Goal: Information Seeking & Learning: Learn about a topic

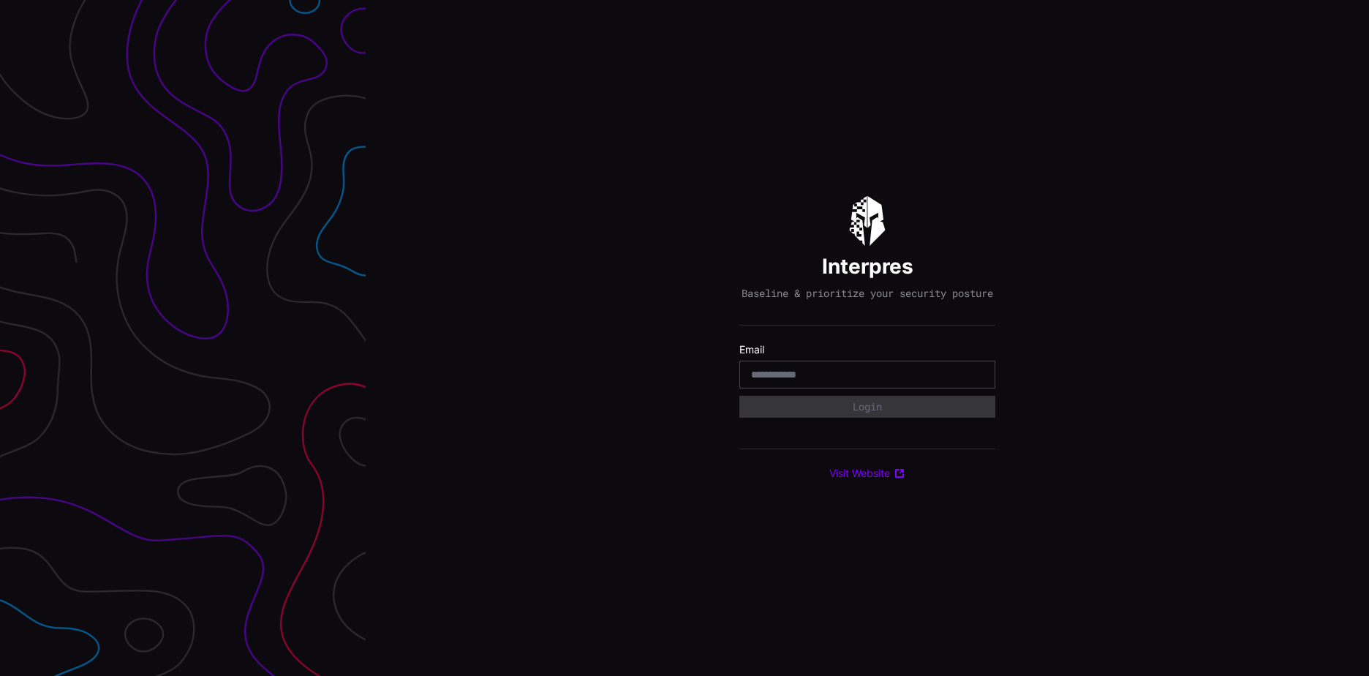
click at [776, 377] on input "email" at bounding box center [867, 374] width 233 height 13
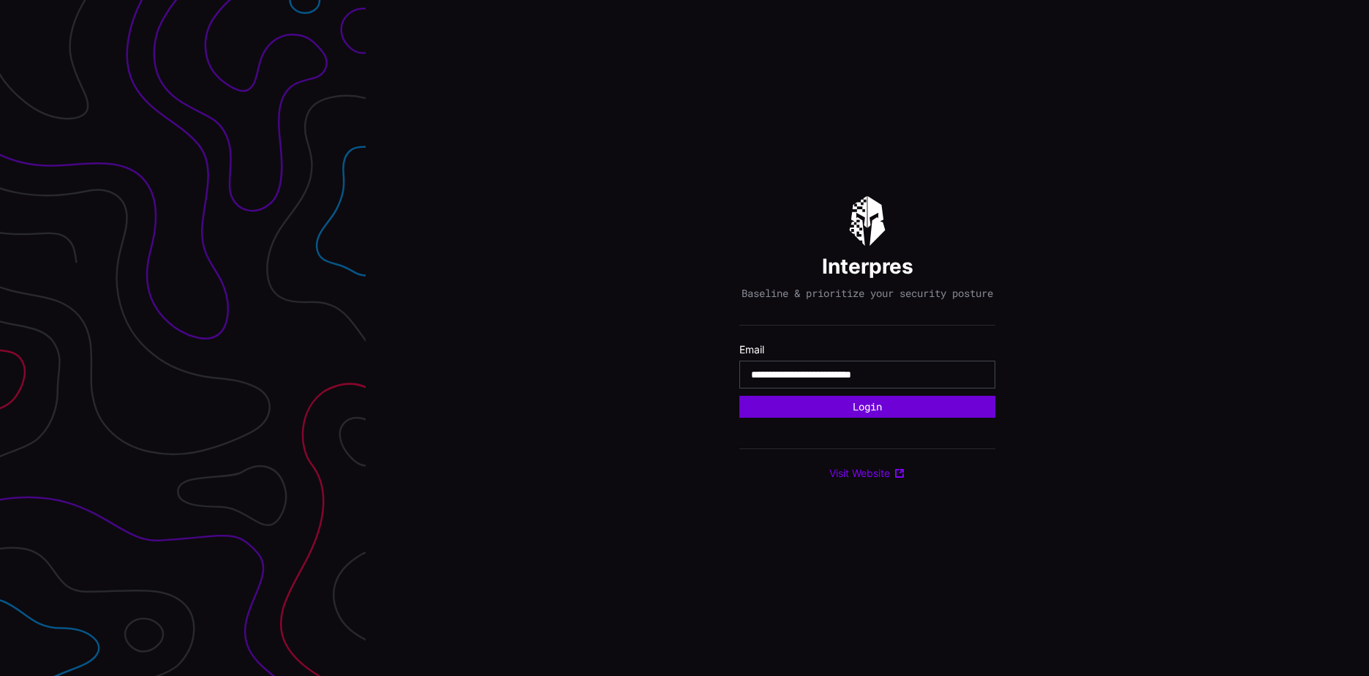
type input "**********"
click at [855, 412] on button "Login" at bounding box center [867, 406] width 232 height 20
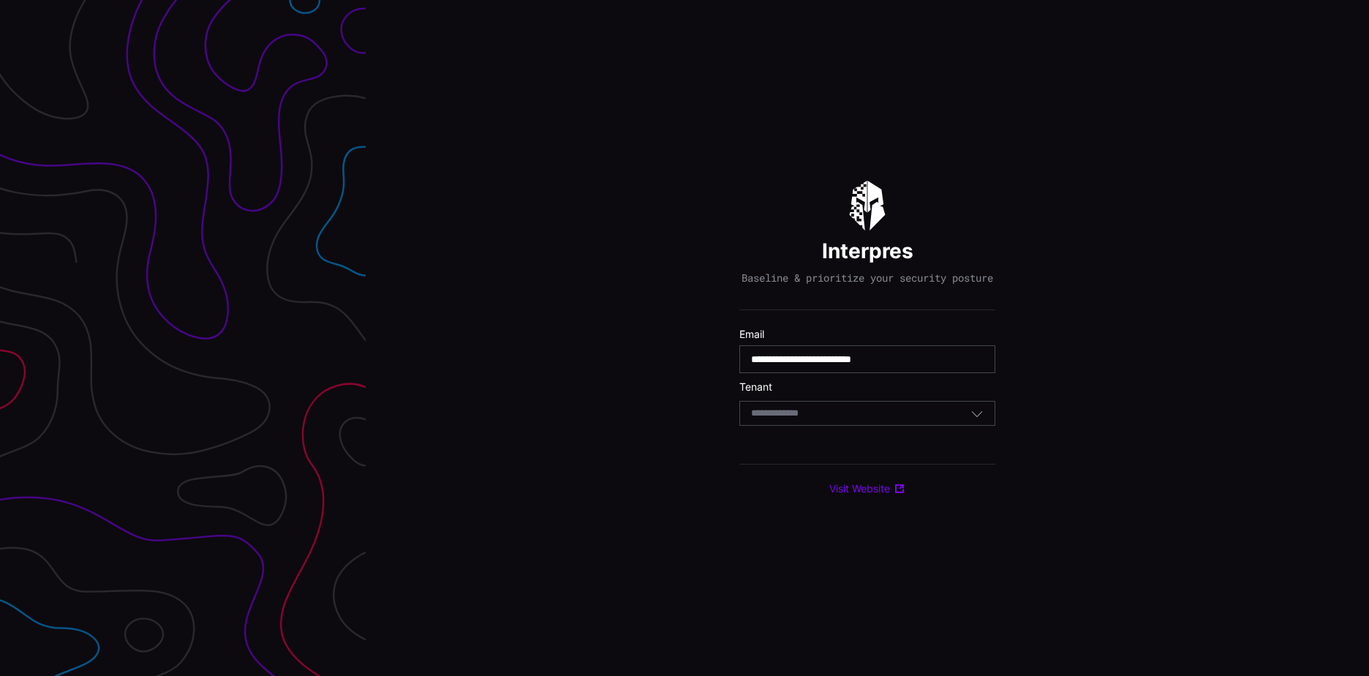
click at [844, 419] on div "Select Tenant" at bounding box center [860, 413] width 219 height 13
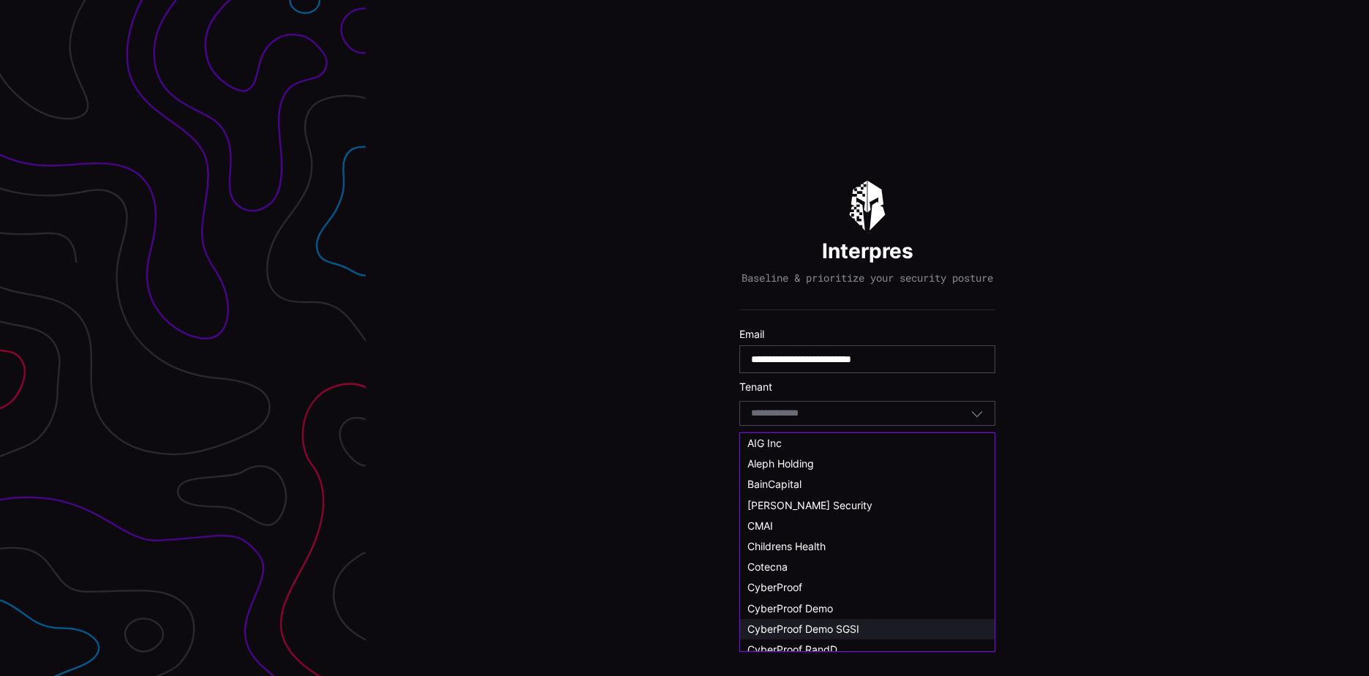
click at [849, 627] on span "CyberProof Demo SGSI" at bounding box center [803, 628] width 112 height 12
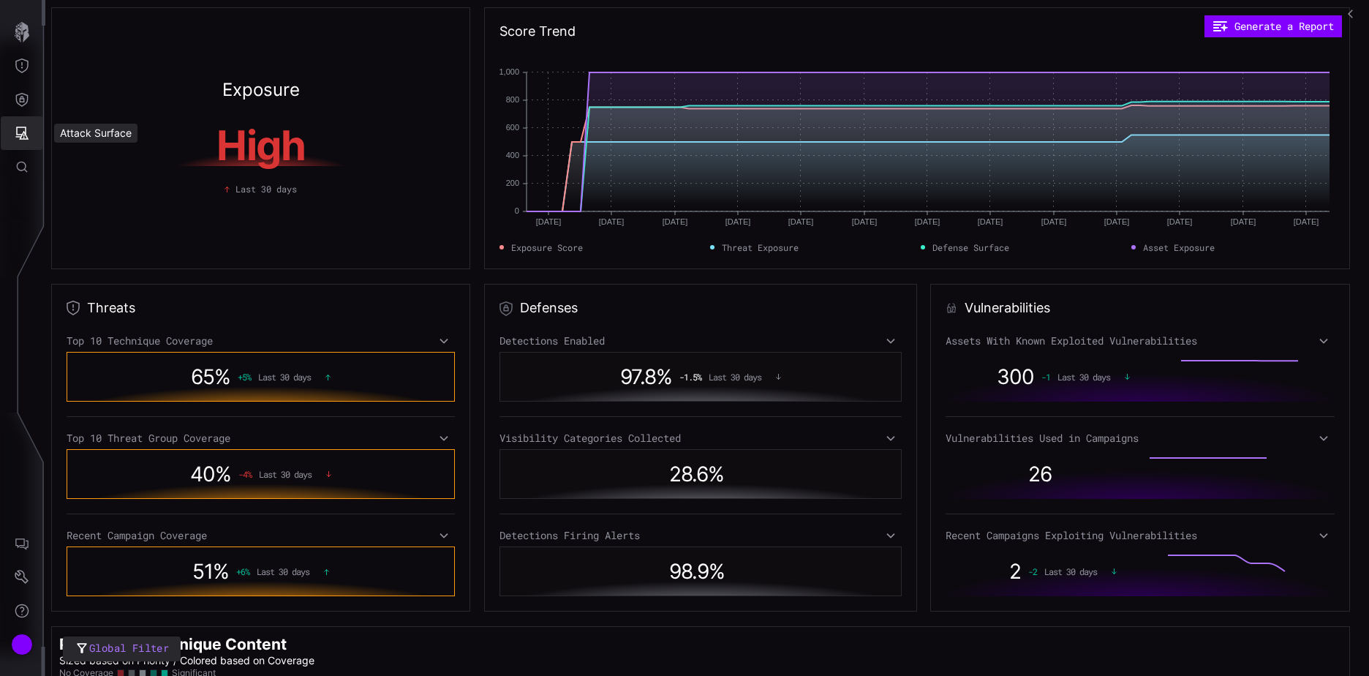
click at [29, 132] on icon "Attack Surface" at bounding box center [22, 133] width 15 height 15
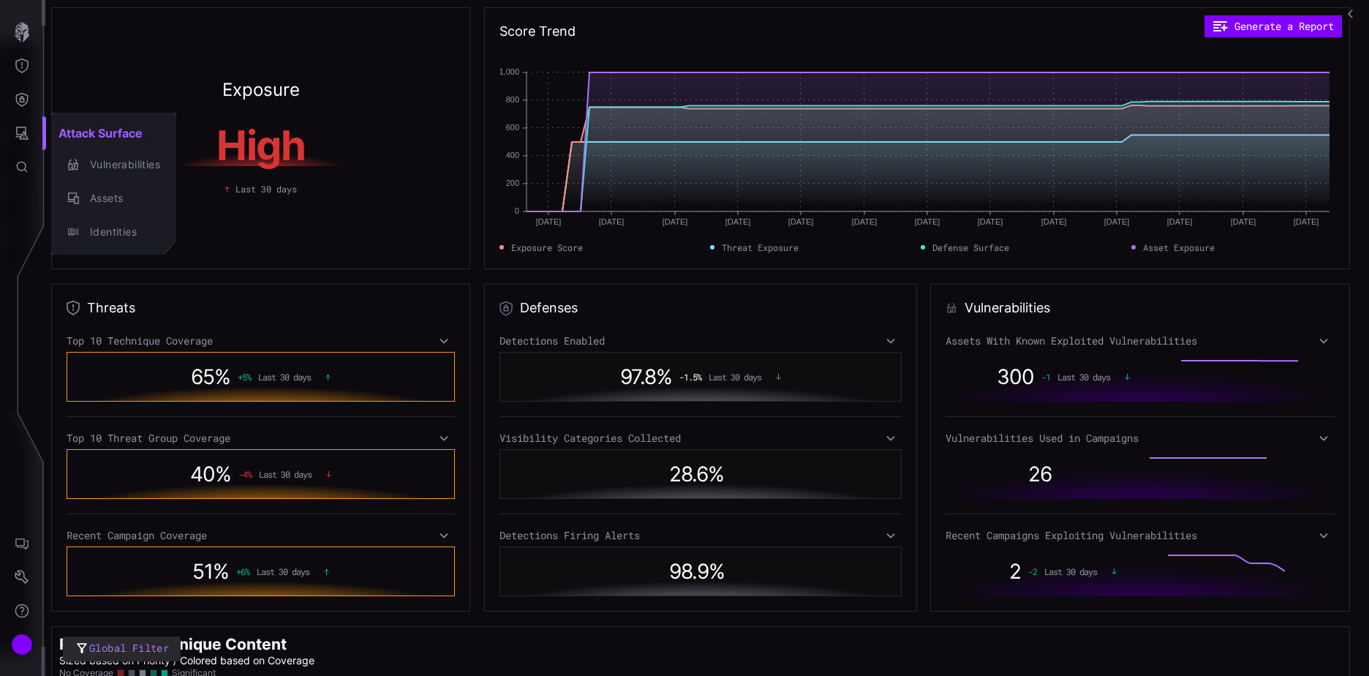
click at [22, 101] on div at bounding box center [684, 338] width 1369 height 676
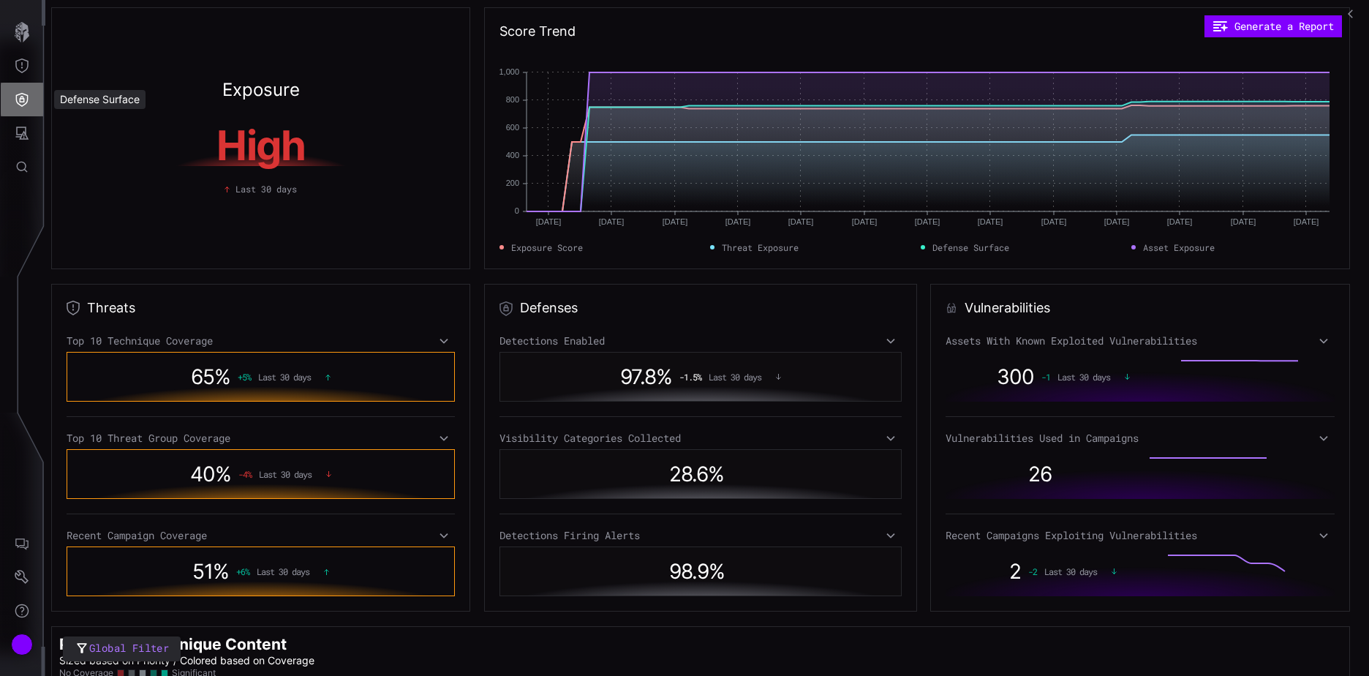
click at [23, 99] on icon "Defense Surface" at bounding box center [22, 100] width 12 height 14
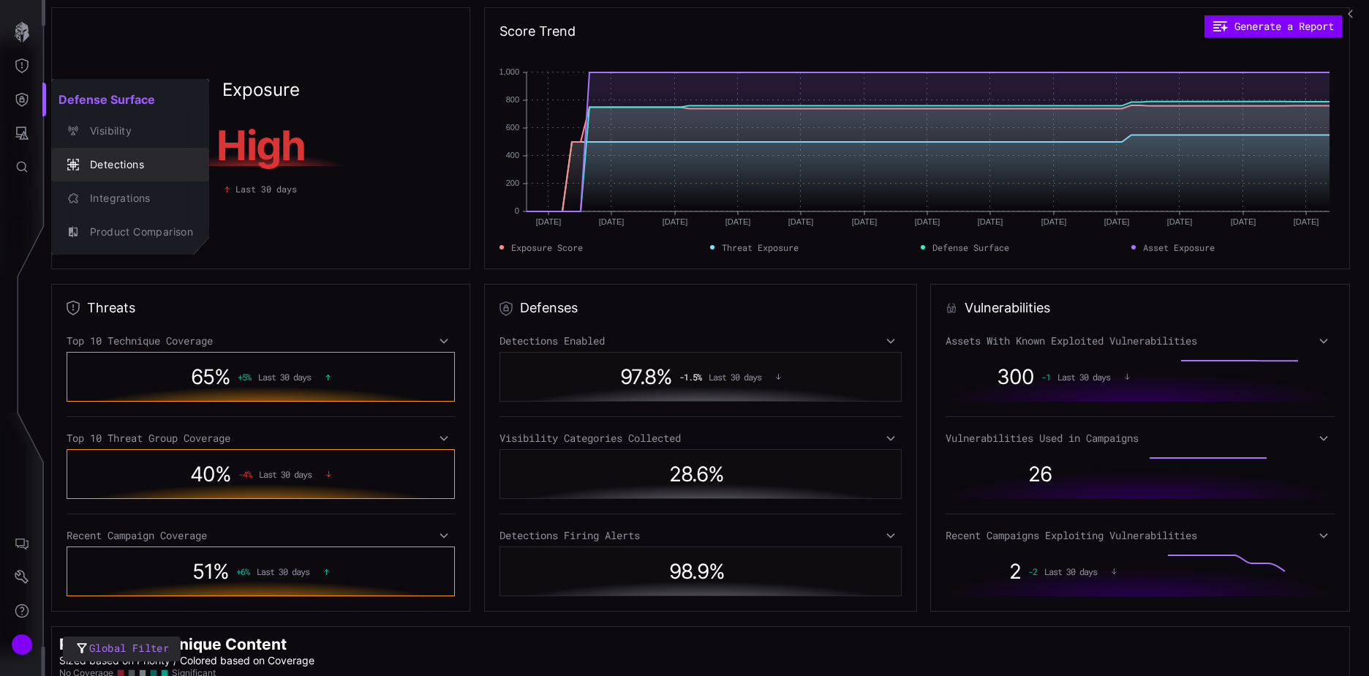
click at [129, 165] on div "Detections" at bounding box center [138, 165] width 110 height 18
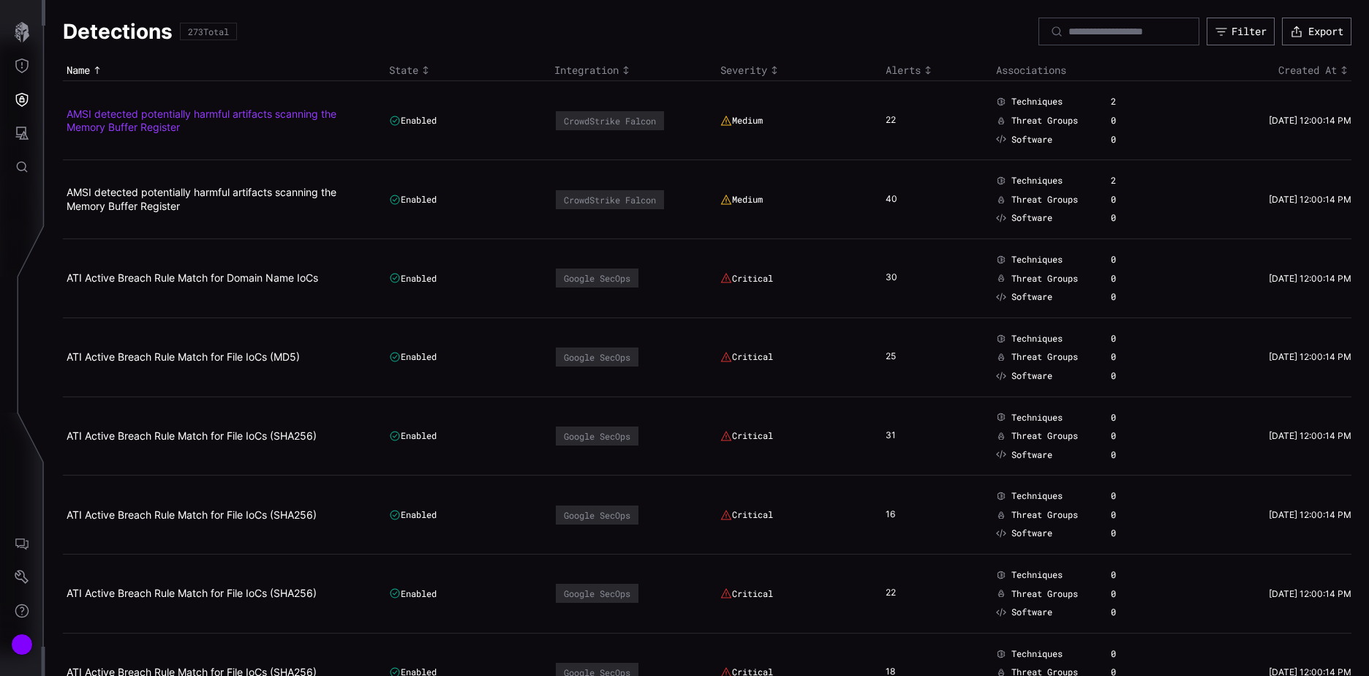
click at [253, 114] on link "AMSI detected potentially harmful artifacts scanning the Memory Buffer Register" at bounding box center [202, 120] width 270 height 26
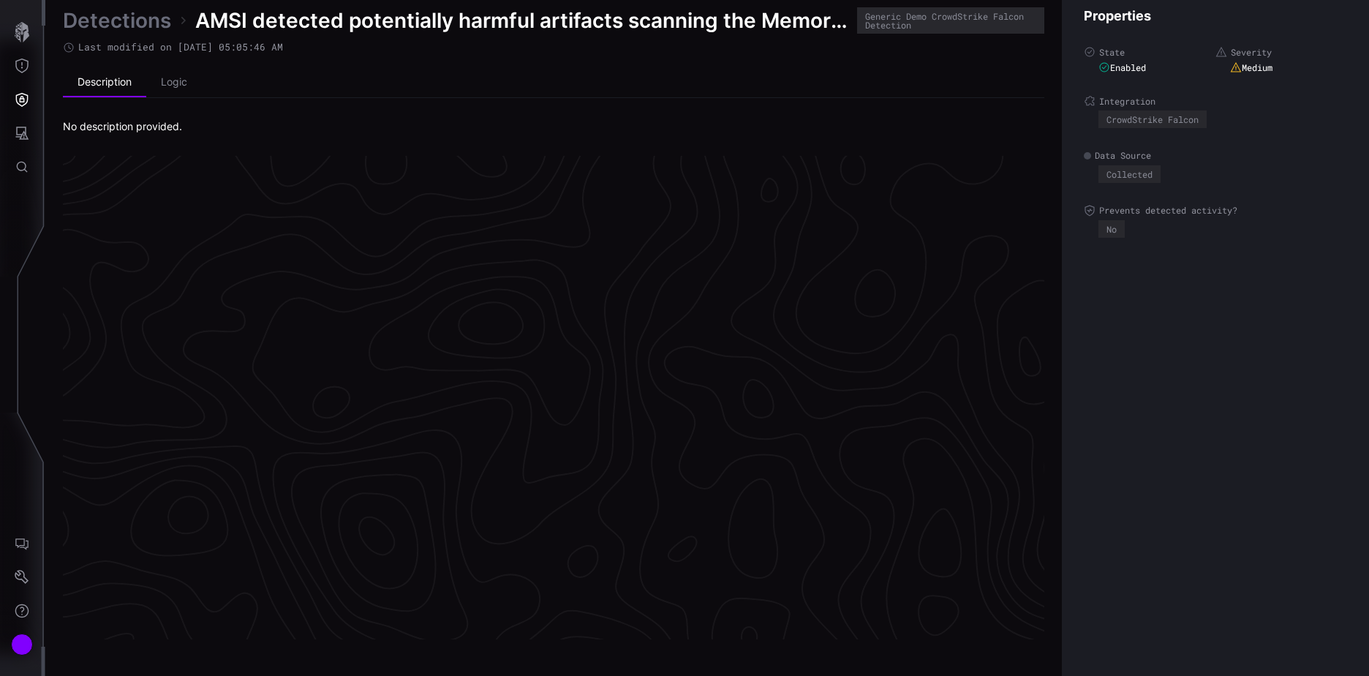
scroll to position [3054, 612]
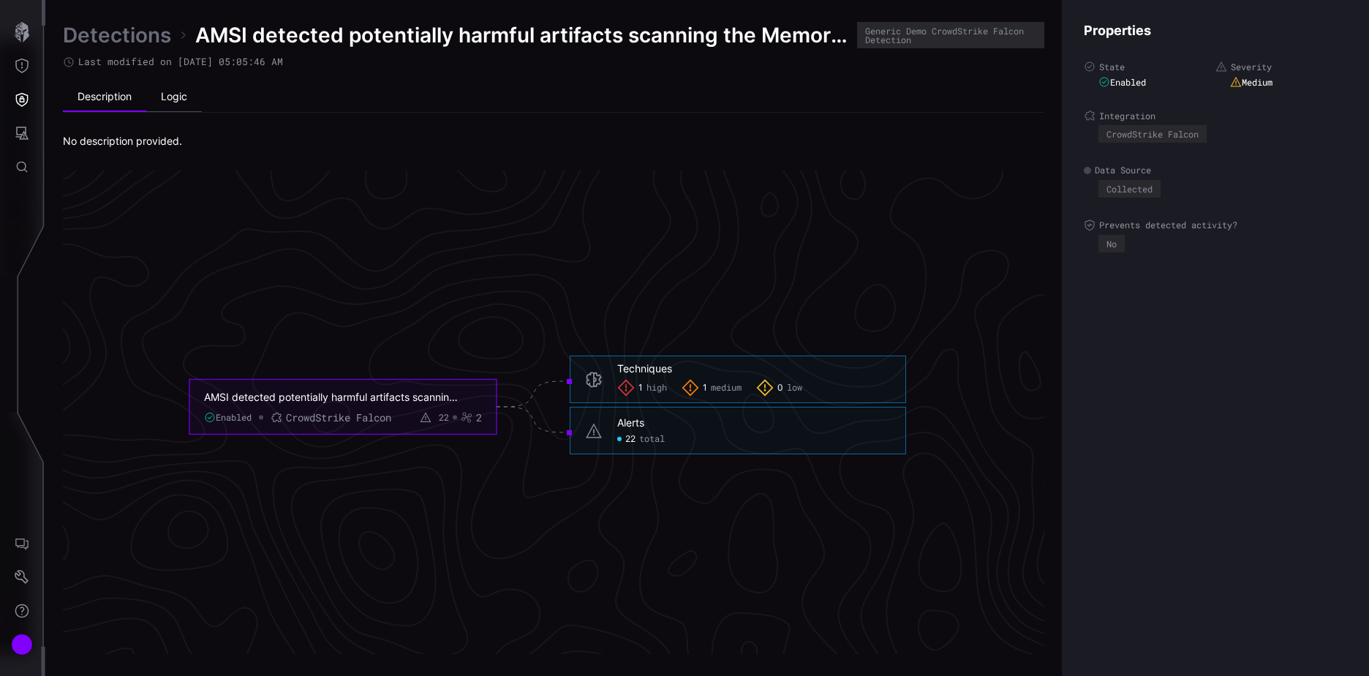
click at [172, 98] on li "Logic" at bounding box center [174, 97] width 56 height 29
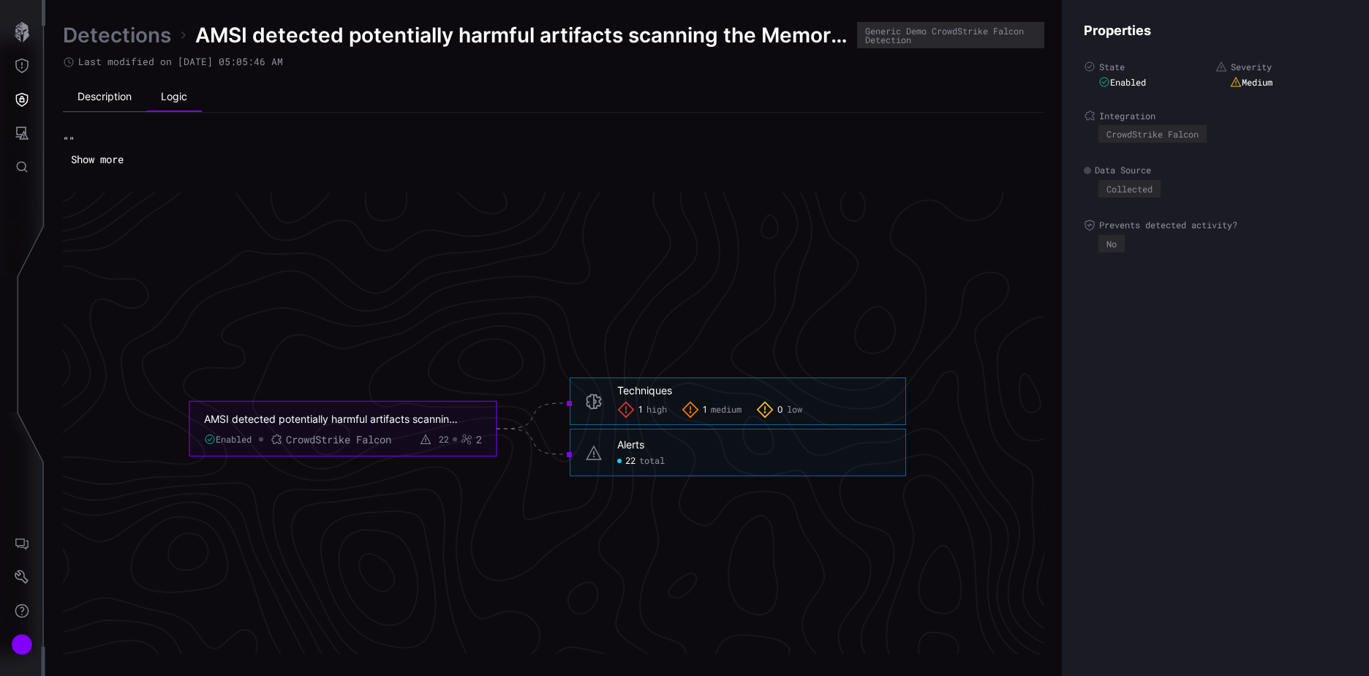
click at [119, 94] on li "Description" at bounding box center [104, 97] width 83 height 29
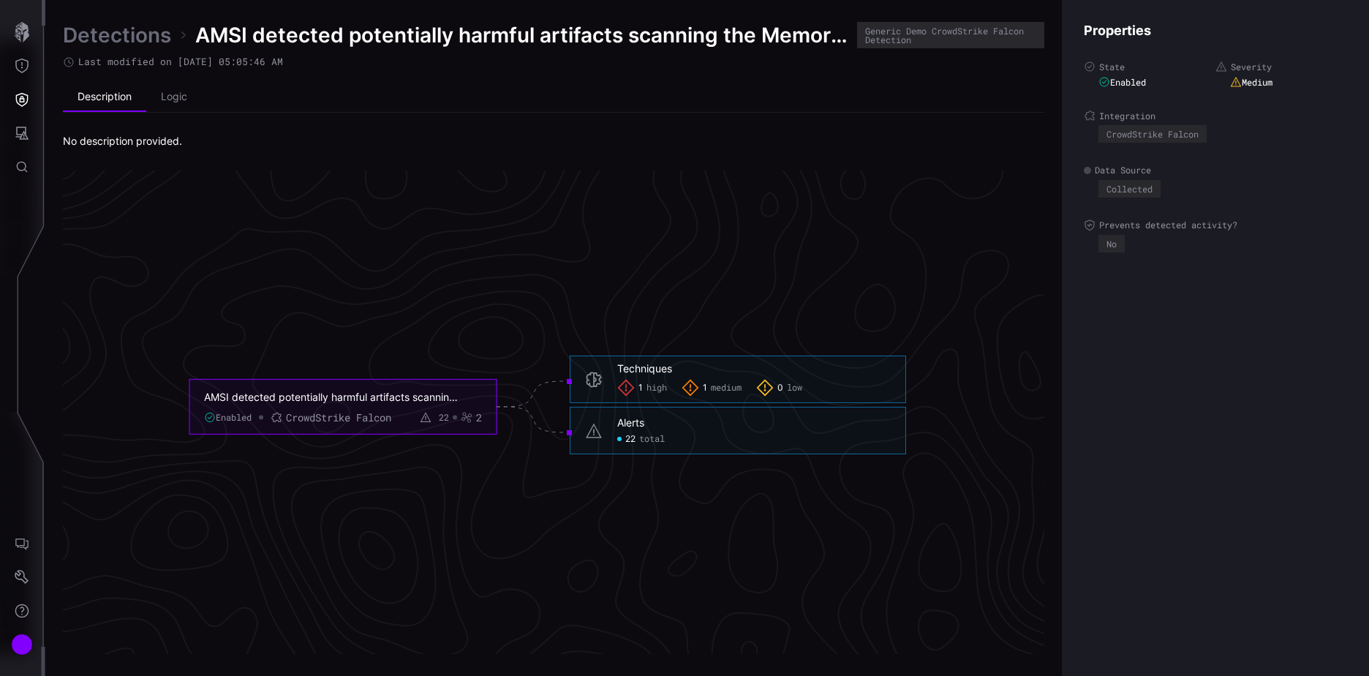
click at [102, 34] on link "Detections" at bounding box center [117, 35] width 108 height 26
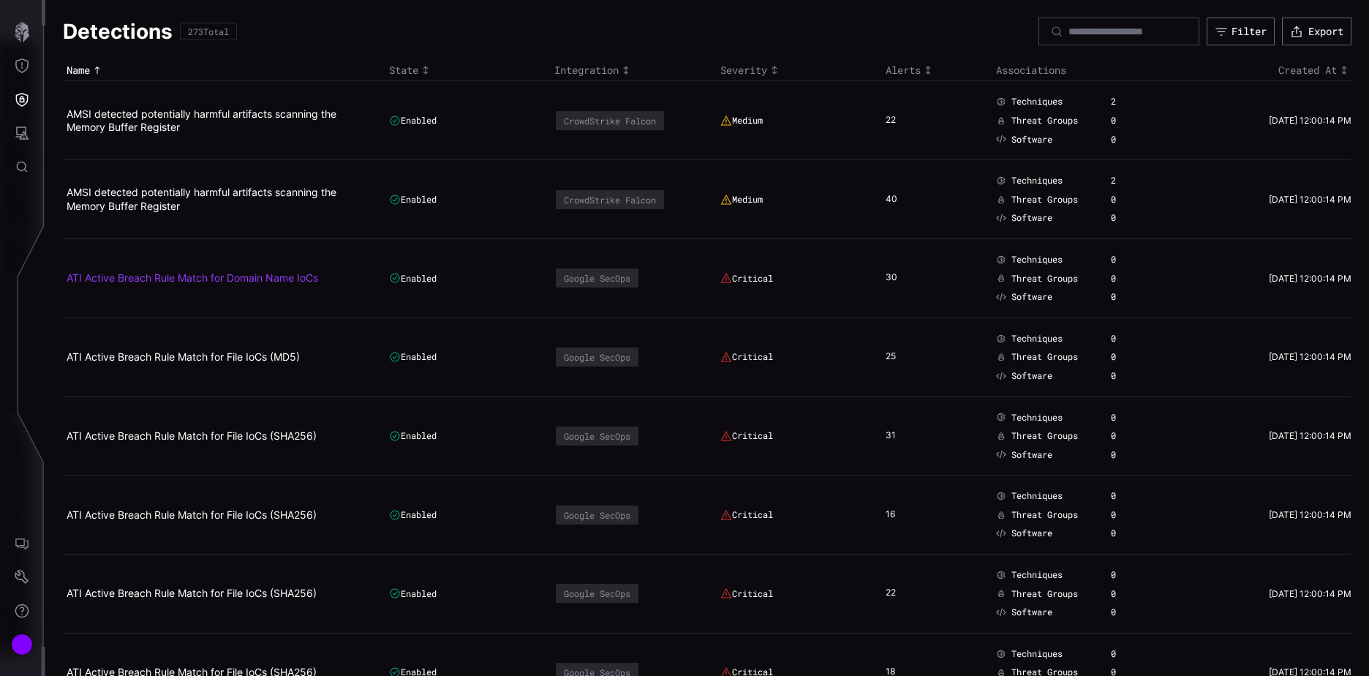
click at [148, 279] on link "ATI Active Breach Rule Match for Domain Name IoCs" at bounding box center [193, 277] width 252 height 12
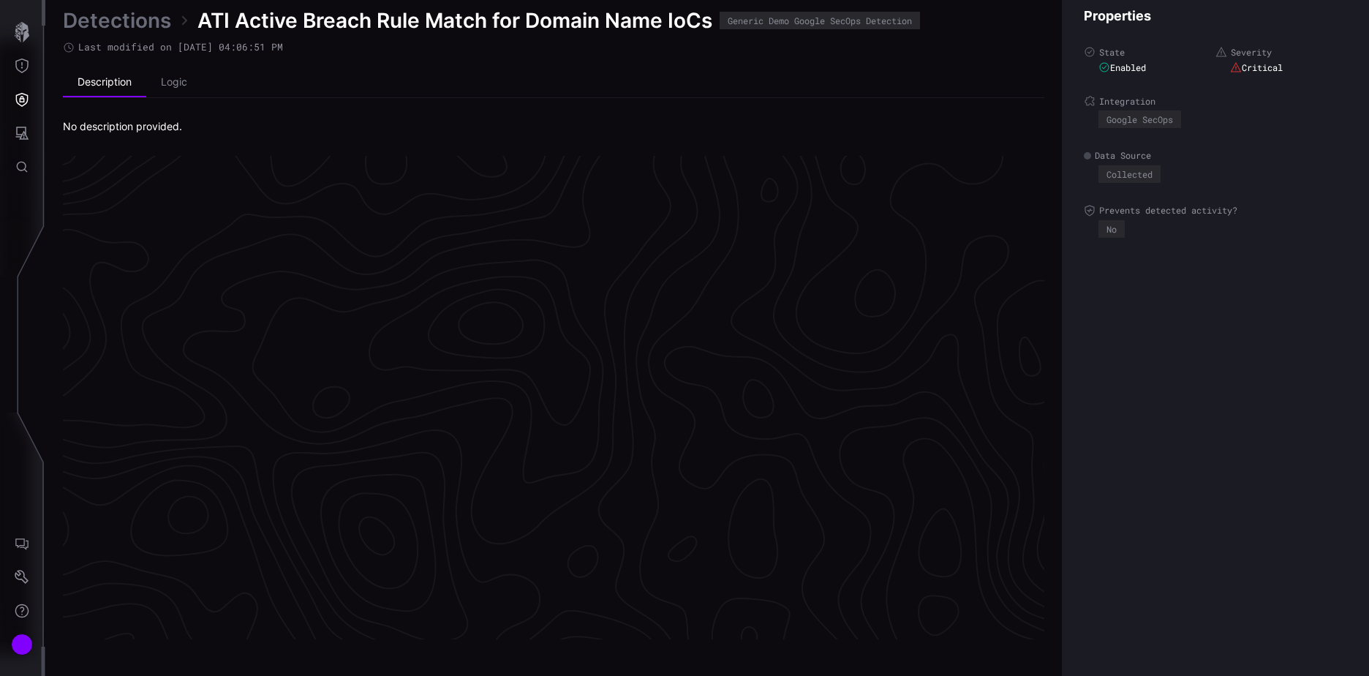
scroll to position [3054, 612]
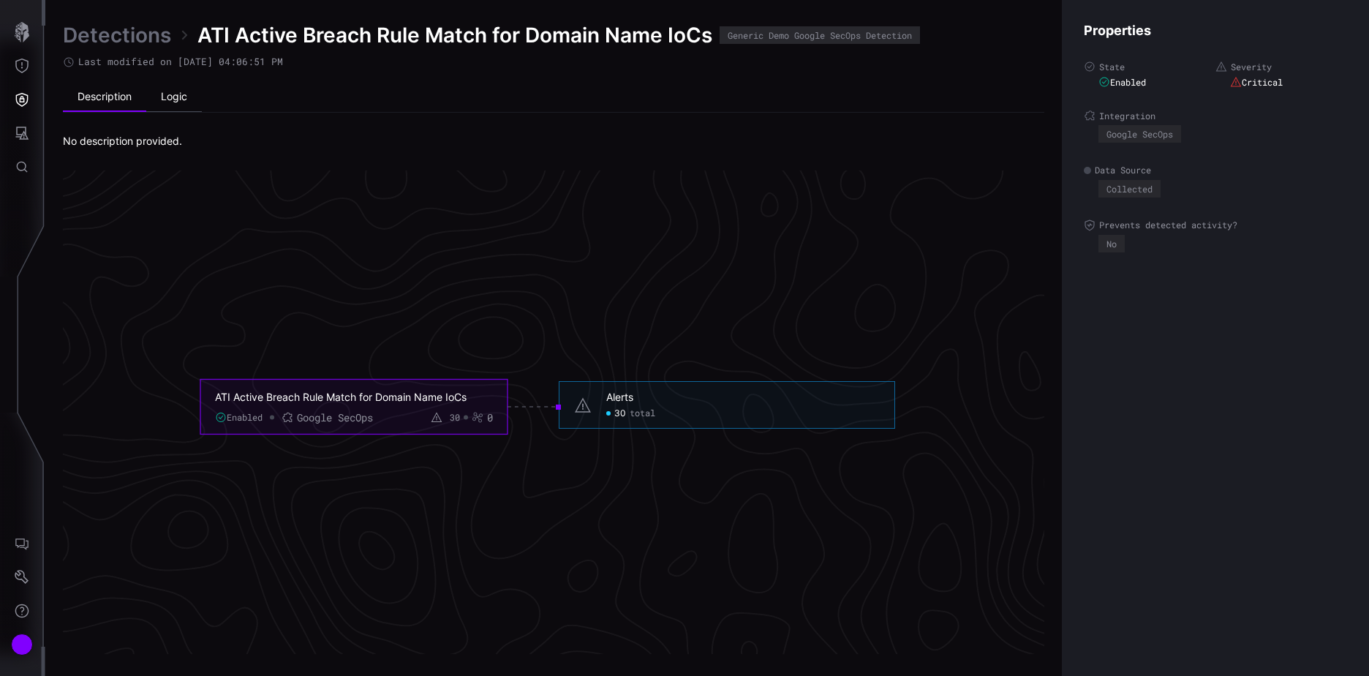
click at [180, 97] on li "Logic" at bounding box center [174, 97] width 56 height 29
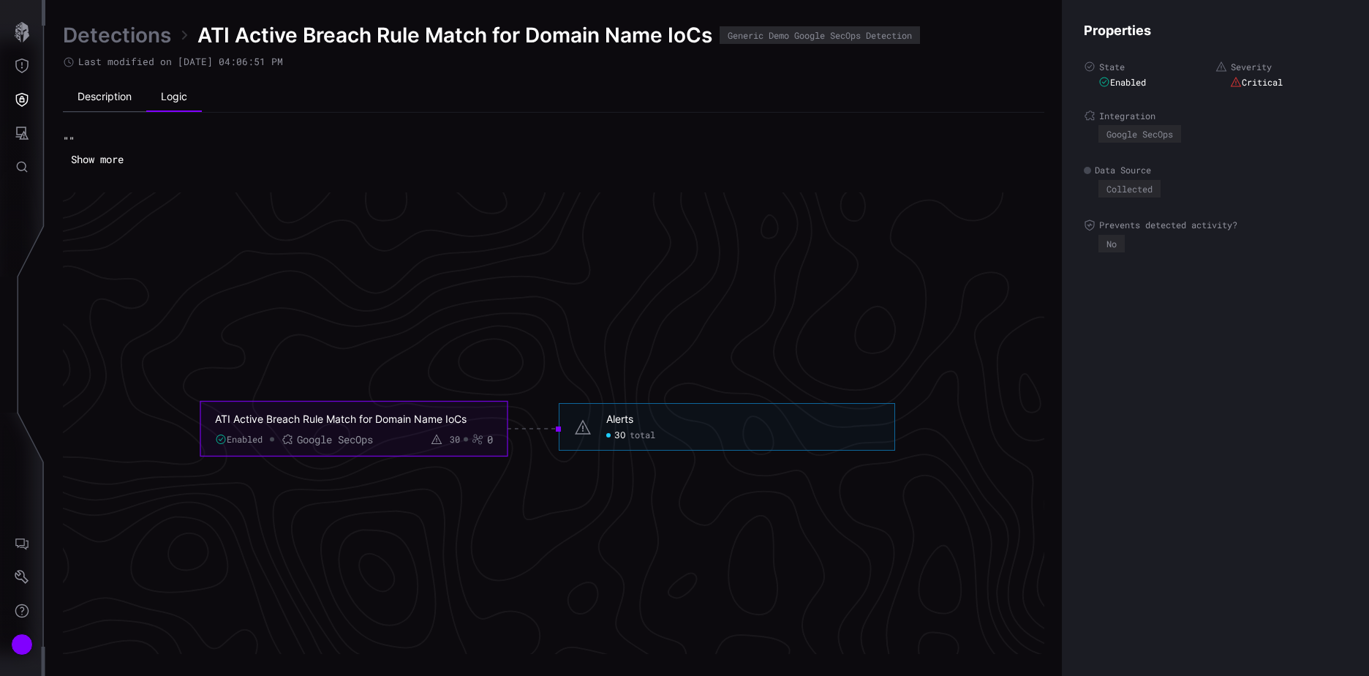
click at [108, 90] on li "Description" at bounding box center [104, 97] width 83 height 29
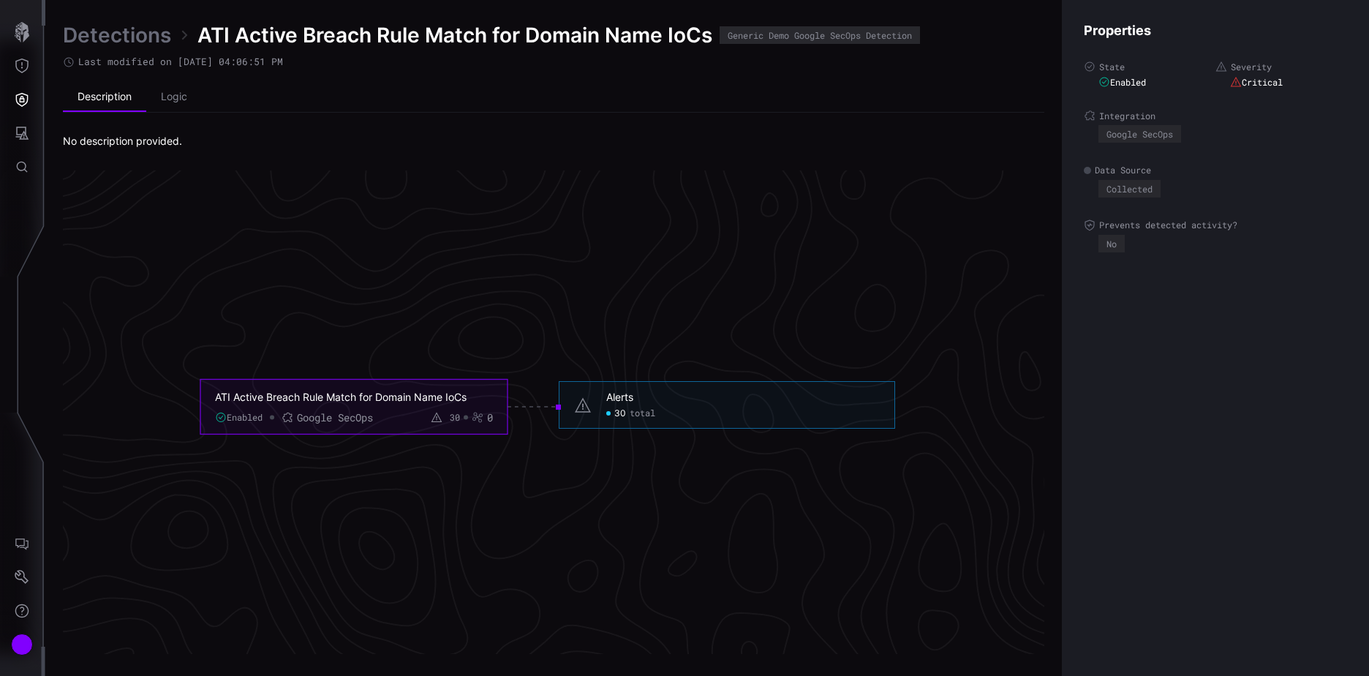
click at [105, 38] on link "Detections" at bounding box center [117, 35] width 108 height 26
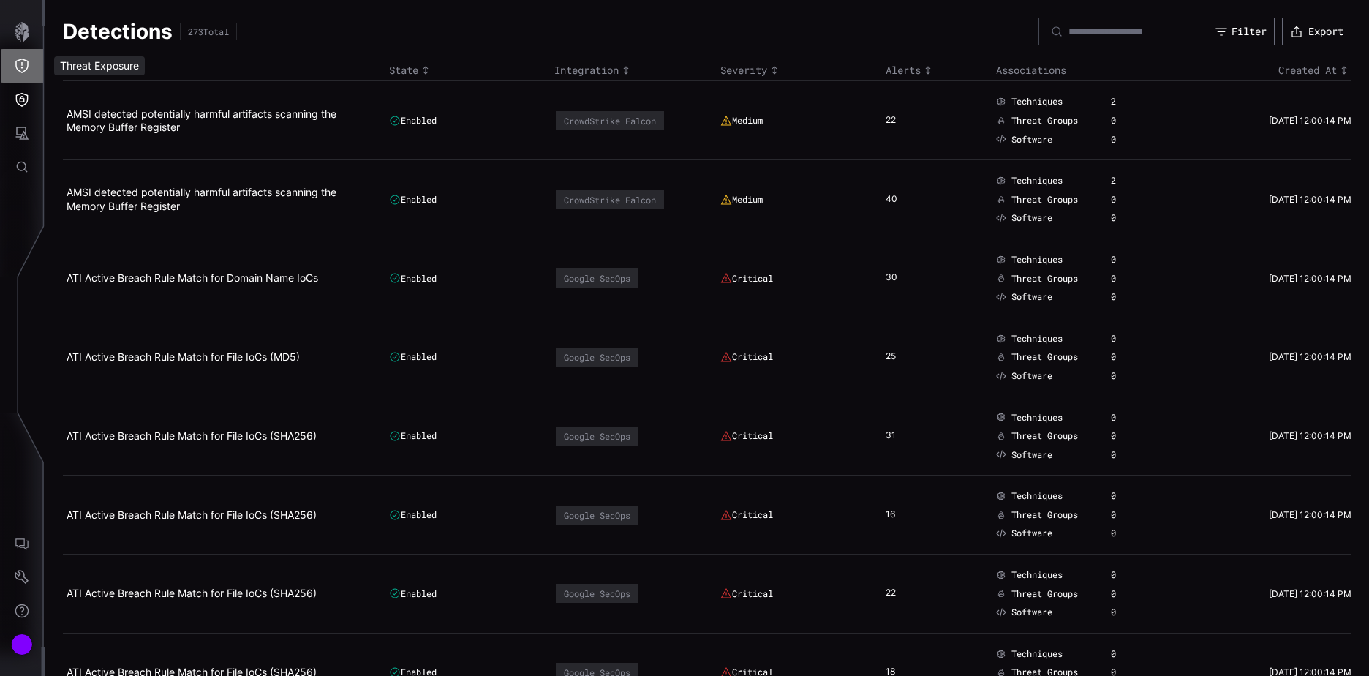
click at [20, 65] on icon "Threat Exposure" at bounding box center [22, 65] width 15 height 15
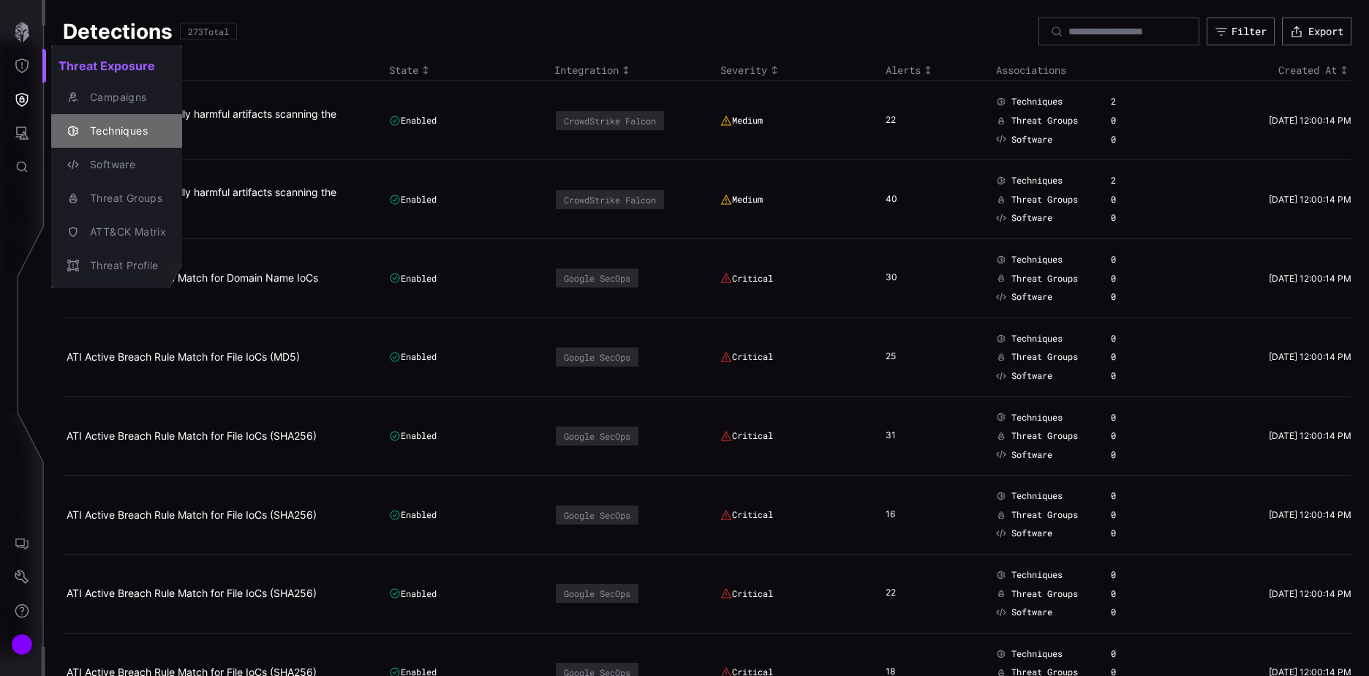
click at [101, 127] on div "Techniques" at bounding box center [124, 131] width 83 height 18
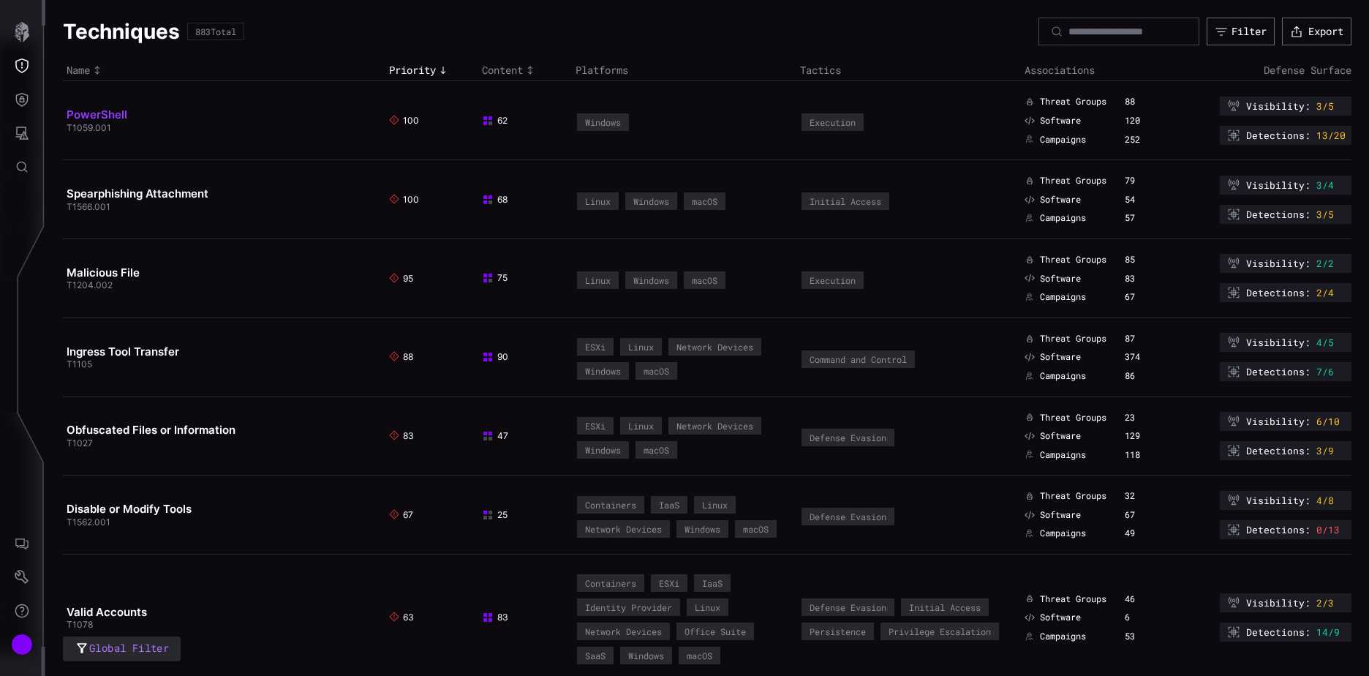
click at [105, 111] on link "PowerShell" at bounding box center [97, 114] width 61 height 14
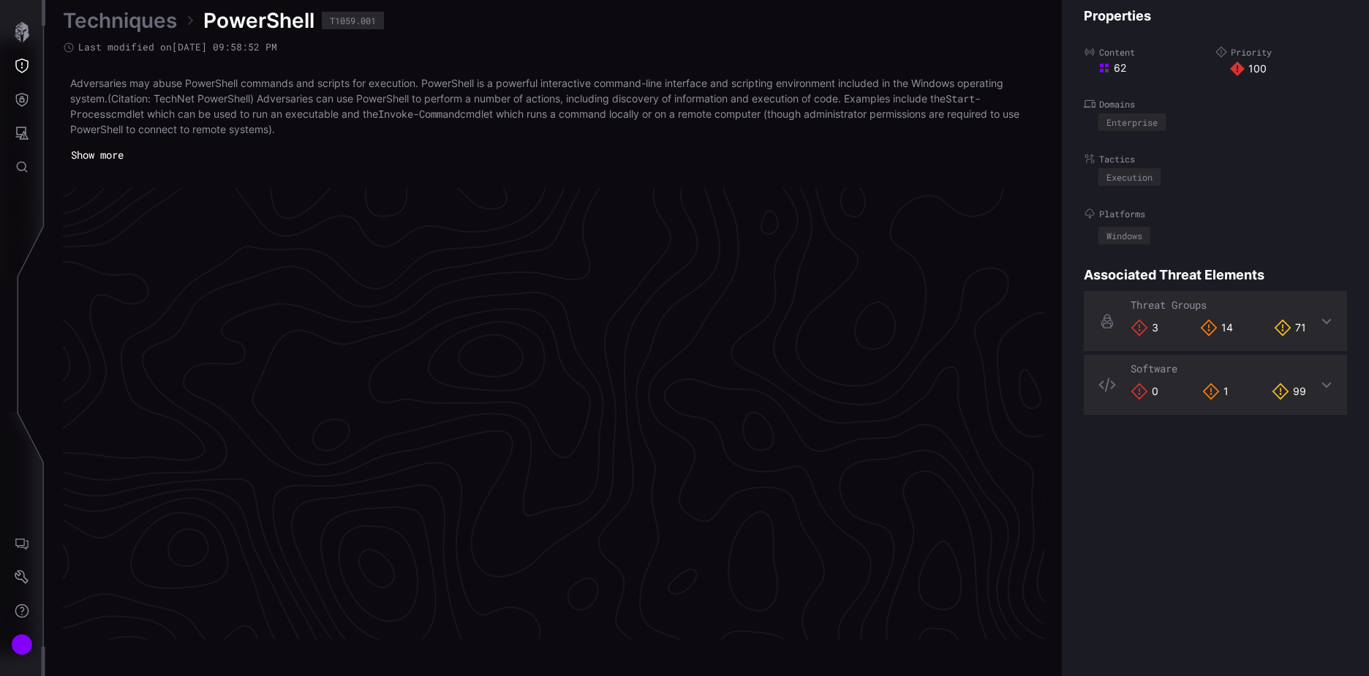
scroll to position [3070, 612]
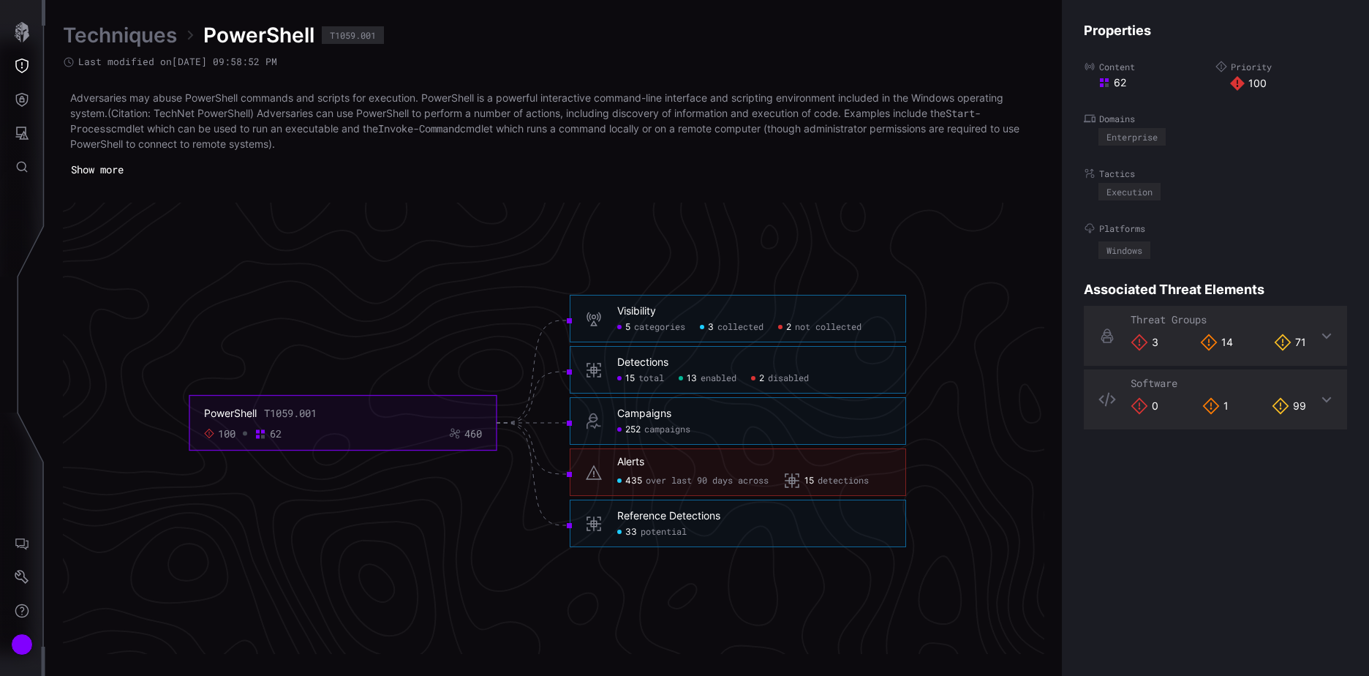
click at [102, 171] on button "Show more" at bounding box center [97, 170] width 69 height 22
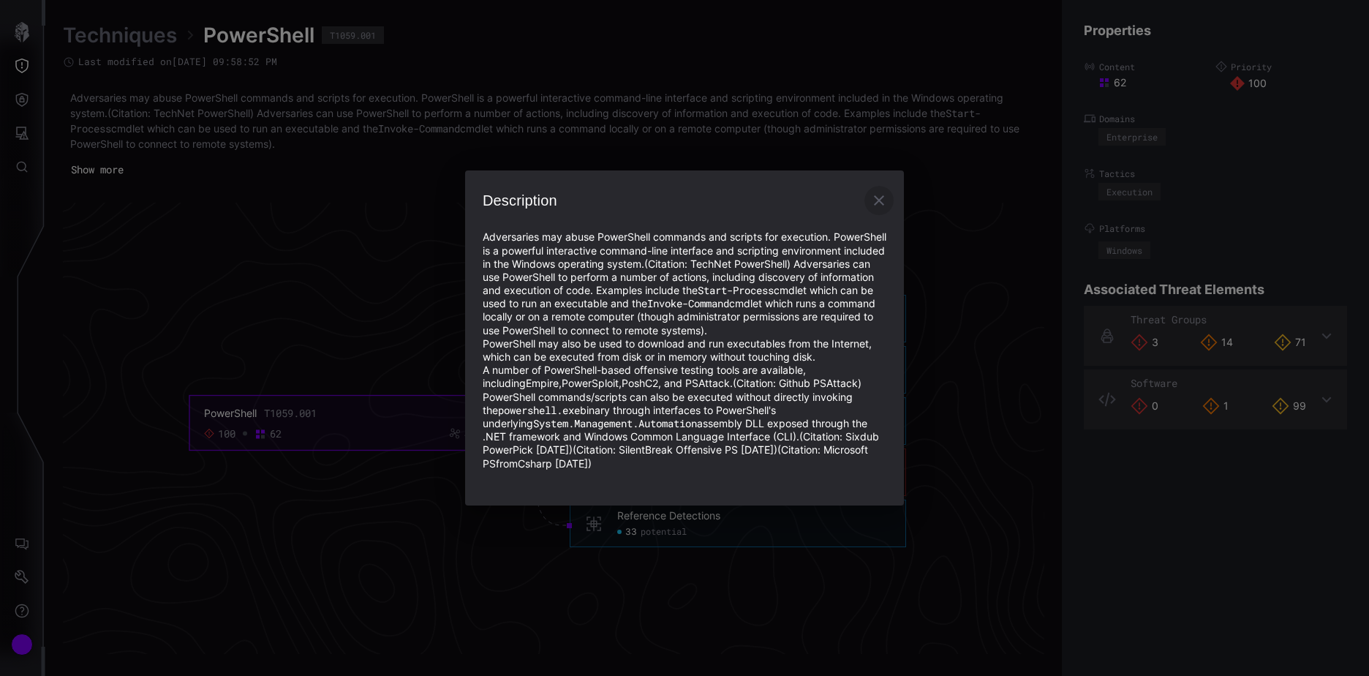
click at [875, 192] on icon "button" at bounding box center [879, 201] width 18 height 18
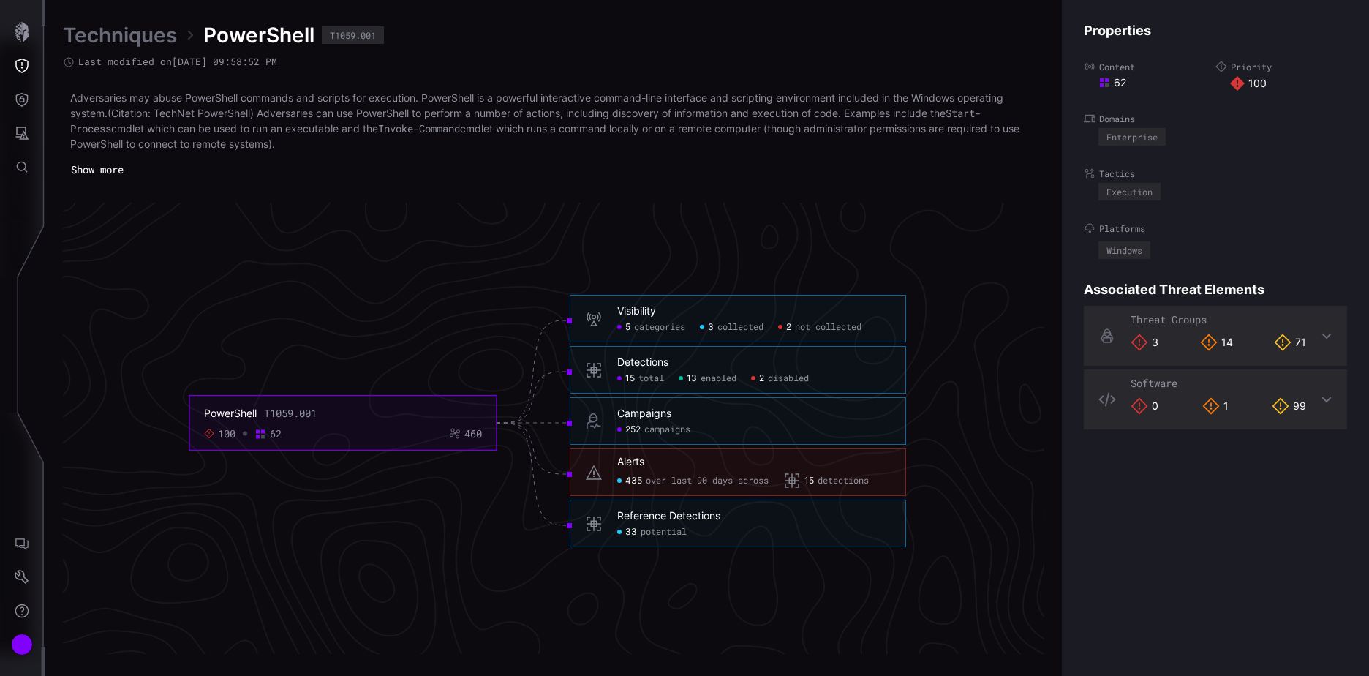
click at [661, 532] on span "potential" at bounding box center [664, 532] width 46 height 12
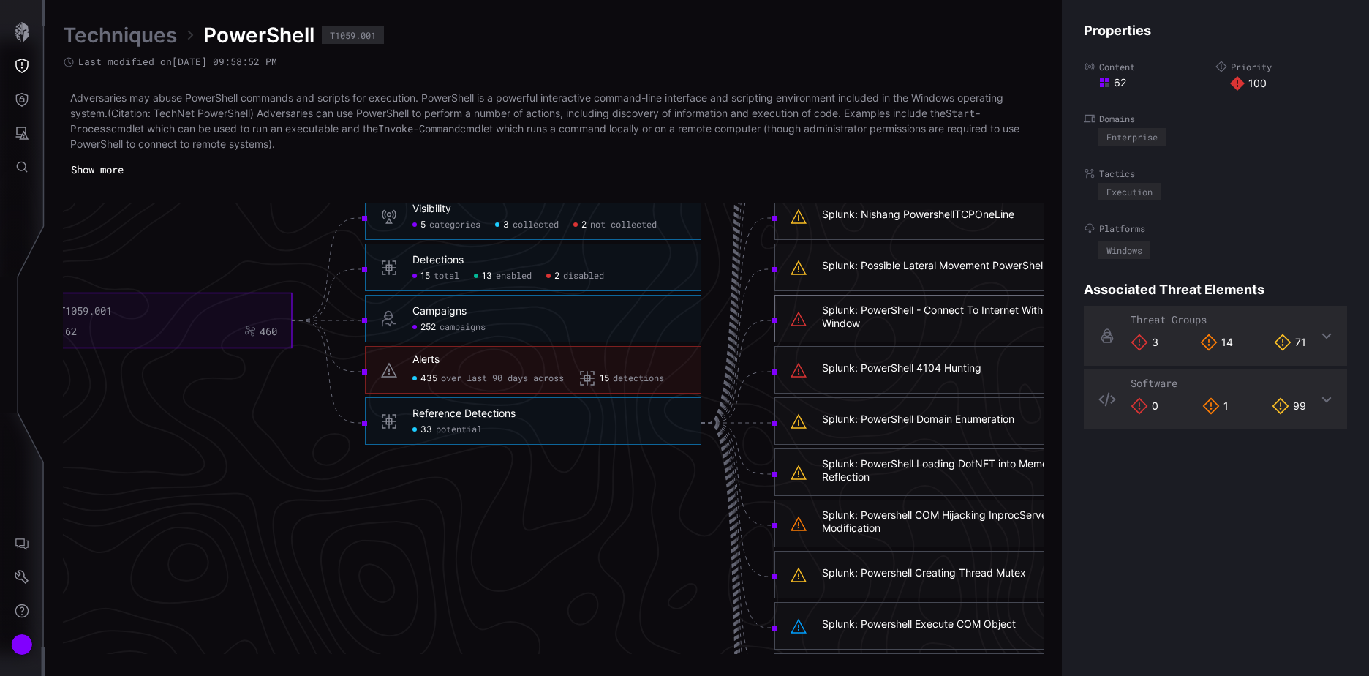
click at [856, 309] on div "Splunk: PowerShell - Connect To Internet With Hidden Window" at bounding box center [958, 316] width 273 height 26
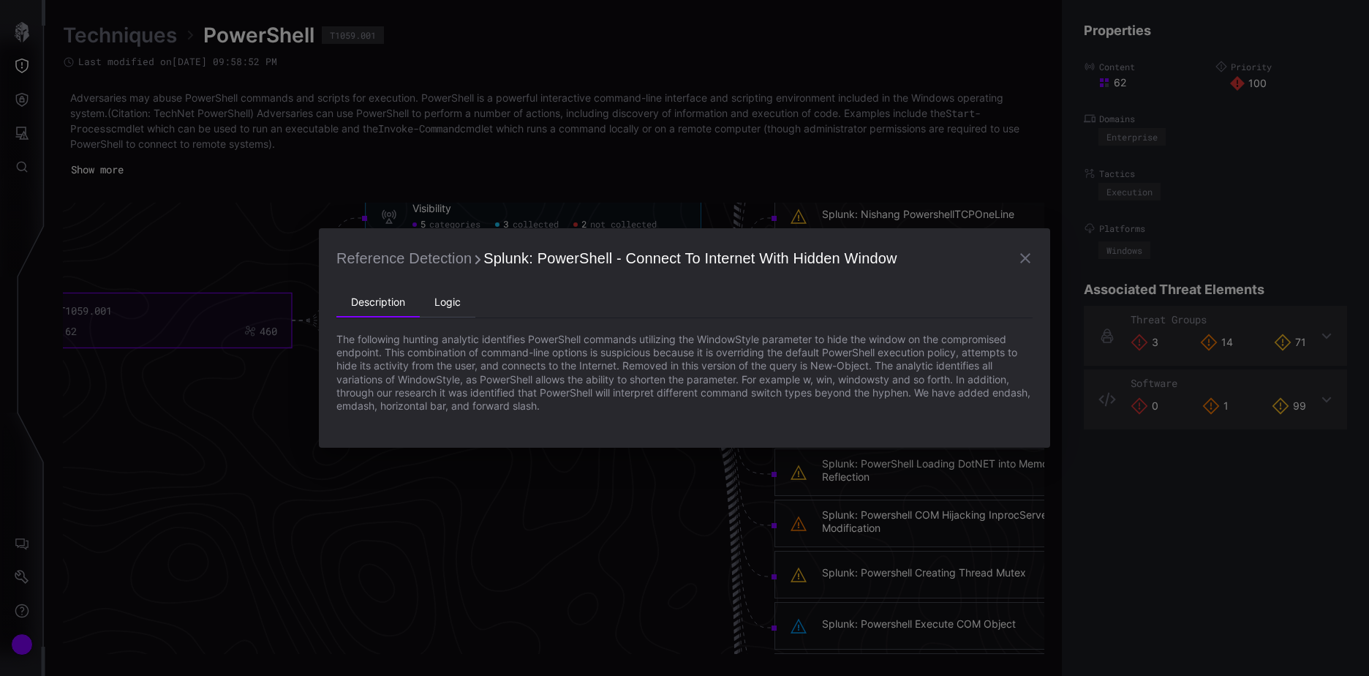
click at [444, 301] on li "Logic" at bounding box center [448, 302] width 56 height 29
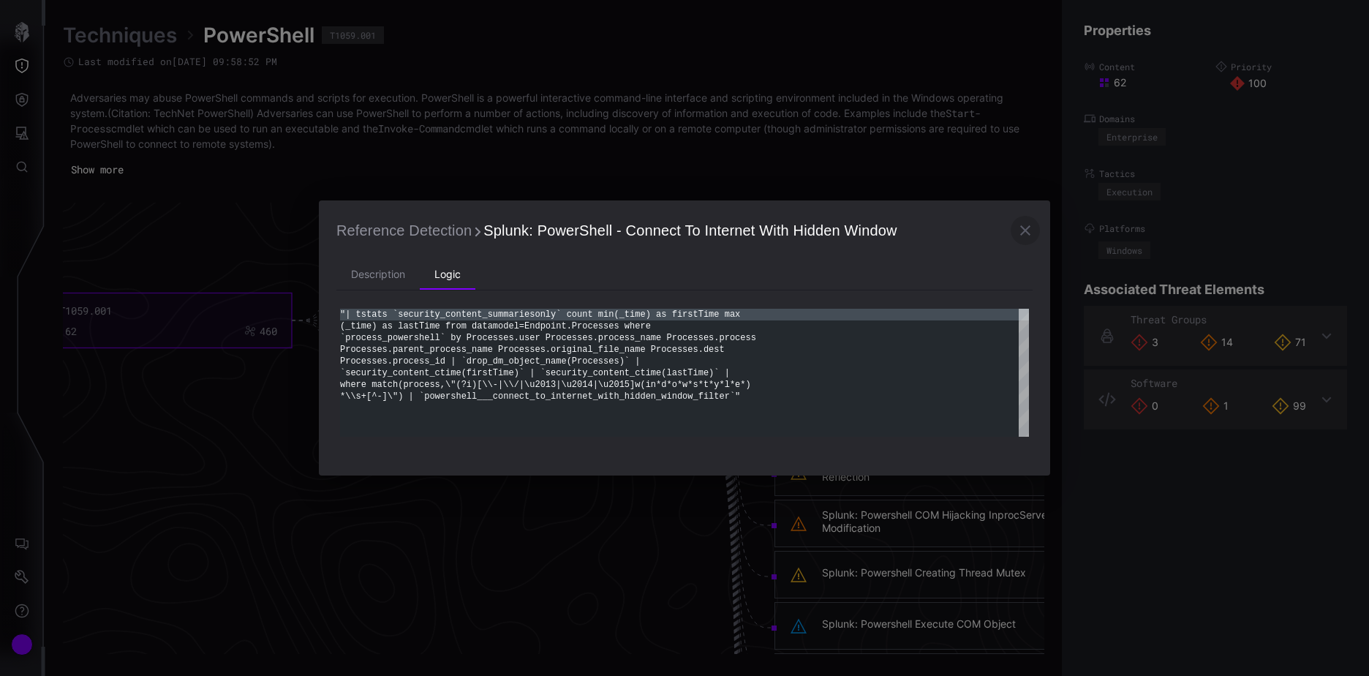
click at [1026, 228] on icon "button" at bounding box center [1025, 231] width 18 height 18
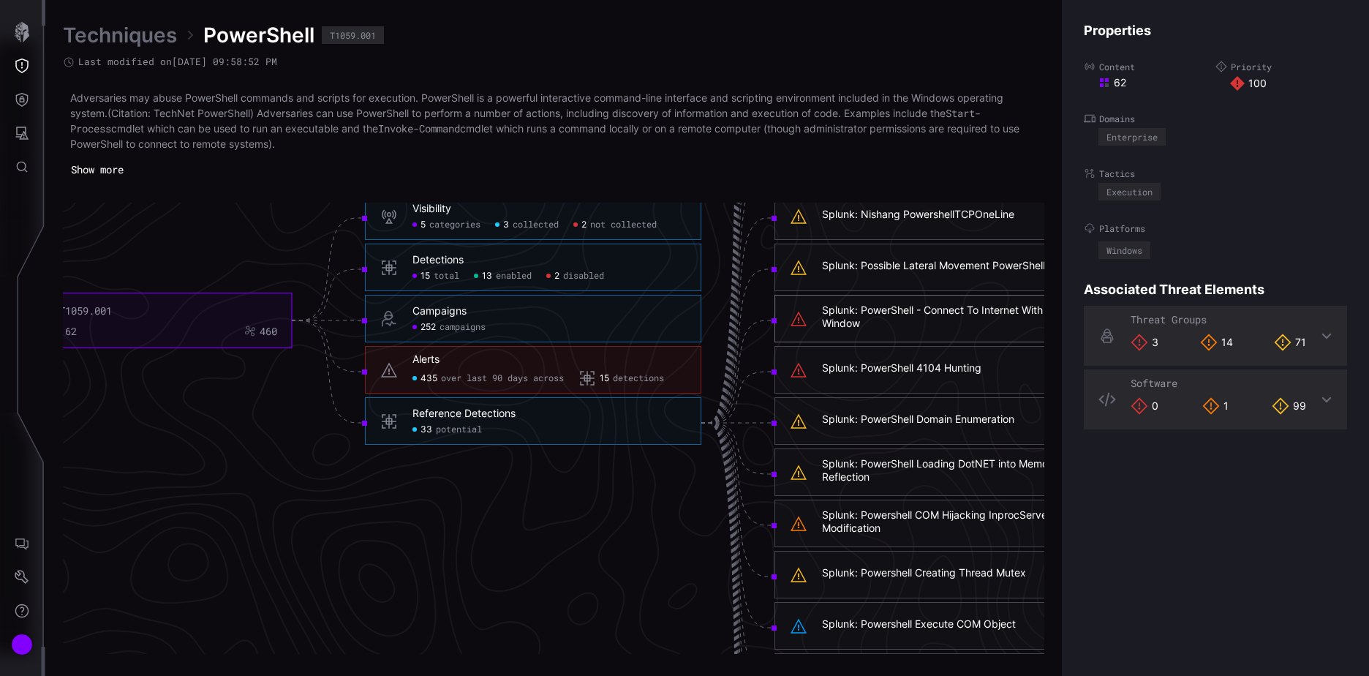
click at [502, 273] on span "enabled" at bounding box center [514, 277] width 36 height 12
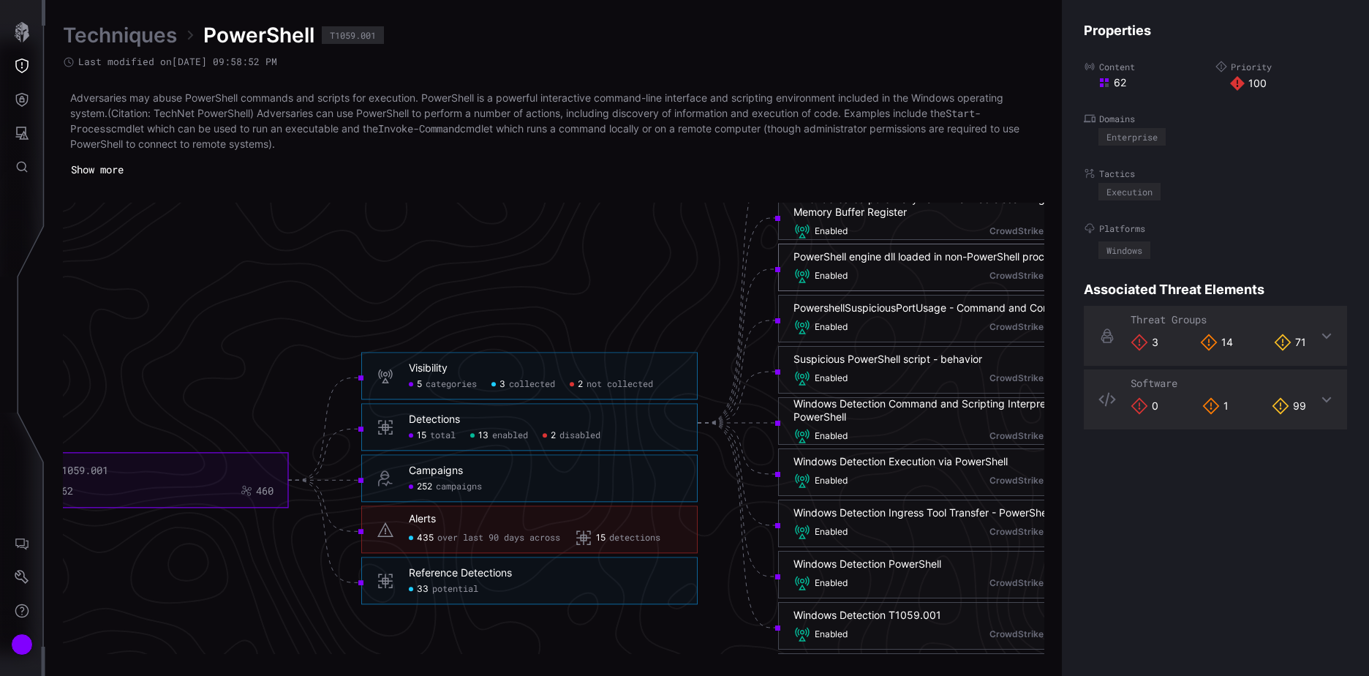
click at [845, 257] on div "PowerShell engine dll loaded in non-PowerShell process" at bounding box center [926, 256] width 267 height 13
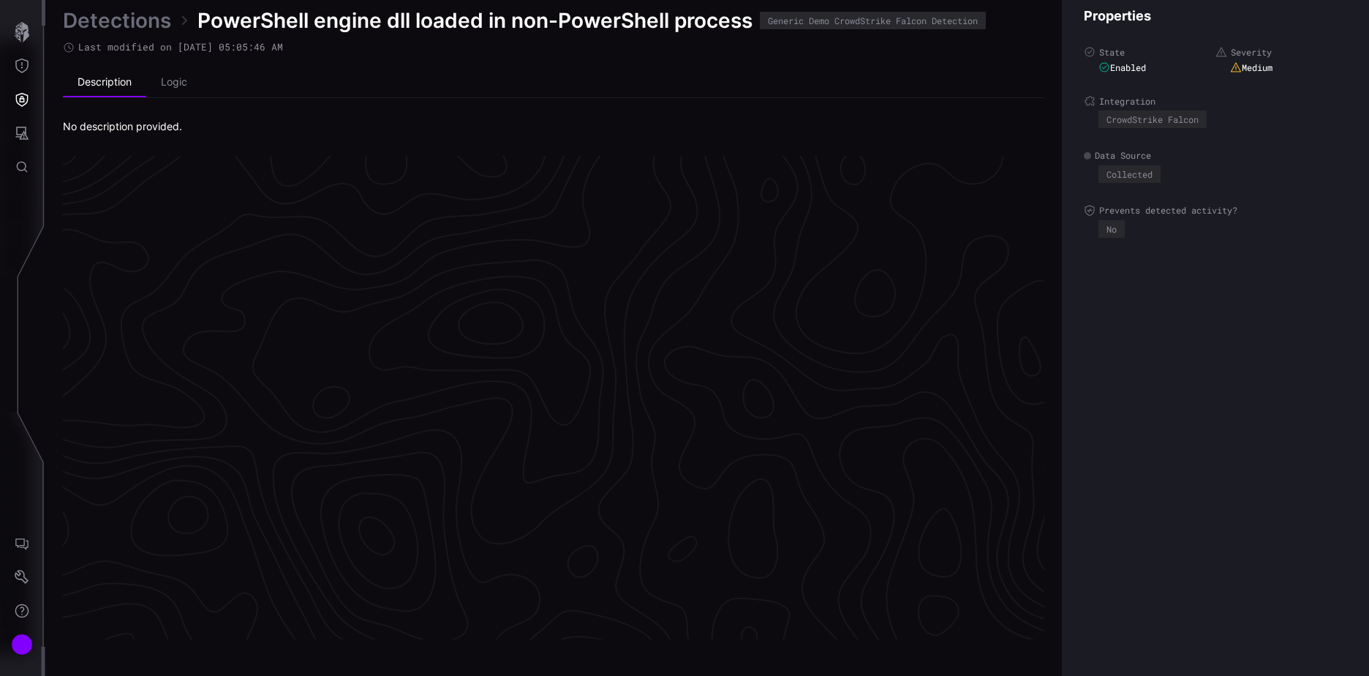
scroll to position [3054, 612]
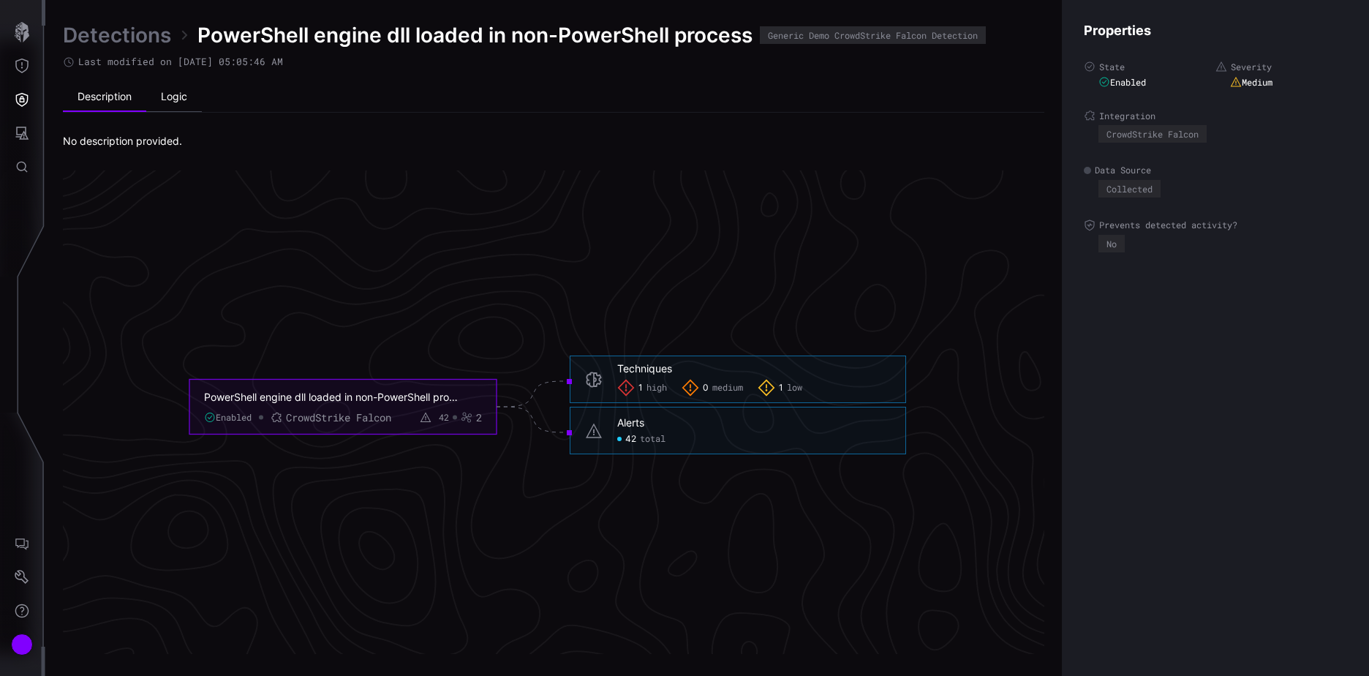
click at [167, 91] on li "Logic" at bounding box center [174, 97] width 56 height 29
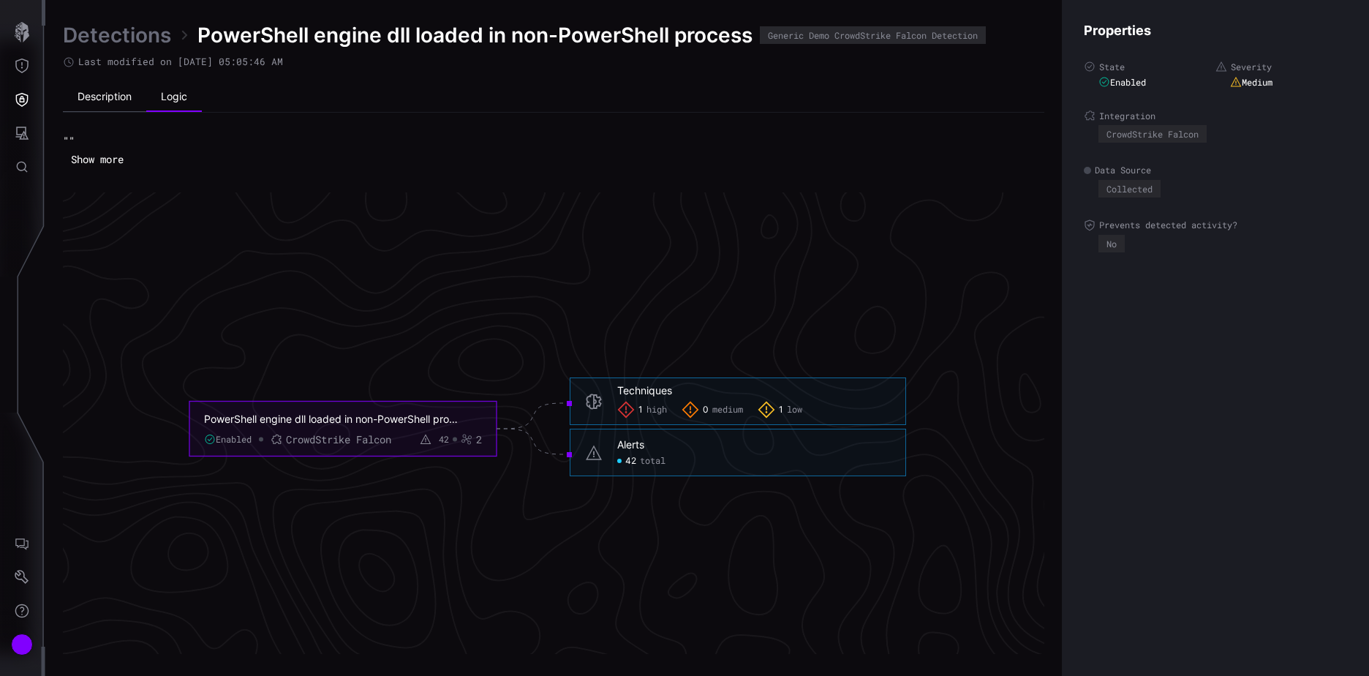
click at [99, 92] on li "Description" at bounding box center [104, 97] width 83 height 29
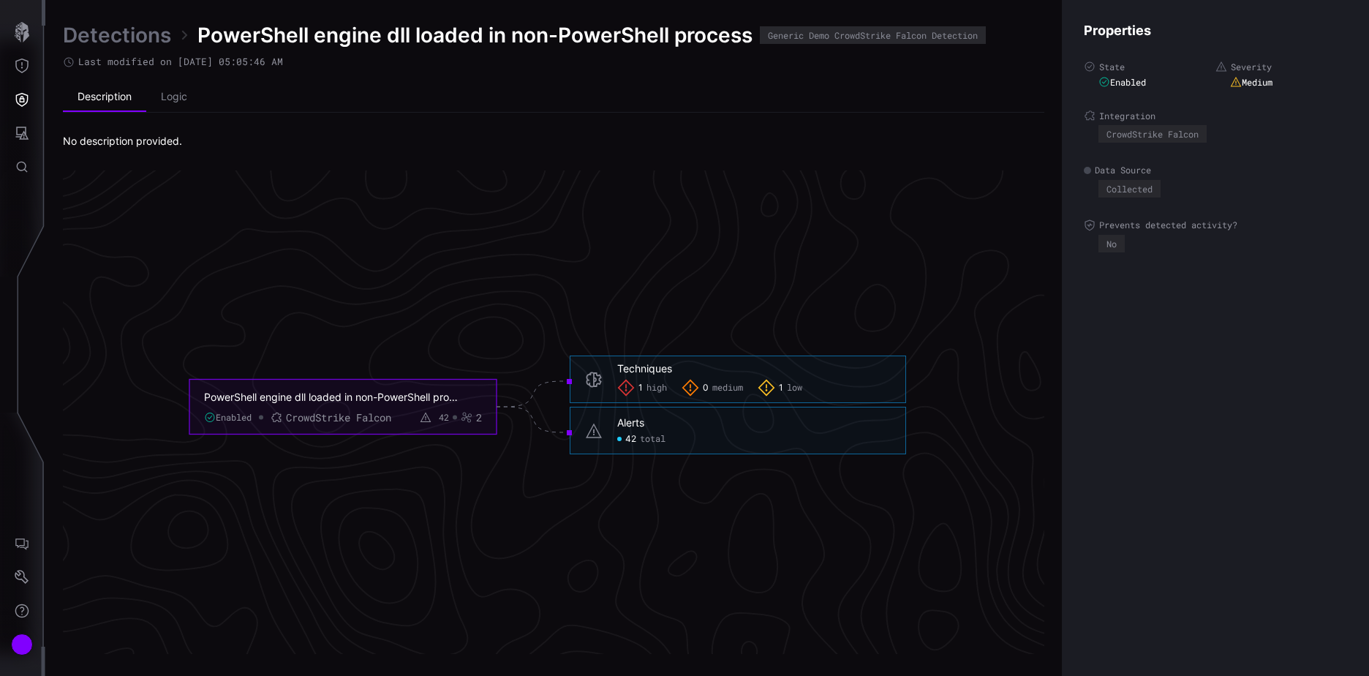
click at [118, 24] on link "Detections" at bounding box center [117, 35] width 108 height 26
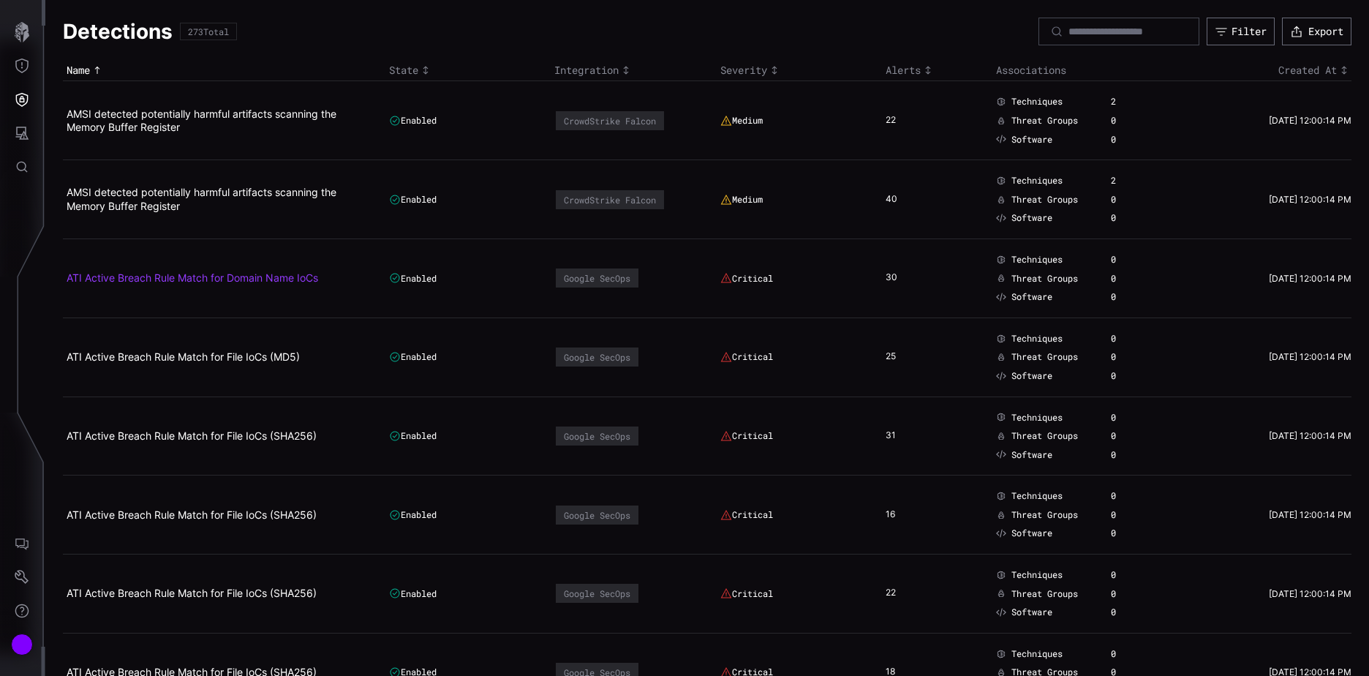
click at [209, 273] on link "ATI Active Breach Rule Match for Domain Name IoCs" at bounding box center [193, 277] width 252 height 12
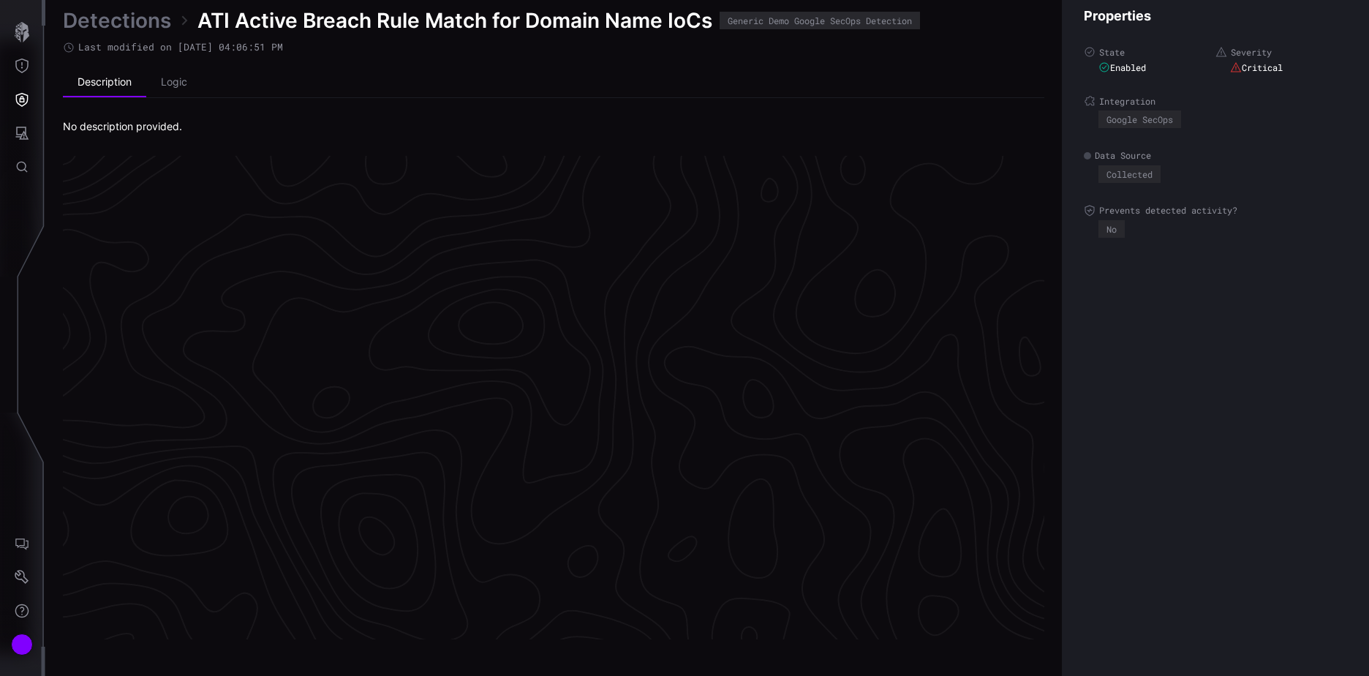
scroll to position [3054, 612]
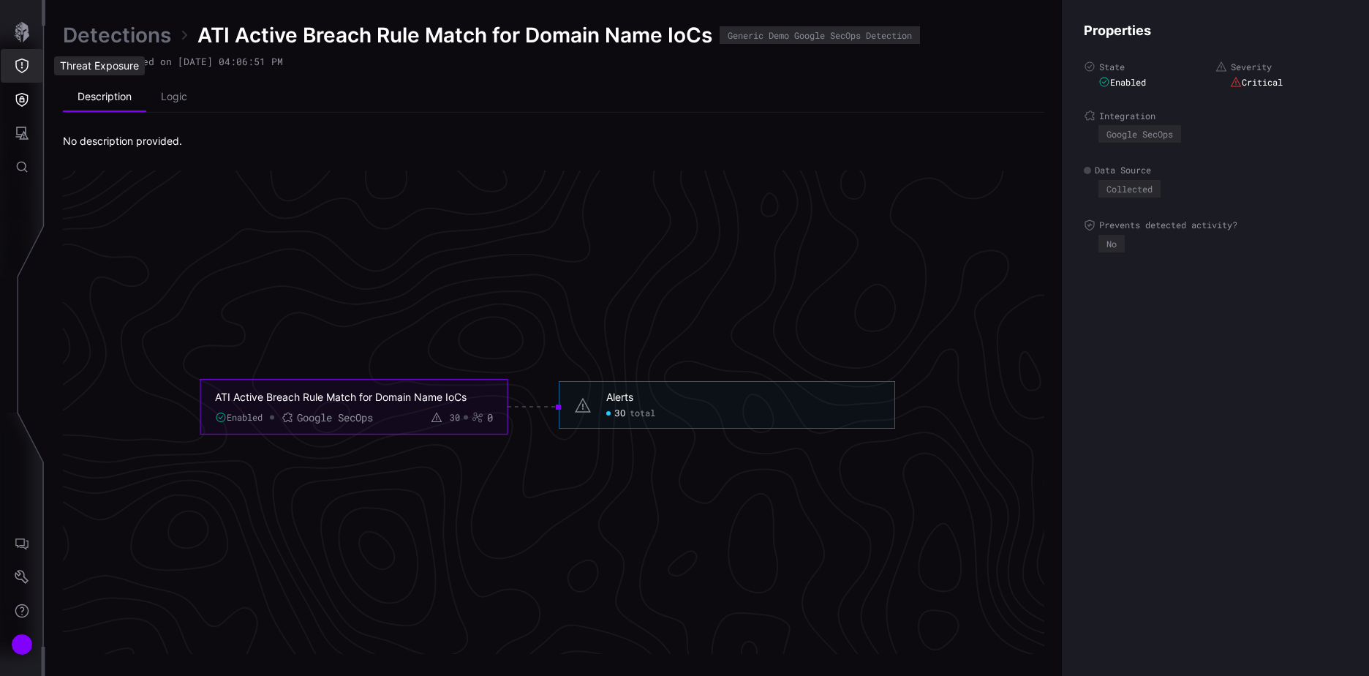
click at [23, 61] on icon "Threat Exposure" at bounding box center [22, 65] width 15 height 15
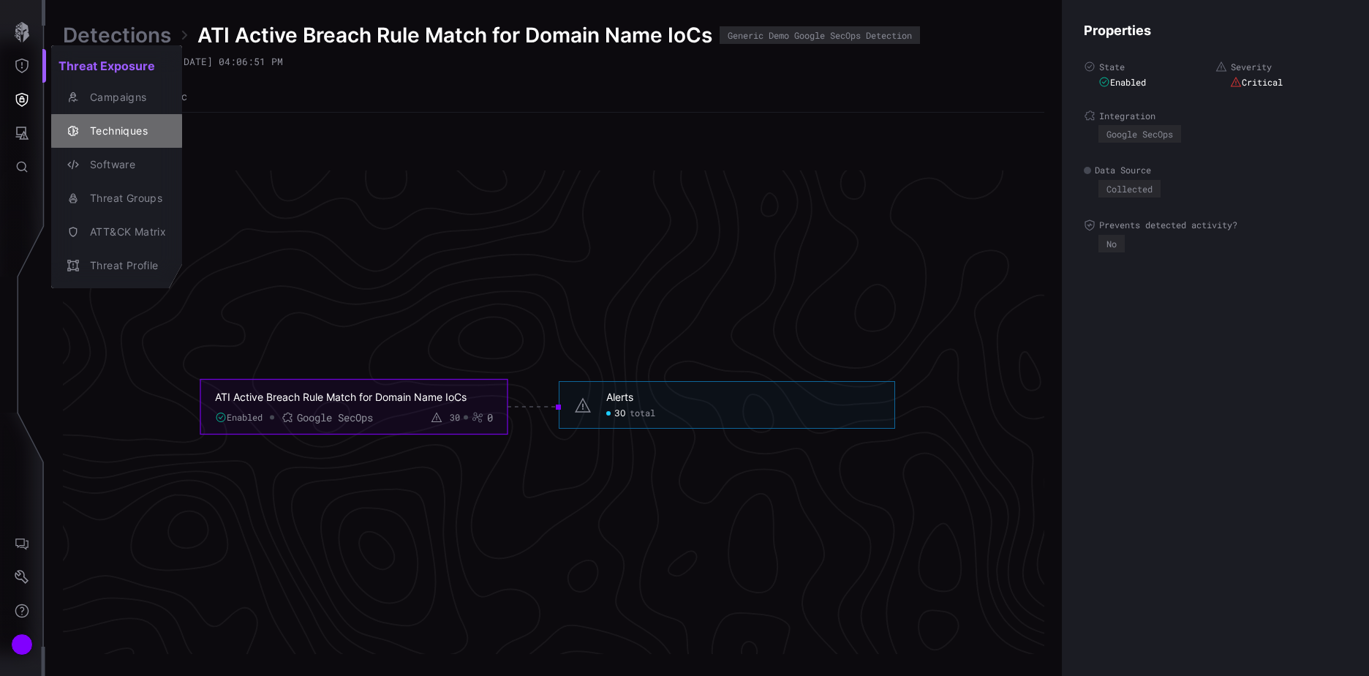
click at [116, 127] on div "Techniques" at bounding box center [124, 131] width 83 height 18
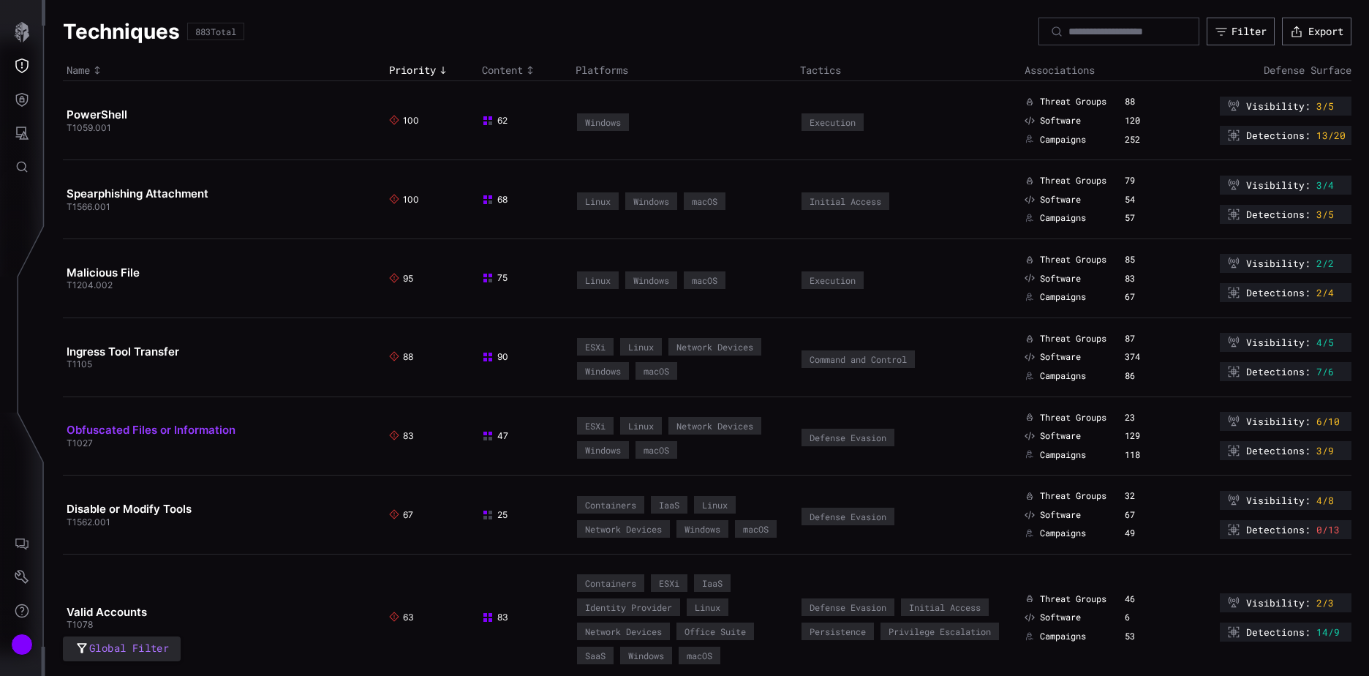
click at [154, 427] on link "Obfuscated Files or Information" at bounding box center [151, 430] width 169 height 14
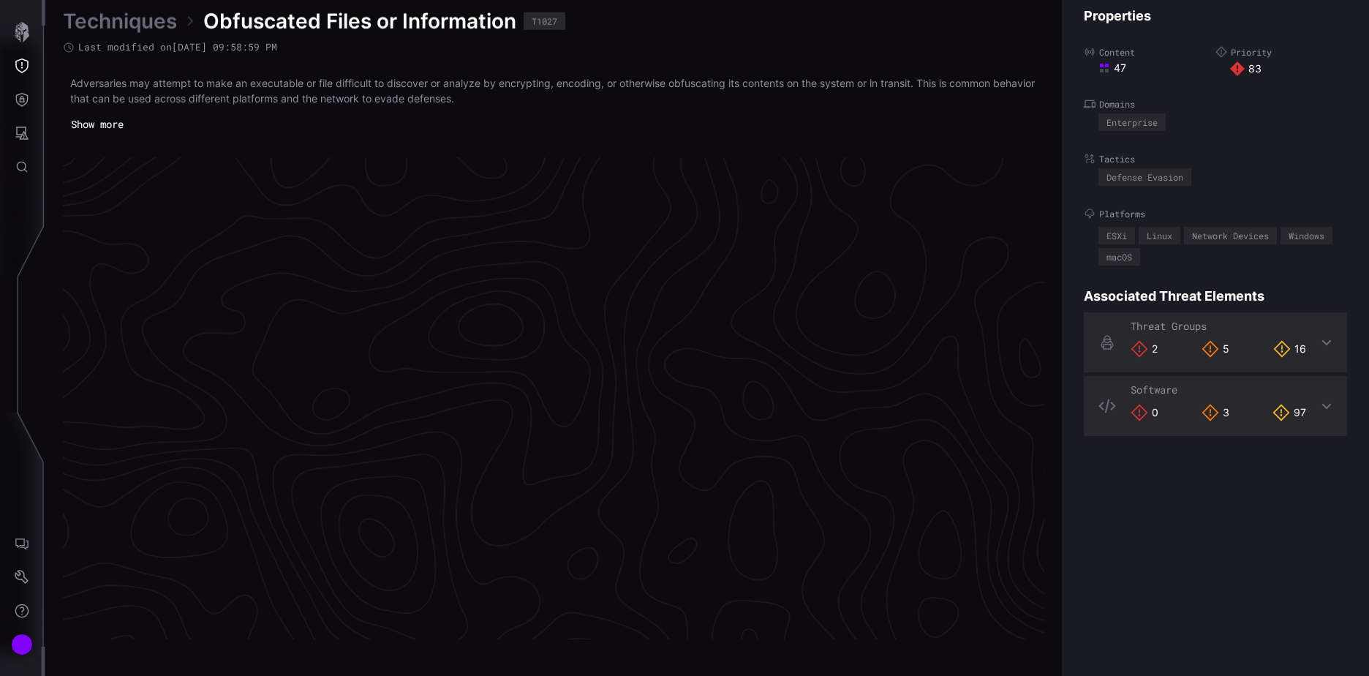
scroll to position [3055, 612]
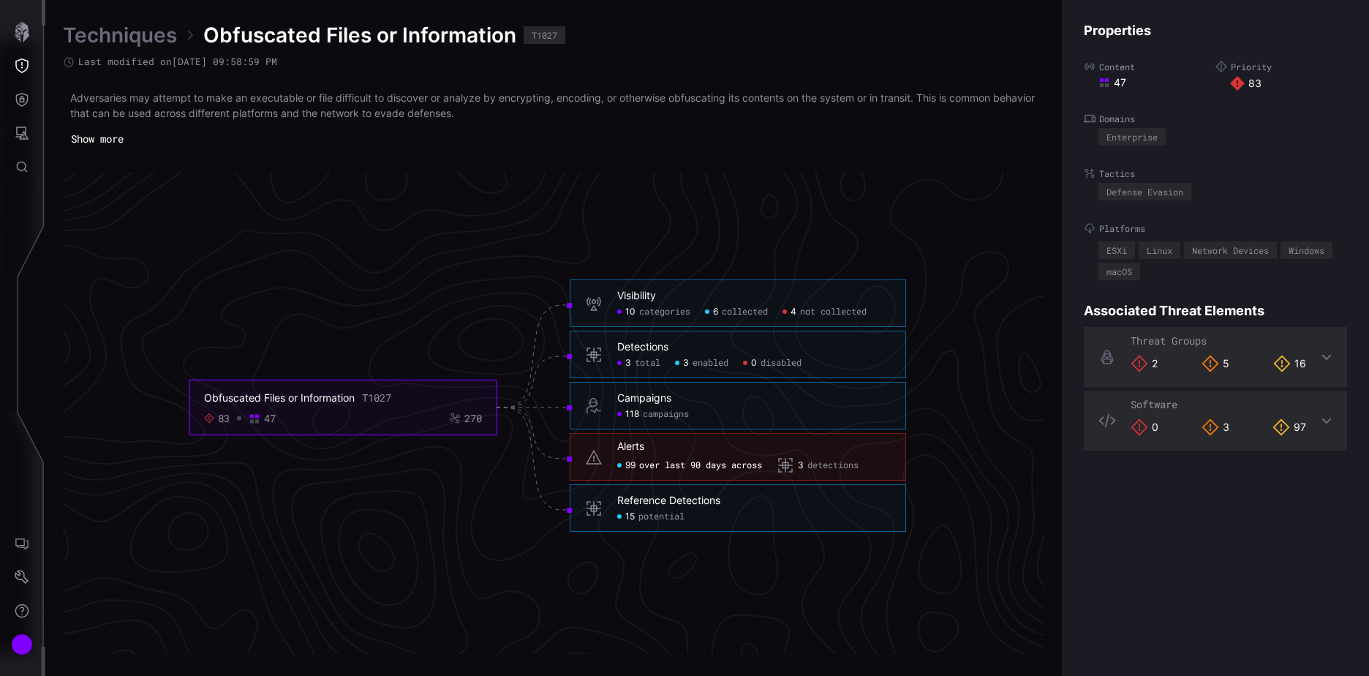
click at [711, 361] on span "enabled" at bounding box center [710, 364] width 36 height 12
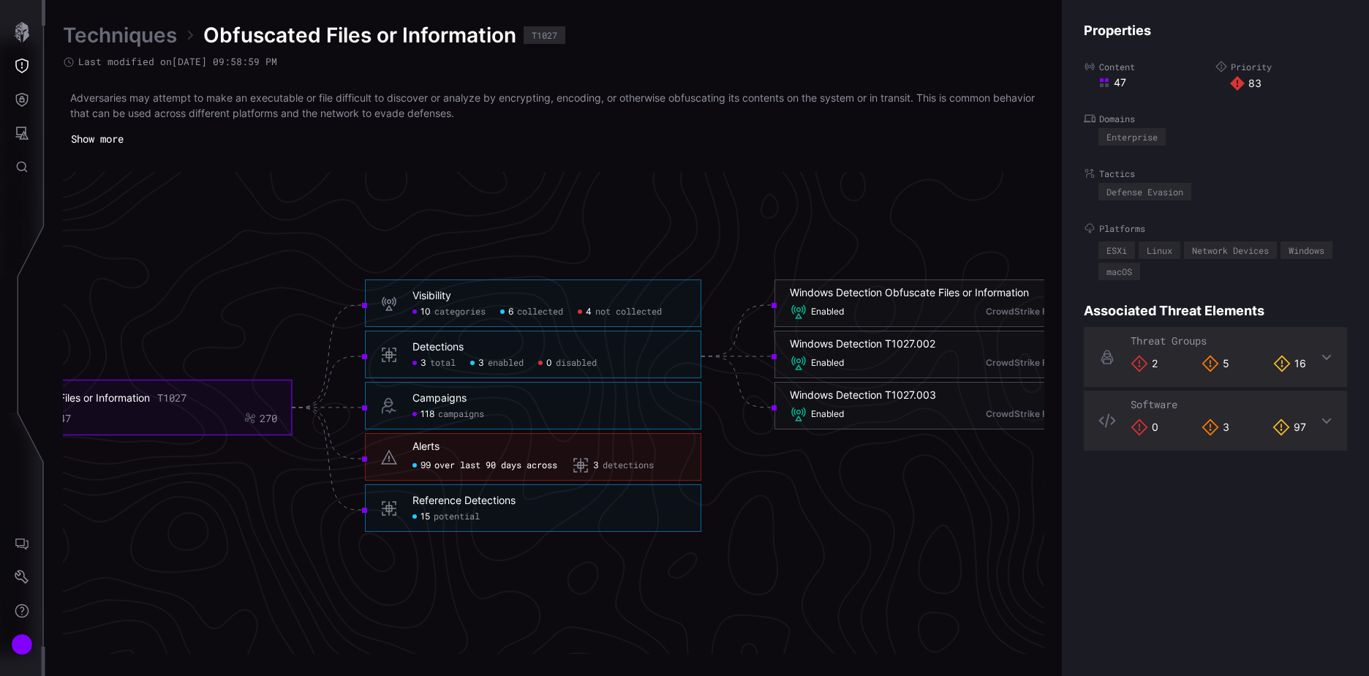
click at [465, 515] on span "potential" at bounding box center [457, 517] width 46 height 12
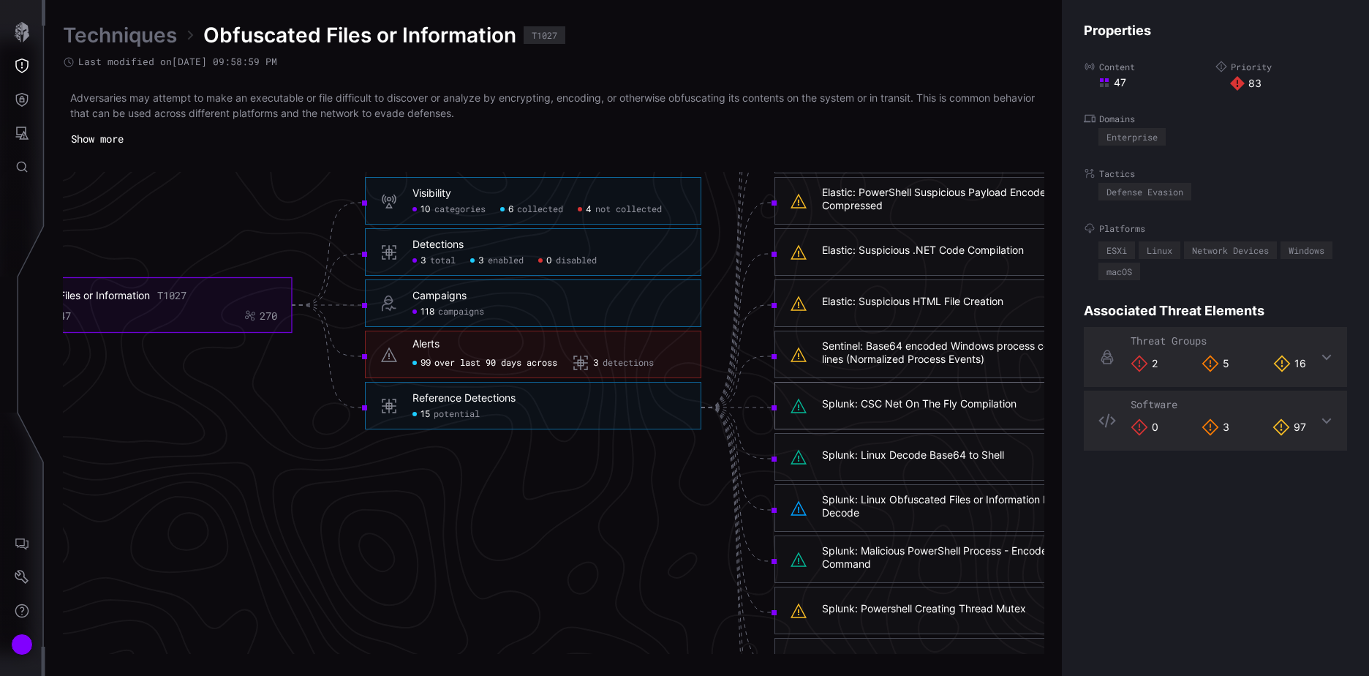
click at [875, 399] on div "Splunk: CSC Net On The Fly Compilation" at bounding box center [919, 403] width 195 height 13
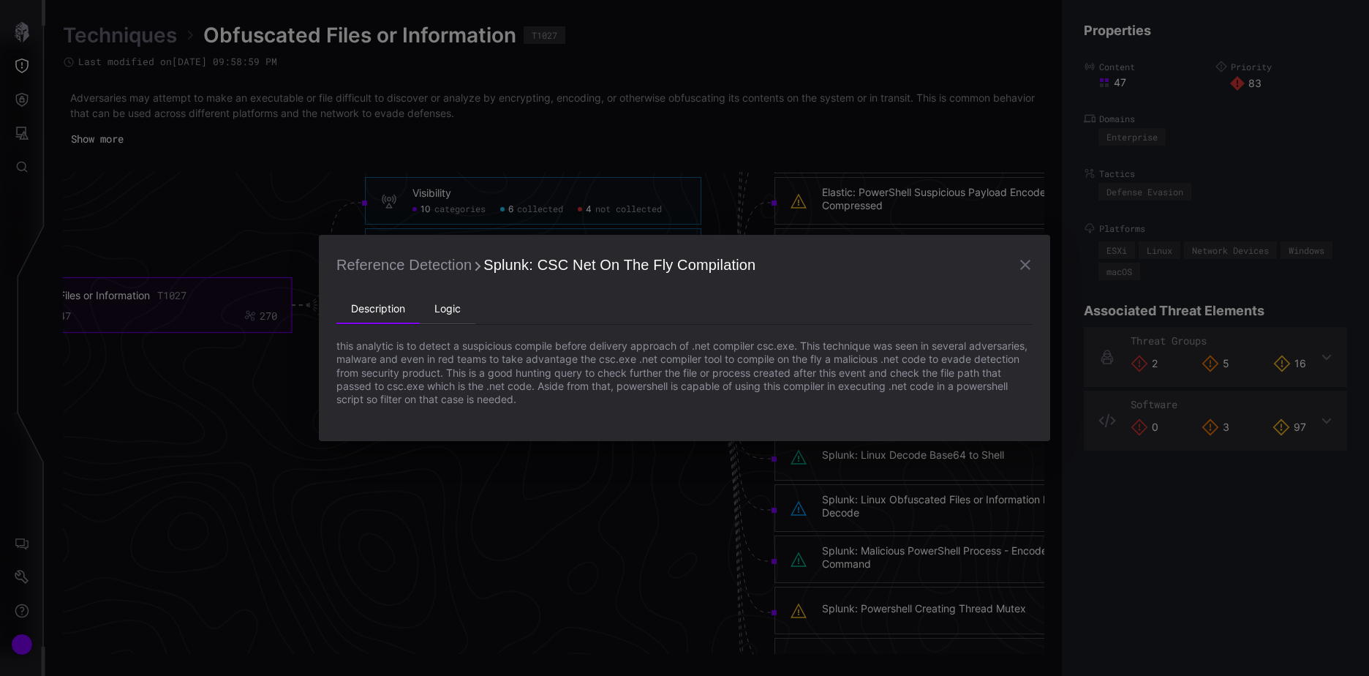
click at [453, 306] on li "Logic" at bounding box center [448, 309] width 56 height 29
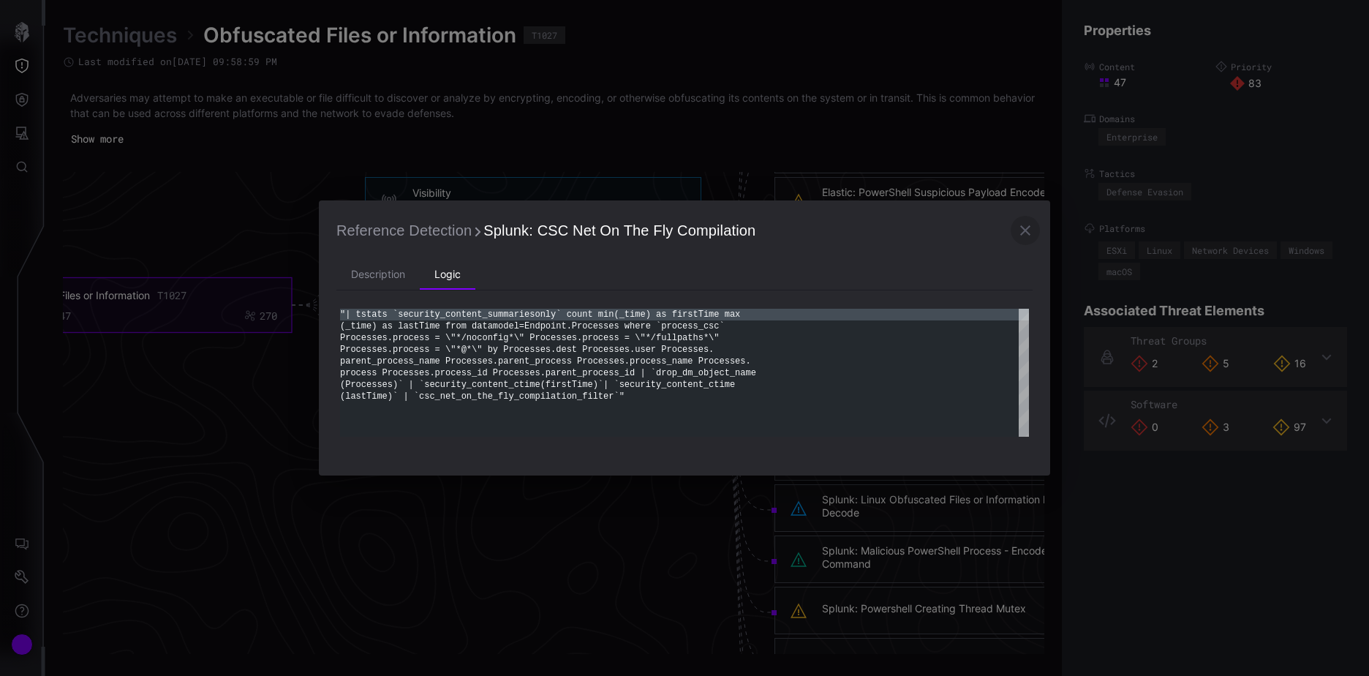
click at [1025, 229] on icon "button" at bounding box center [1025, 231] width 18 height 18
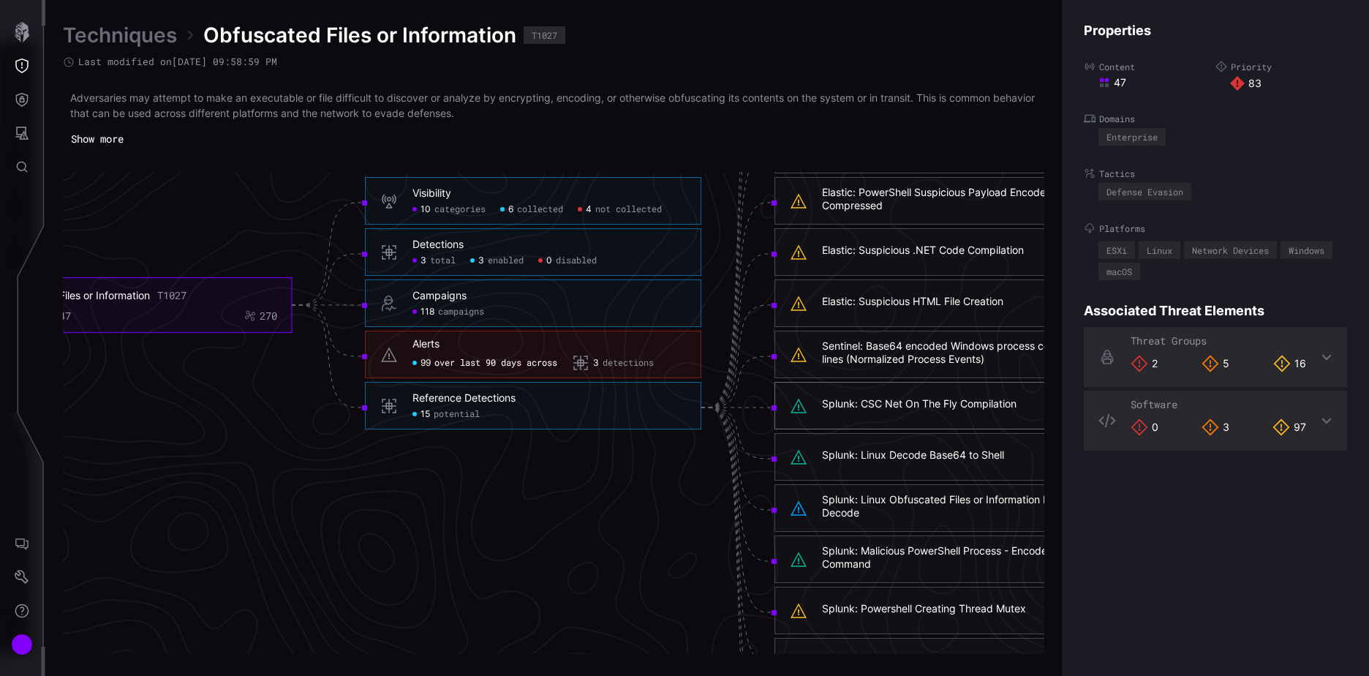
click at [148, 31] on link "Techniques" at bounding box center [120, 35] width 114 height 26
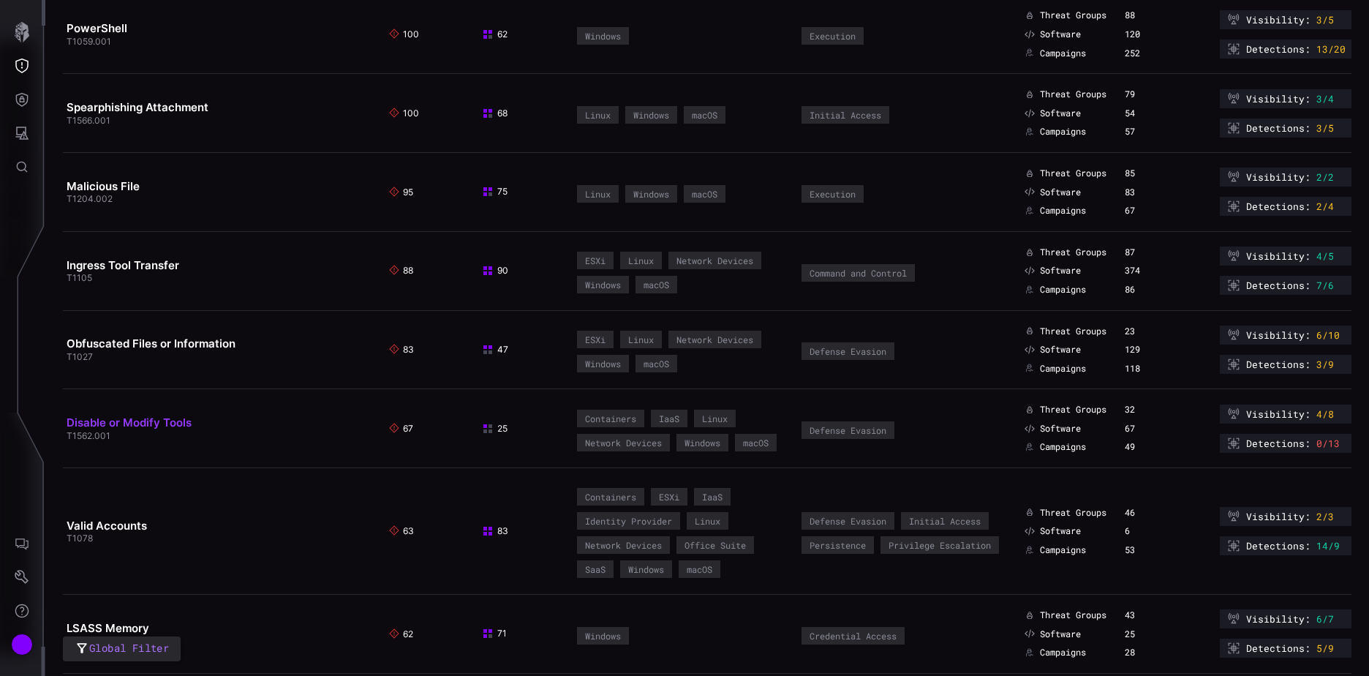
scroll to position [219, 0]
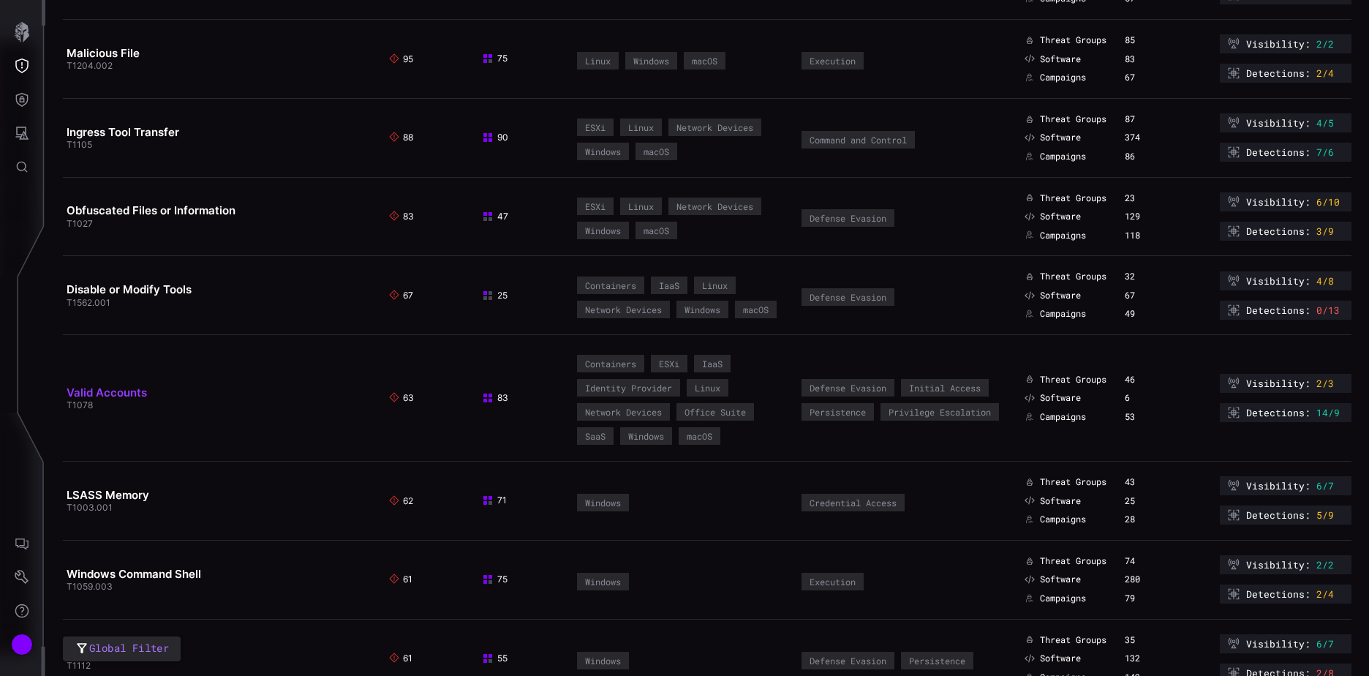
click at [128, 399] on link "Valid Accounts" at bounding box center [107, 392] width 80 height 14
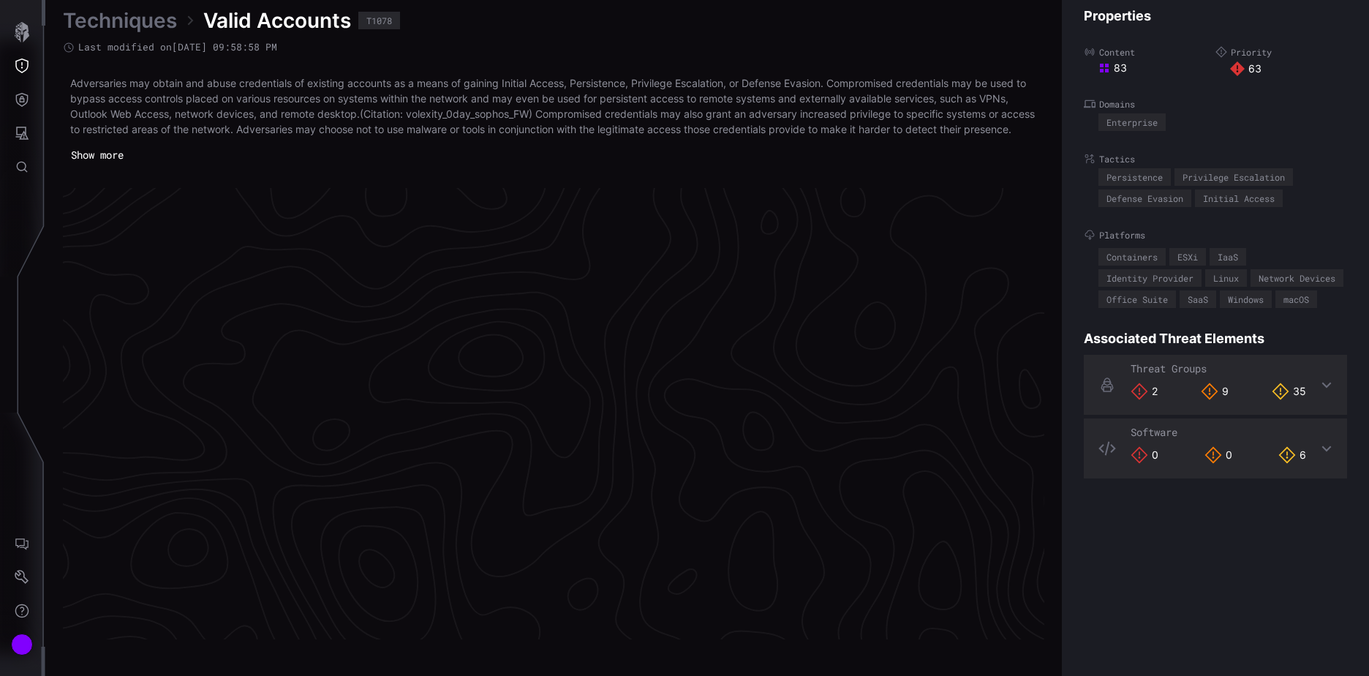
scroll to position [3079, 612]
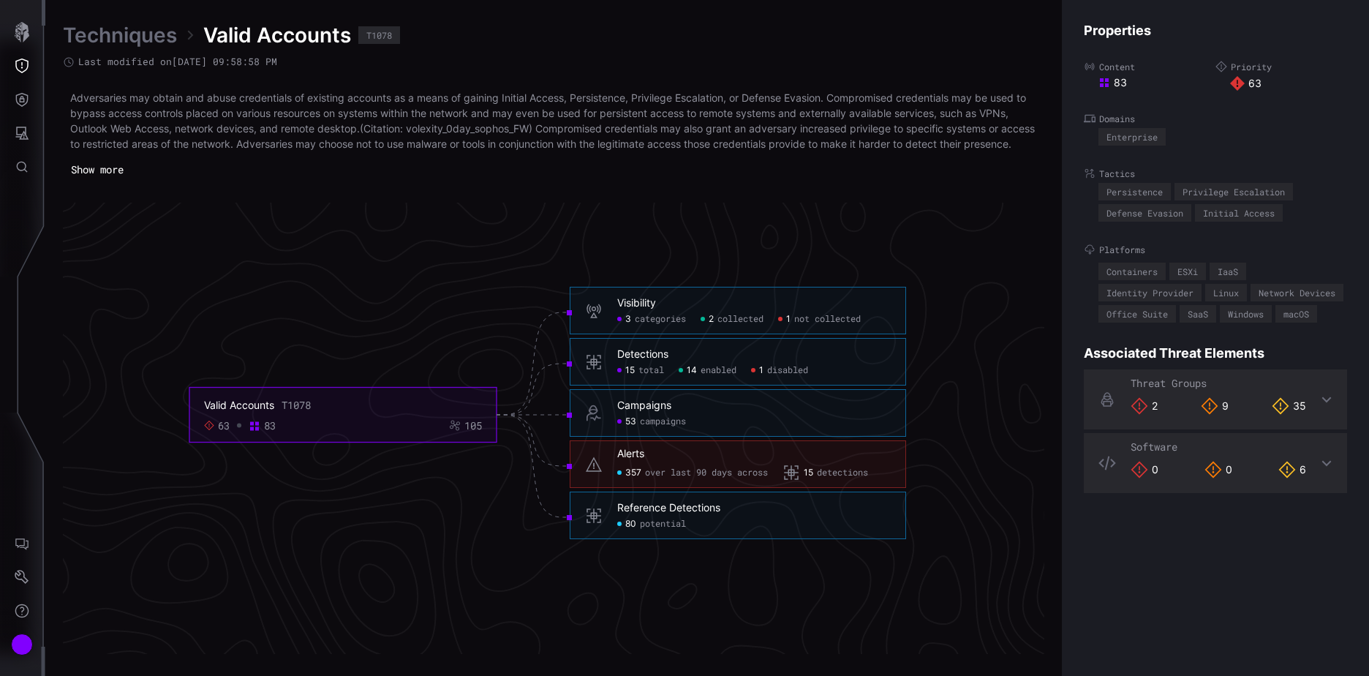
click at [777, 377] on span "disabled" at bounding box center [787, 371] width 41 height 12
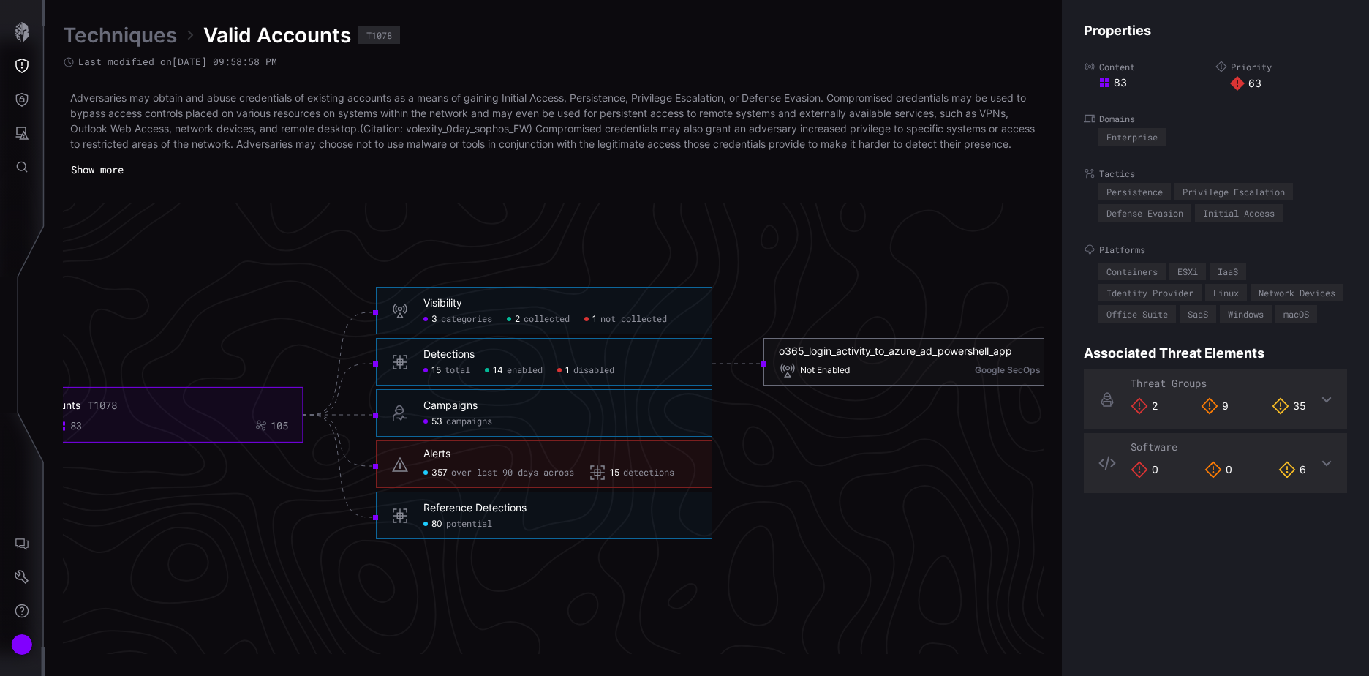
click at [868, 358] on div "o365_login_activity_to_azure_ad_powershell_app" at bounding box center [895, 350] width 233 height 13
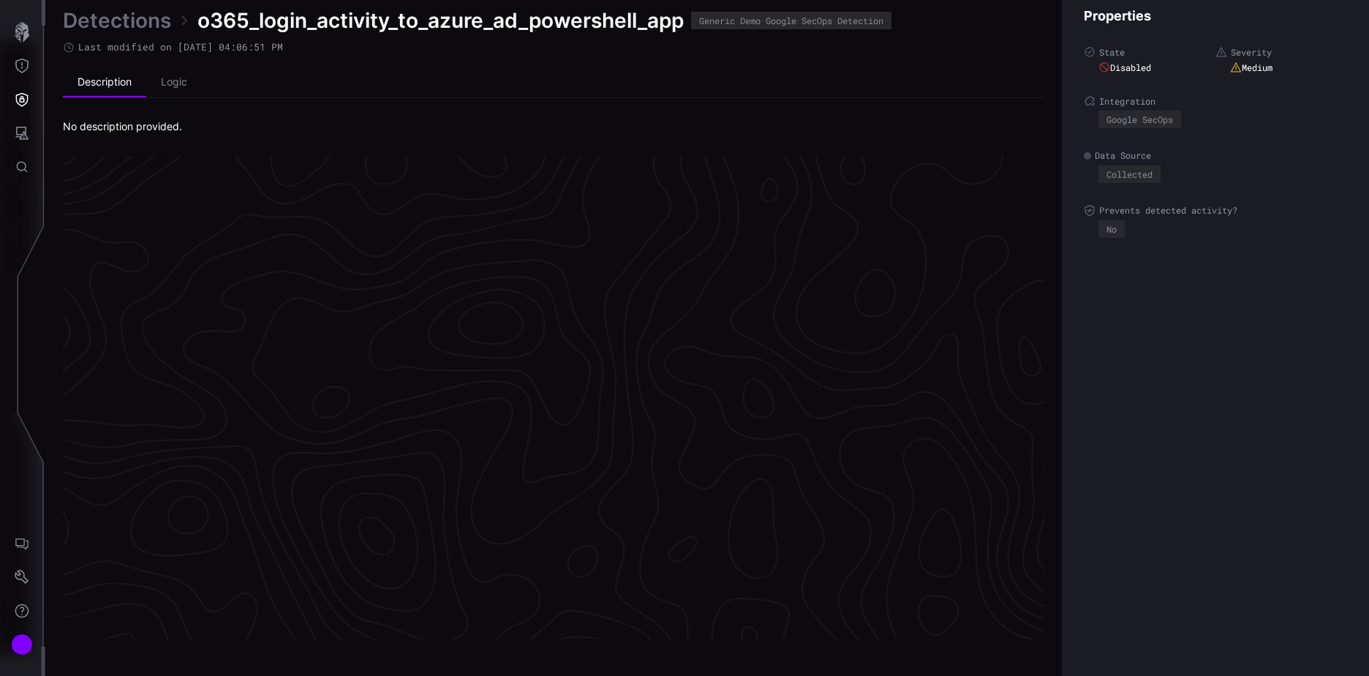
scroll to position [3054, 612]
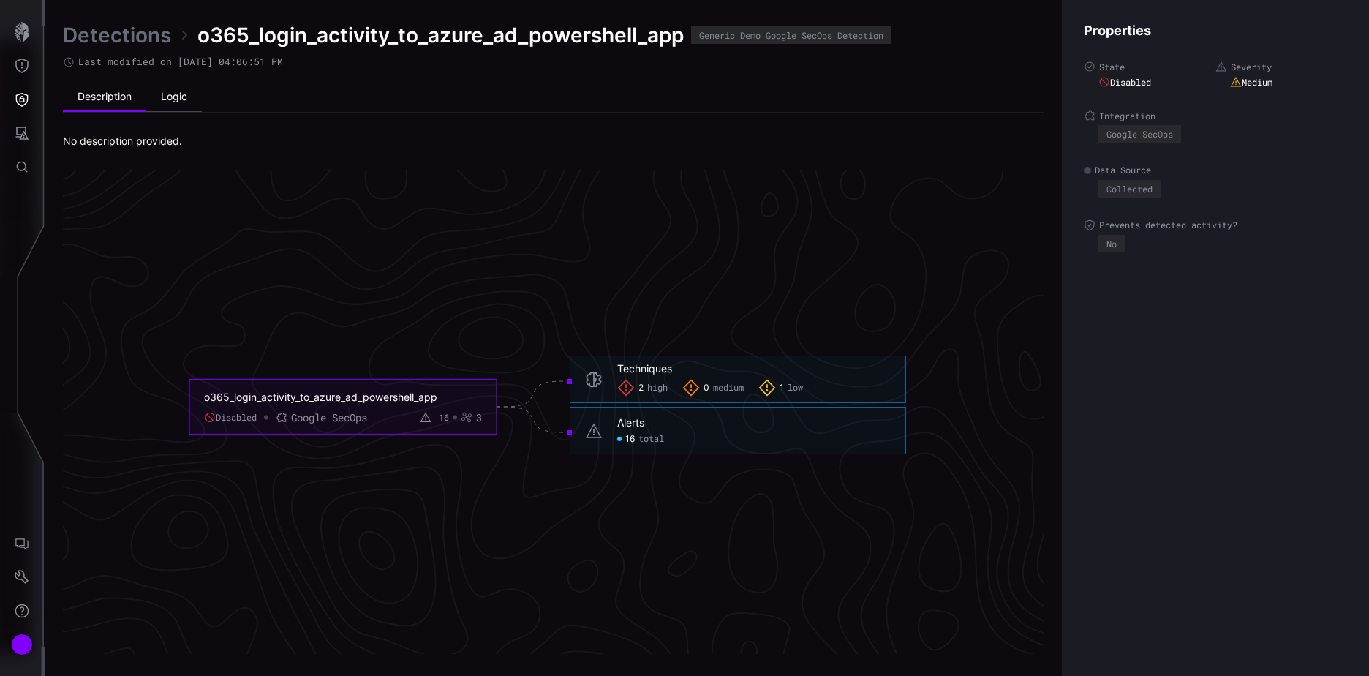
click at [174, 97] on li "Logic" at bounding box center [174, 97] width 56 height 29
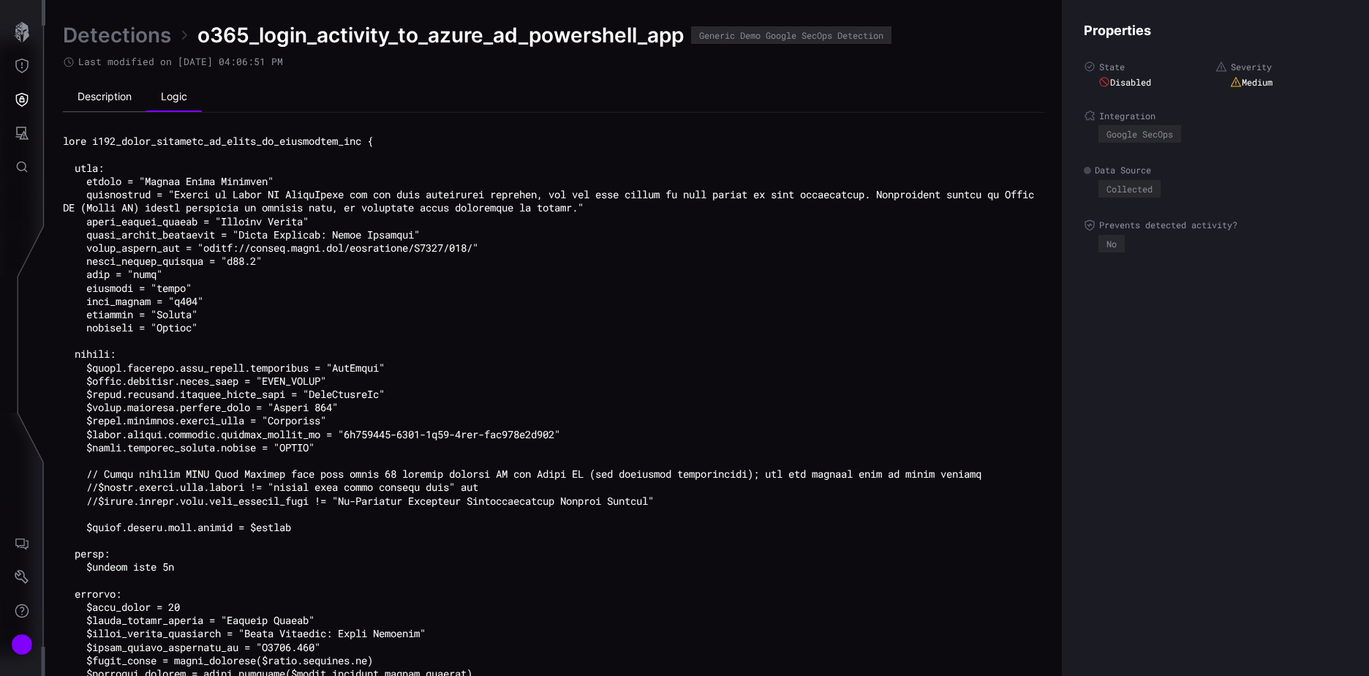
click at [110, 98] on li "Description" at bounding box center [104, 97] width 83 height 29
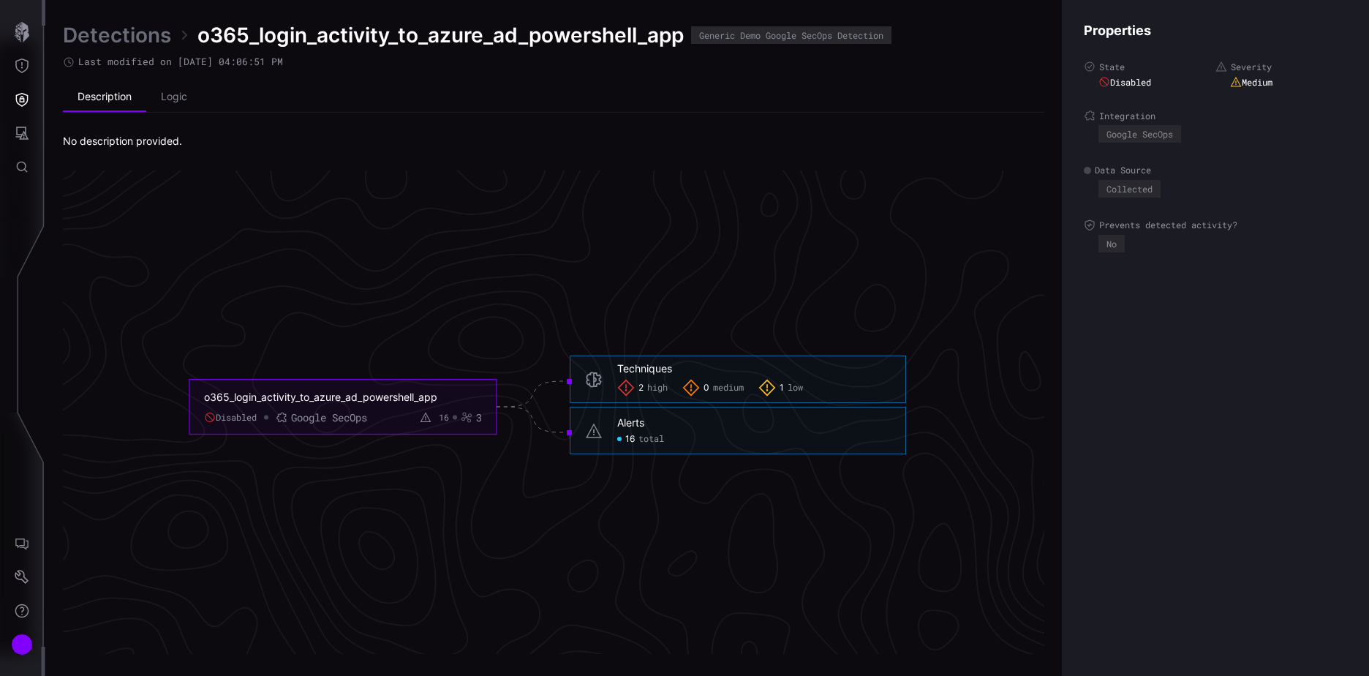
click at [109, 37] on link "Detections" at bounding box center [117, 35] width 108 height 26
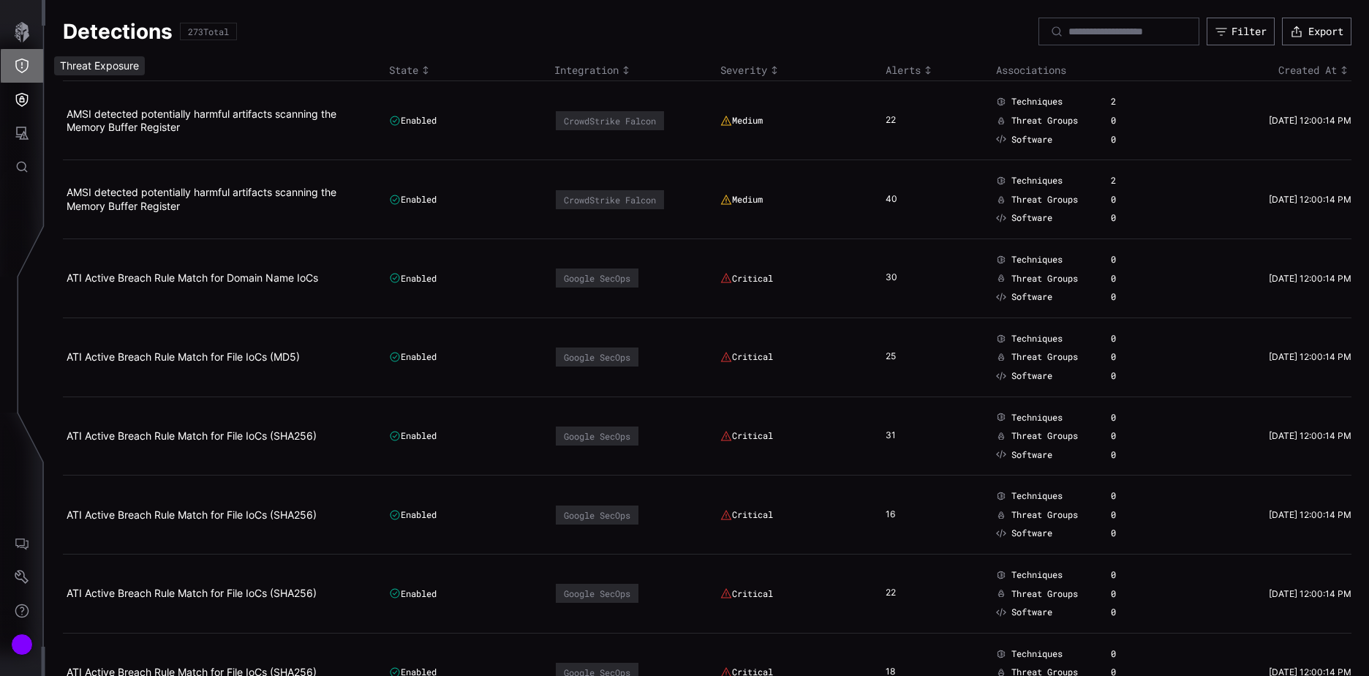
click at [24, 67] on icon "Threat Exposure" at bounding box center [22, 65] width 15 height 15
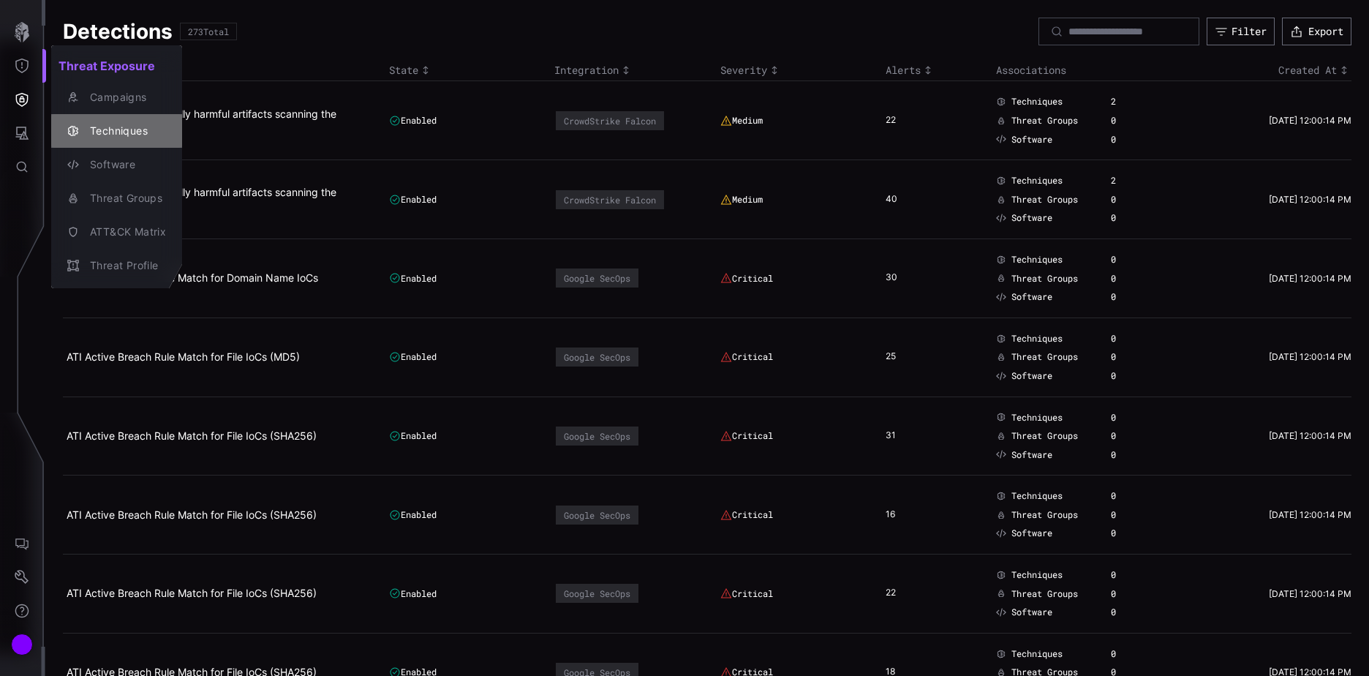
click at [110, 126] on div "Techniques" at bounding box center [124, 131] width 83 height 18
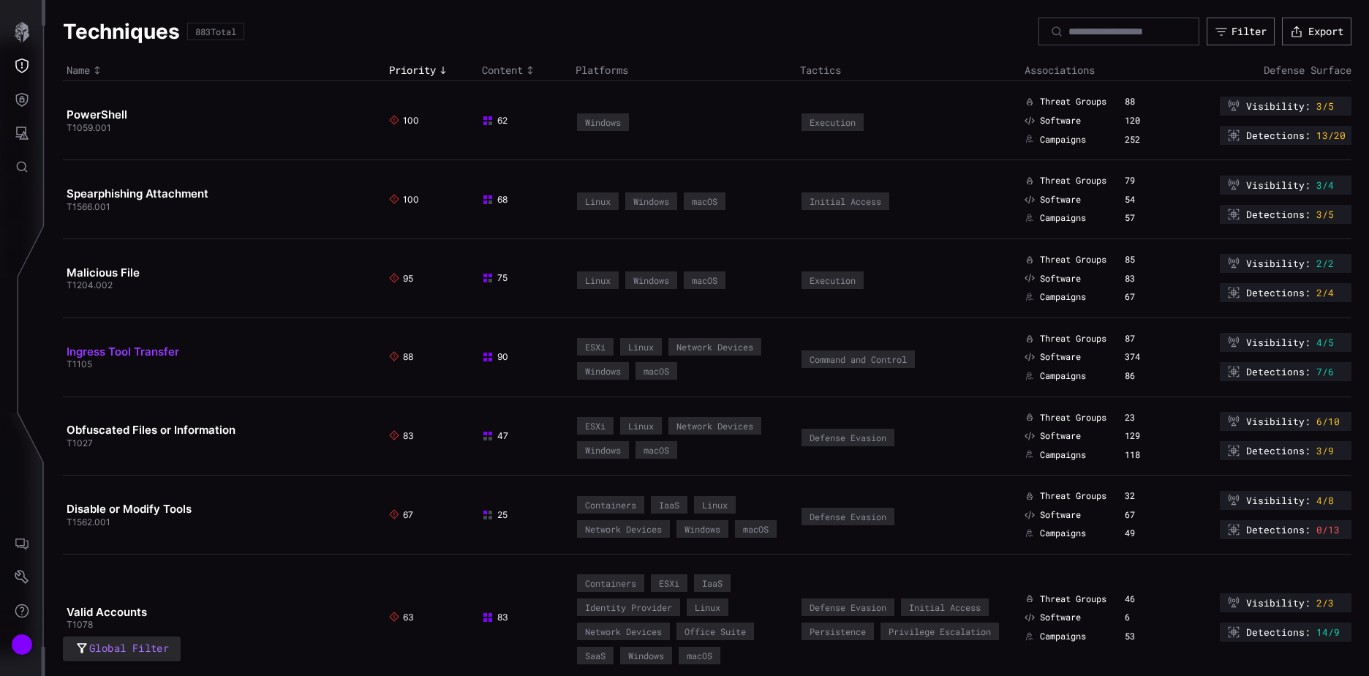
click at [154, 352] on link "Ingress Tool Transfer" at bounding box center [123, 351] width 113 height 14
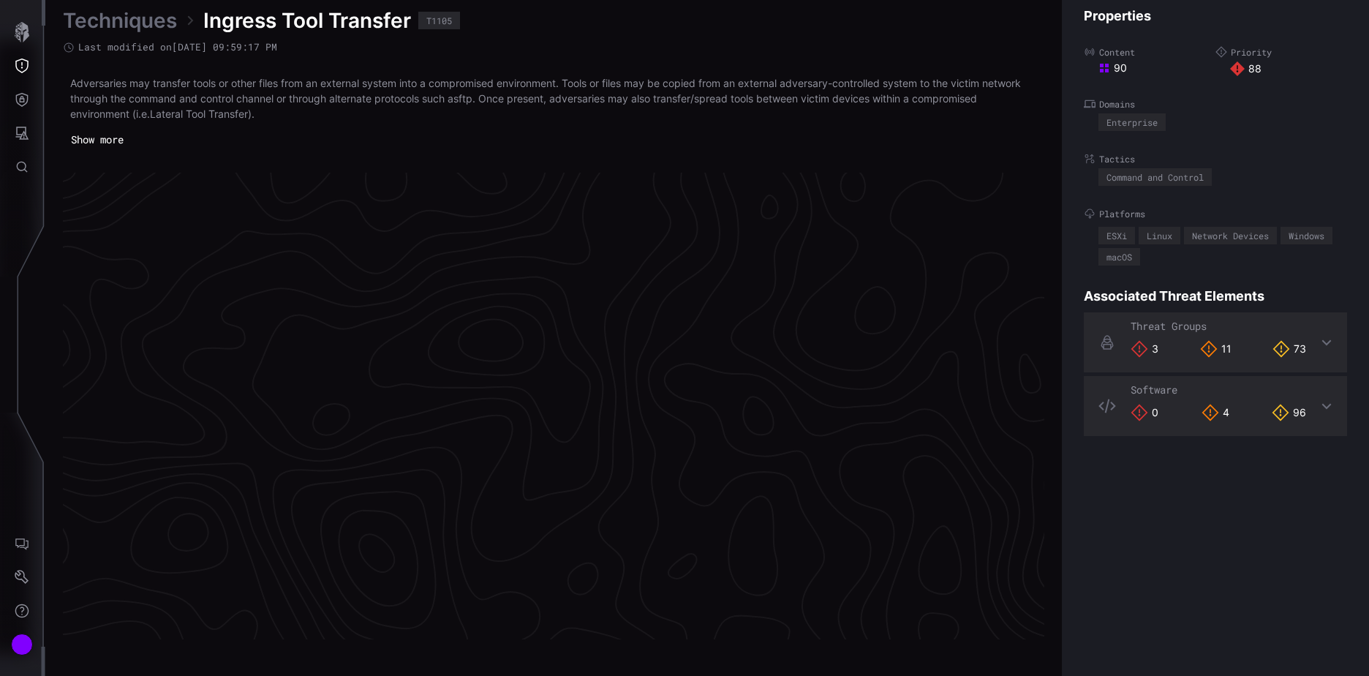
scroll to position [3063, 612]
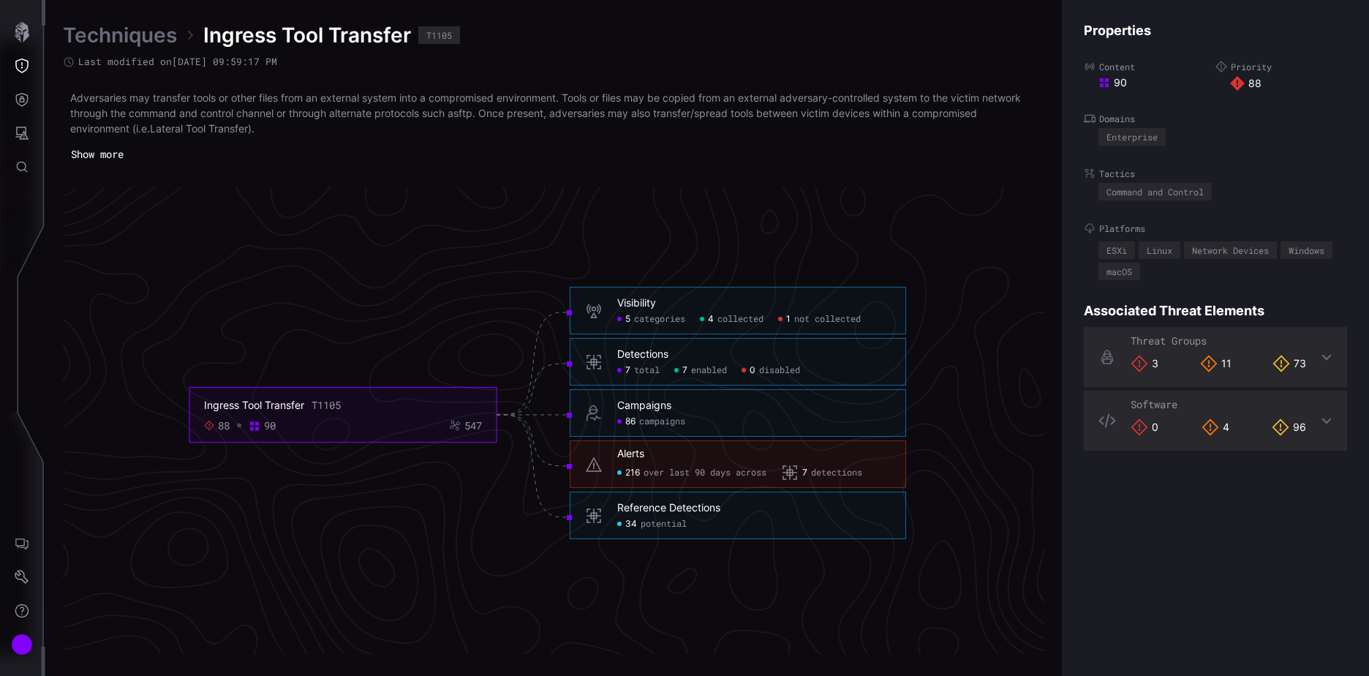
click at [699, 367] on span "enabled" at bounding box center [709, 371] width 36 height 12
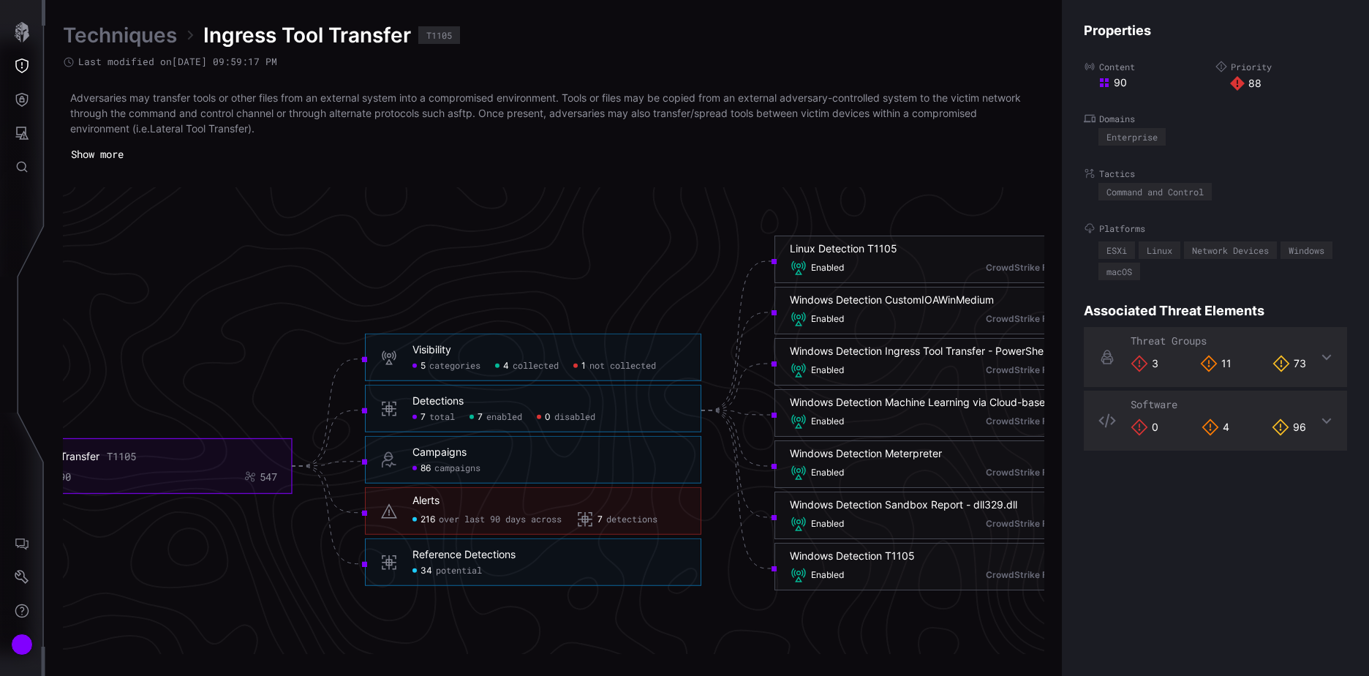
click at [450, 415] on span "total" at bounding box center [442, 418] width 26 height 12
click at [459, 576] on span "potential" at bounding box center [459, 571] width 46 height 12
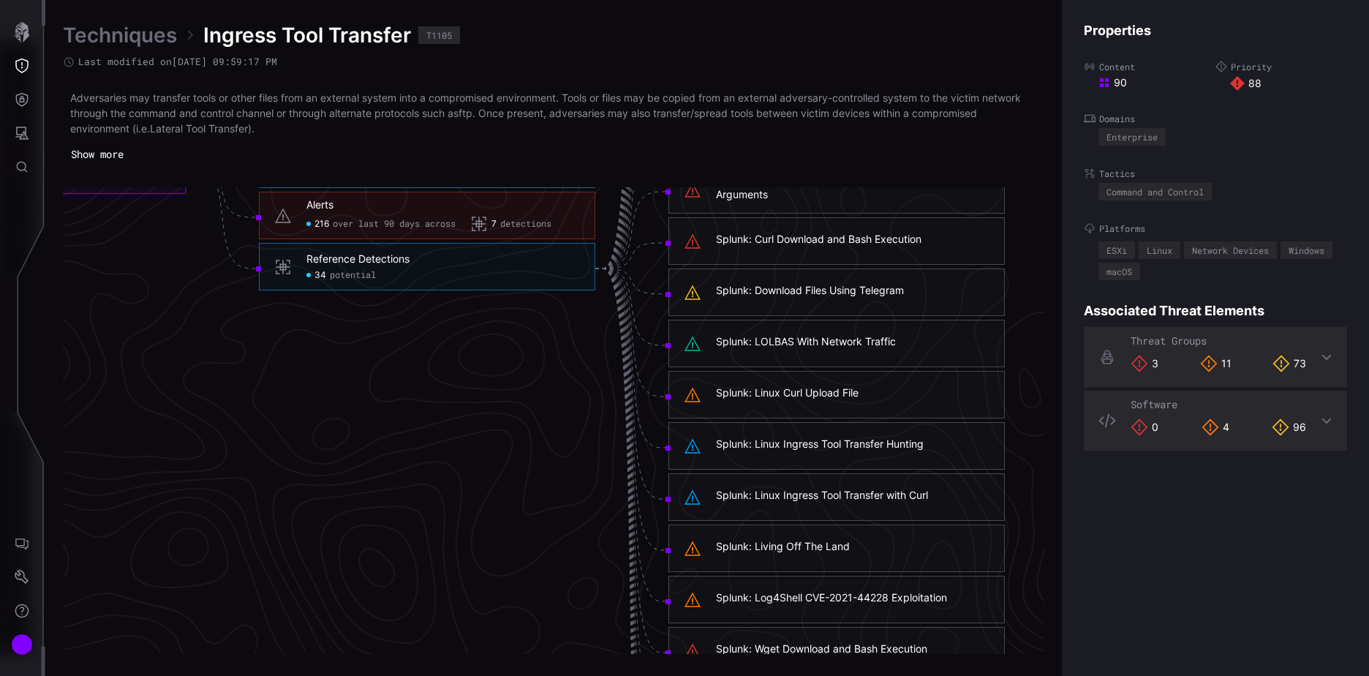
scroll to position [3063, 718]
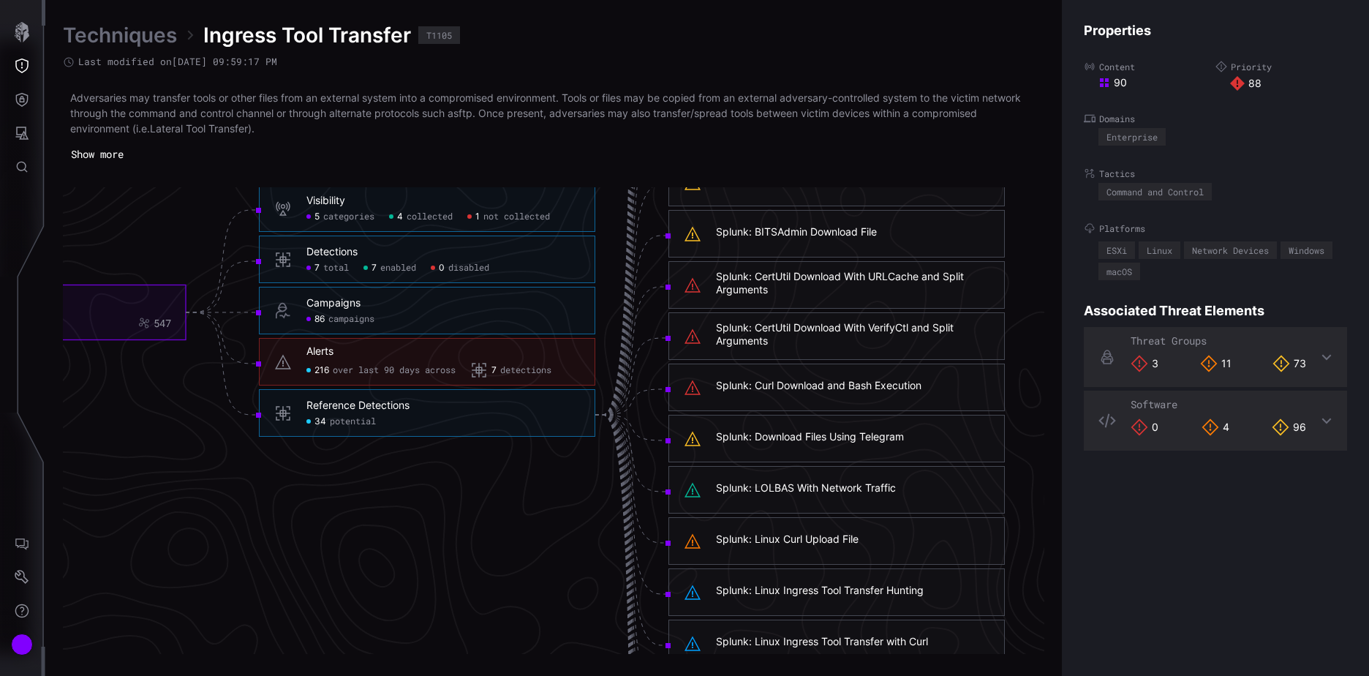
click at [406, 265] on span "enabled" at bounding box center [398, 269] width 36 height 12
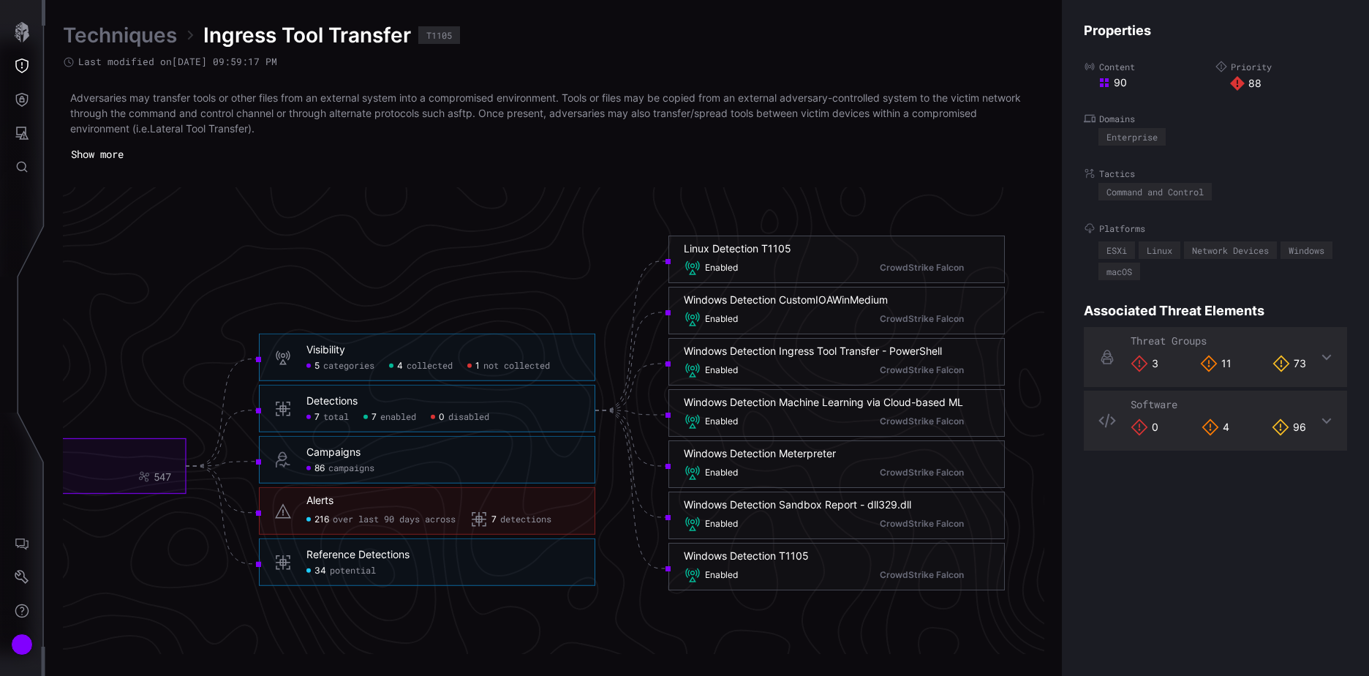
click at [355, 574] on span "potential" at bounding box center [353, 571] width 46 height 12
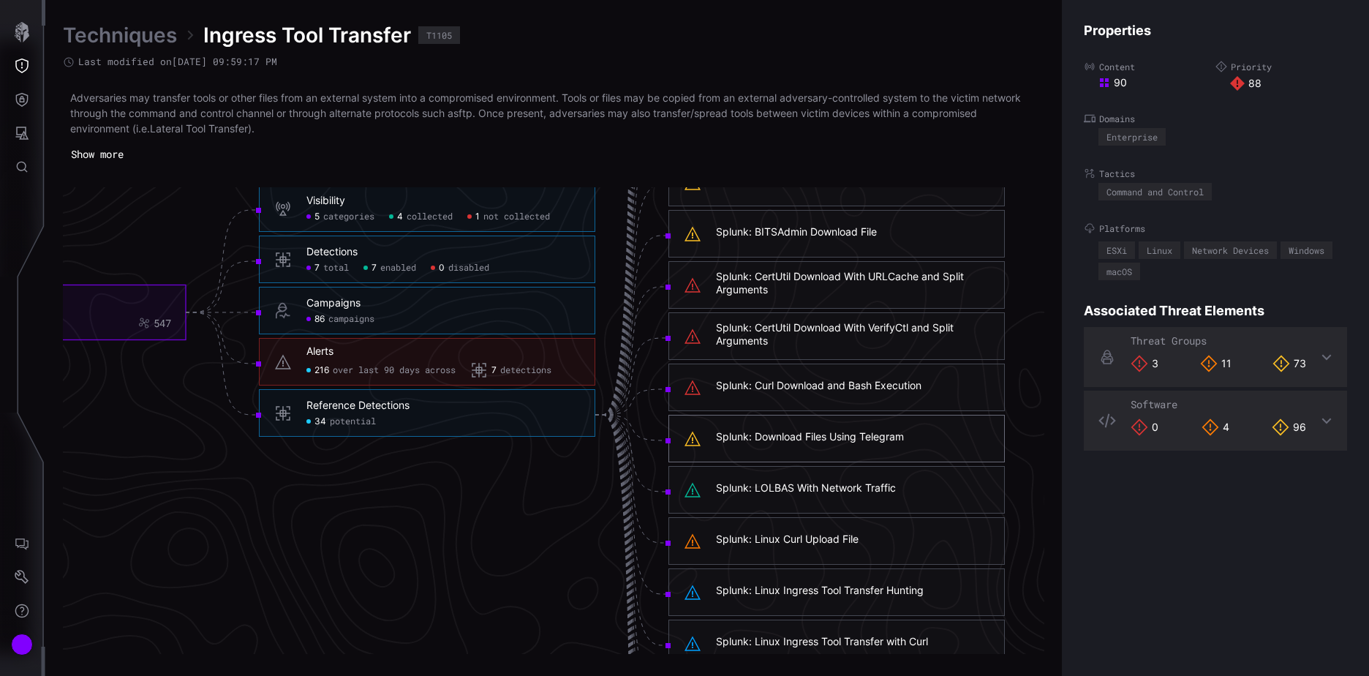
click at [765, 437] on div "Splunk: Download Files Using Telegram" at bounding box center [810, 436] width 188 height 13
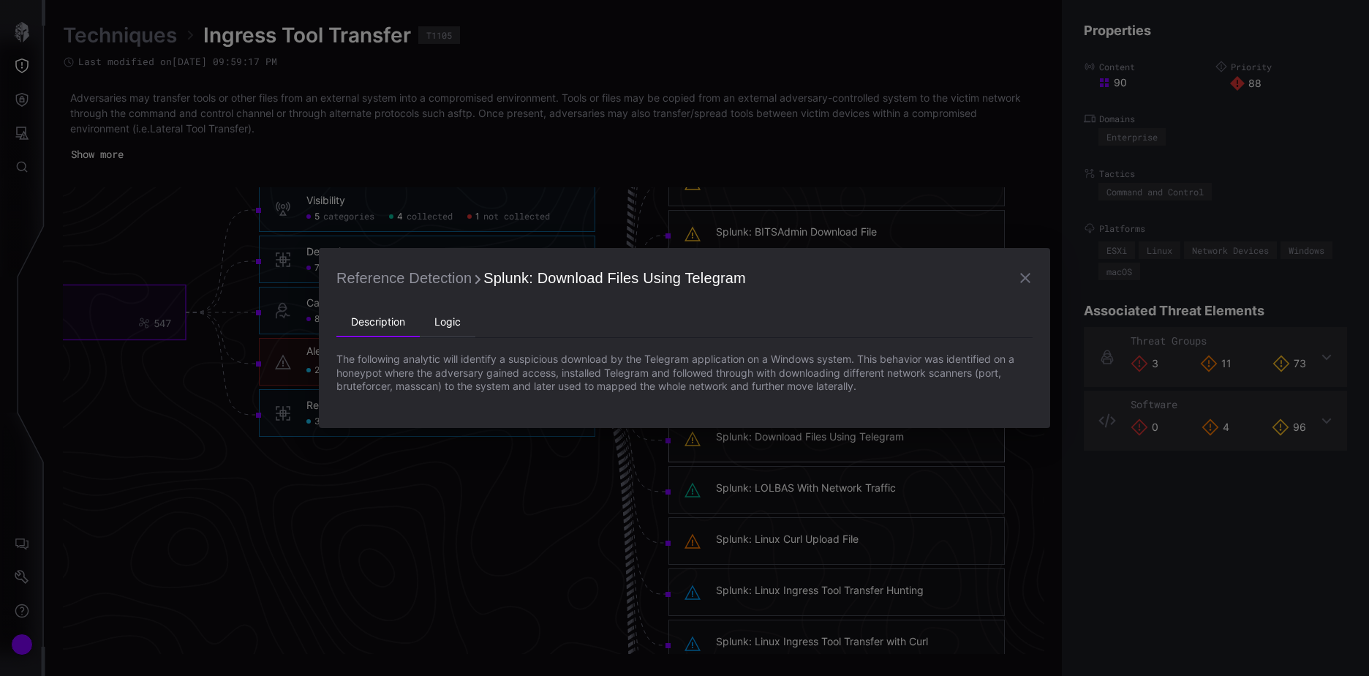
click at [449, 320] on li "Logic" at bounding box center [448, 322] width 56 height 29
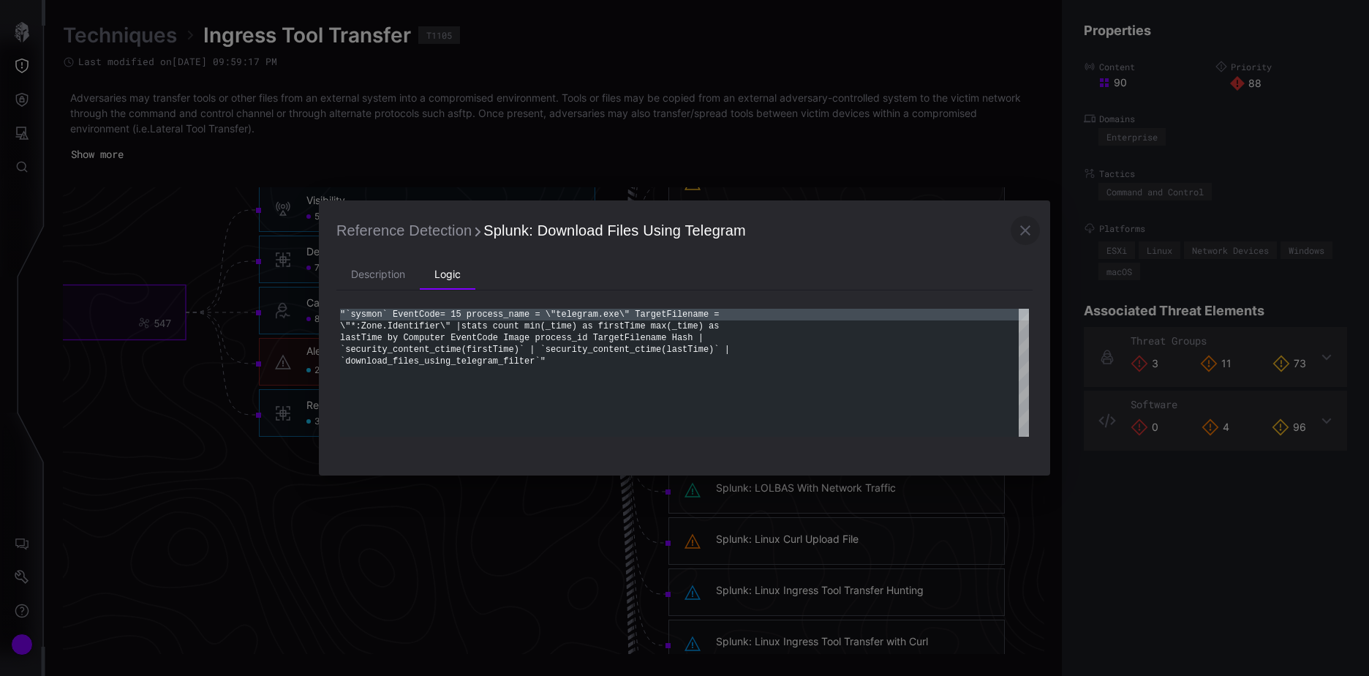
click at [1029, 227] on icon "button" at bounding box center [1025, 230] width 10 height 10
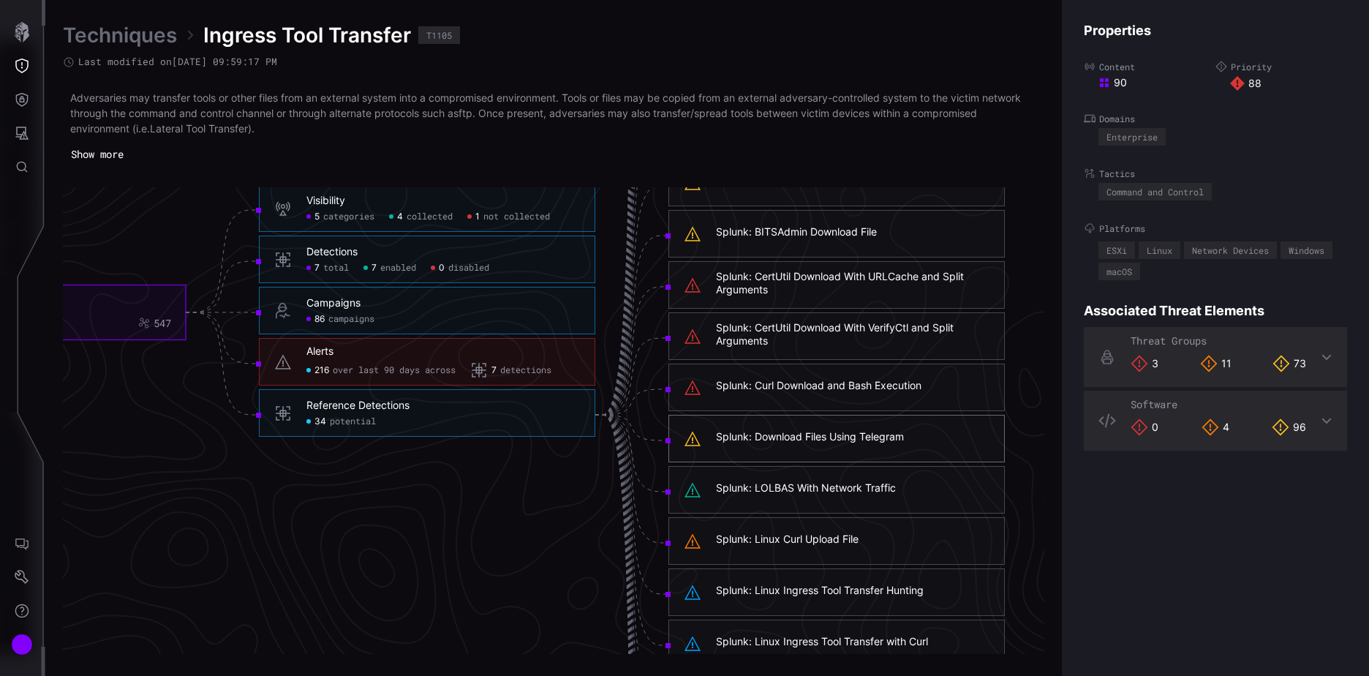
click at [140, 36] on link "Techniques" at bounding box center [120, 35] width 114 height 26
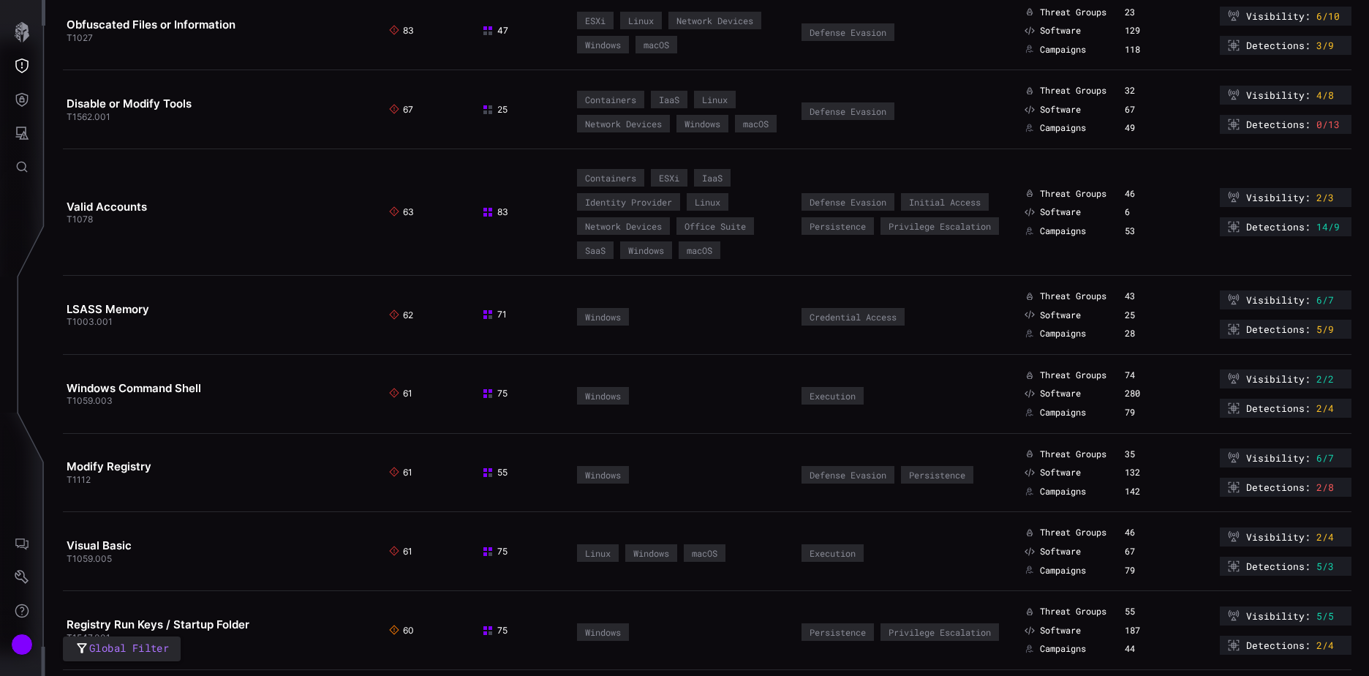
scroll to position [439, 0]
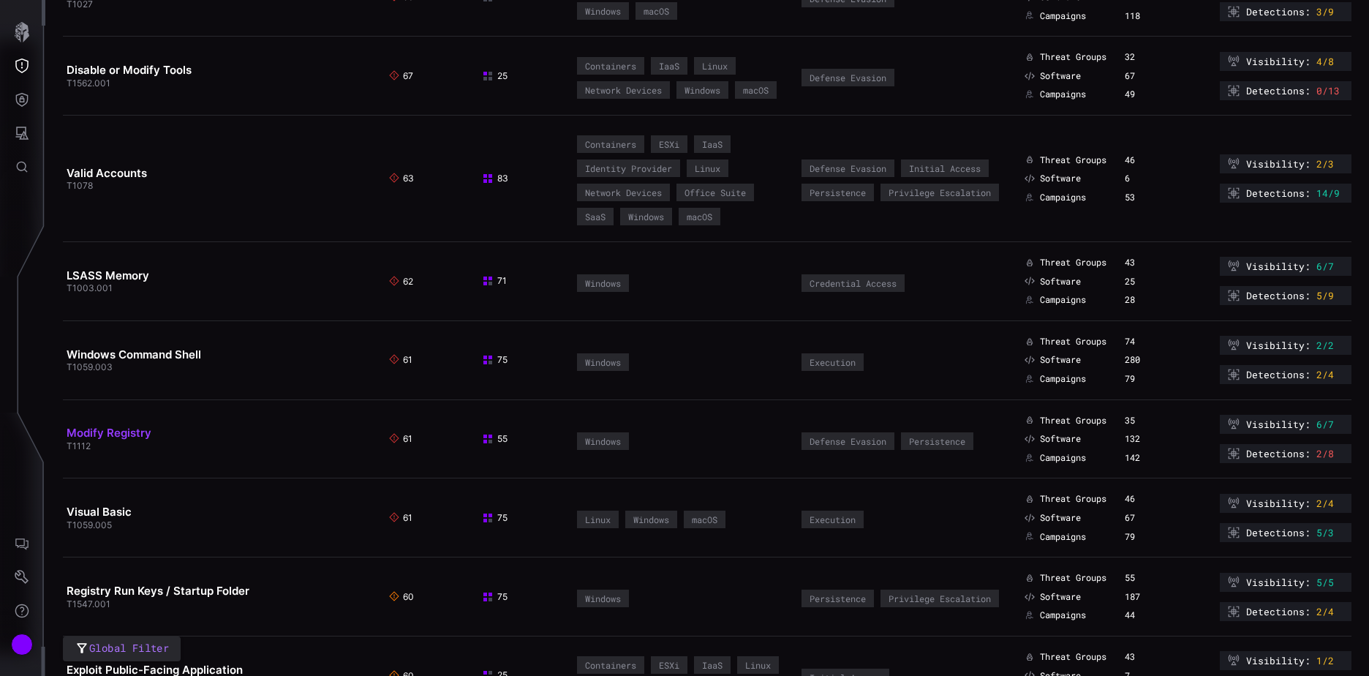
click at [118, 439] on link "Modify Registry" at bounding box center [109, 433] width 85 height 14
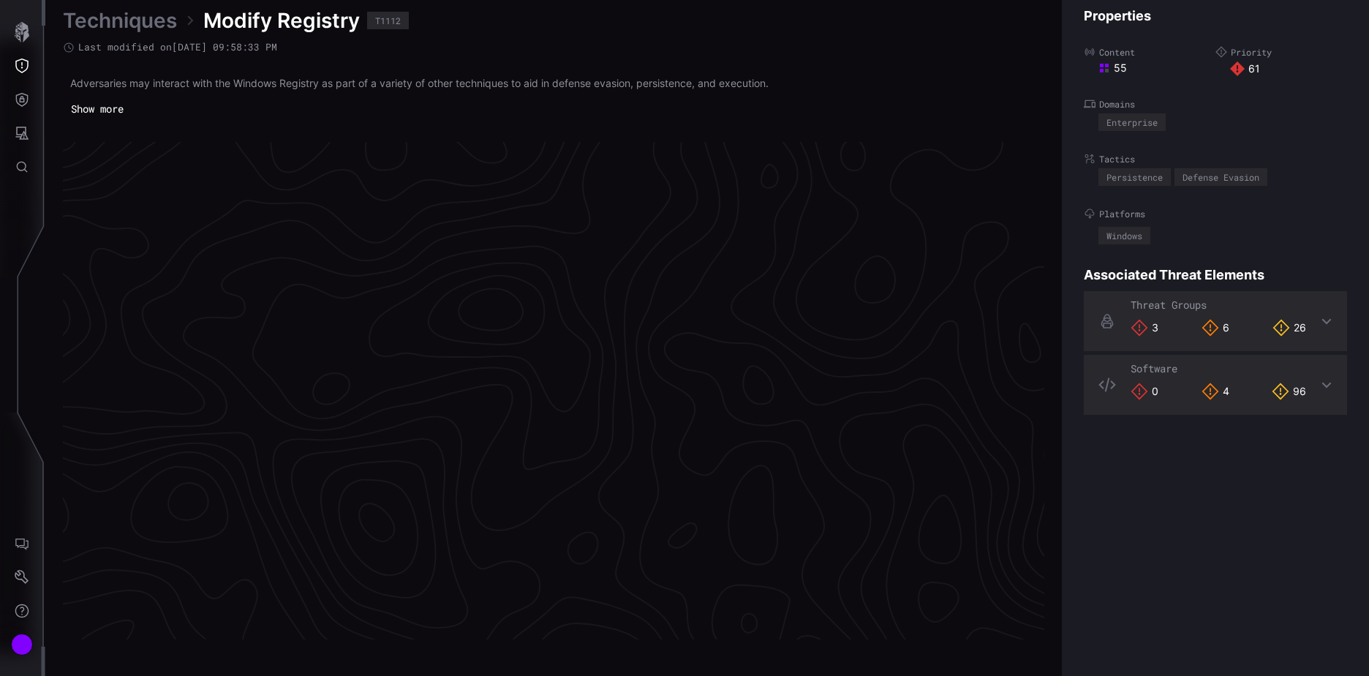
scroll to position [3048, 612]
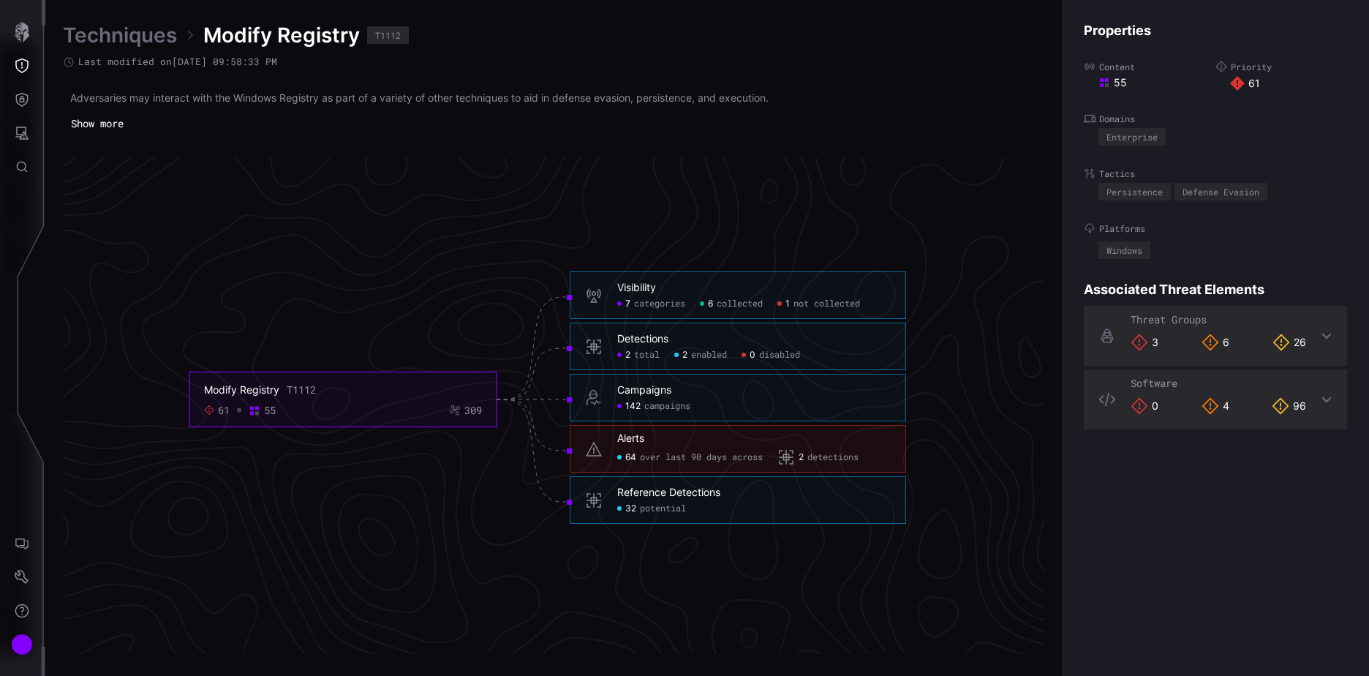
click at [848, 457] on span "detections" at bounding box center [832, 458] width 51 height 12
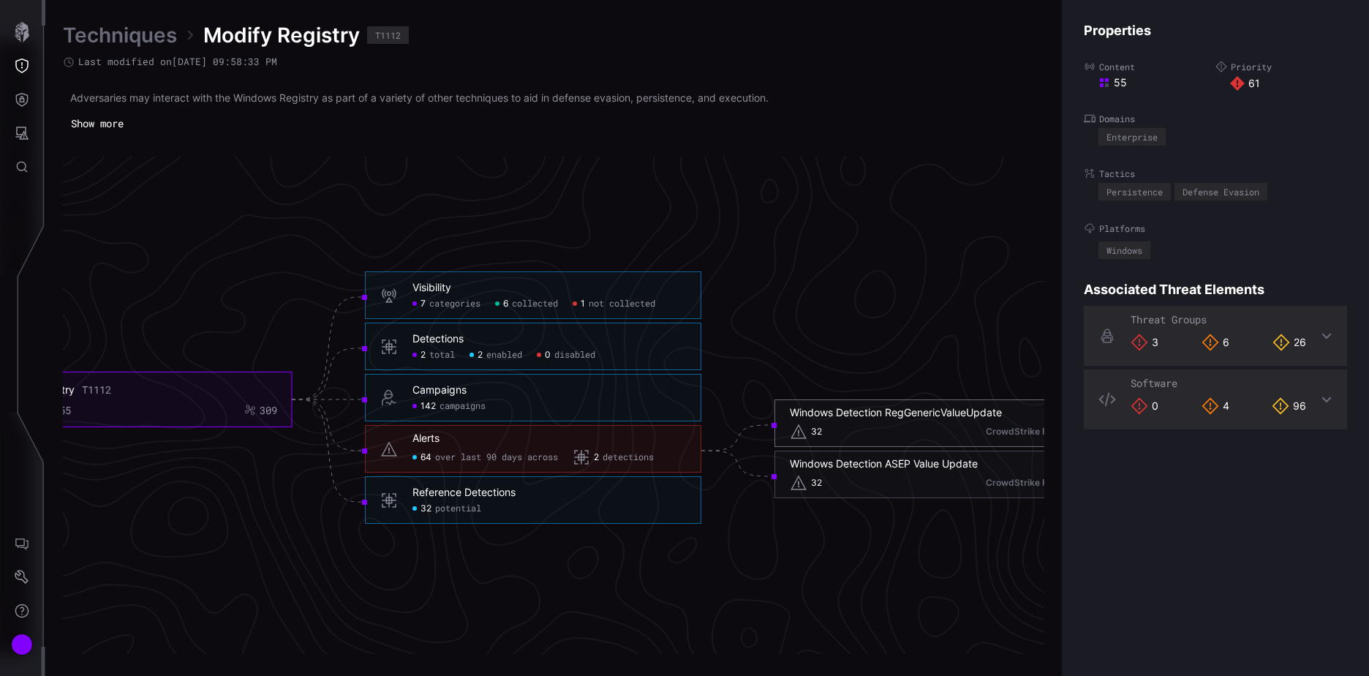
click at [897, 410] on div "Windows Detection RegGenericValueUpdate" at bounding box center [896, 412] width 212 height 13
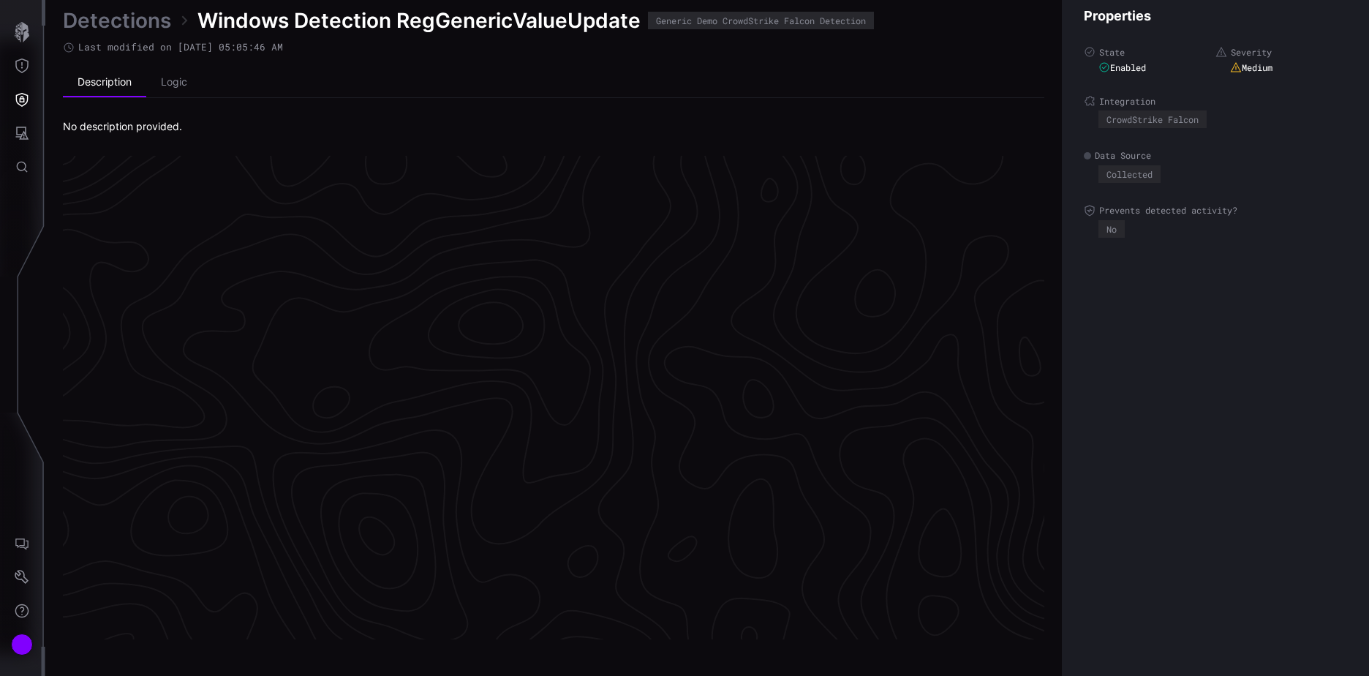
scroll to position [3054, 612]
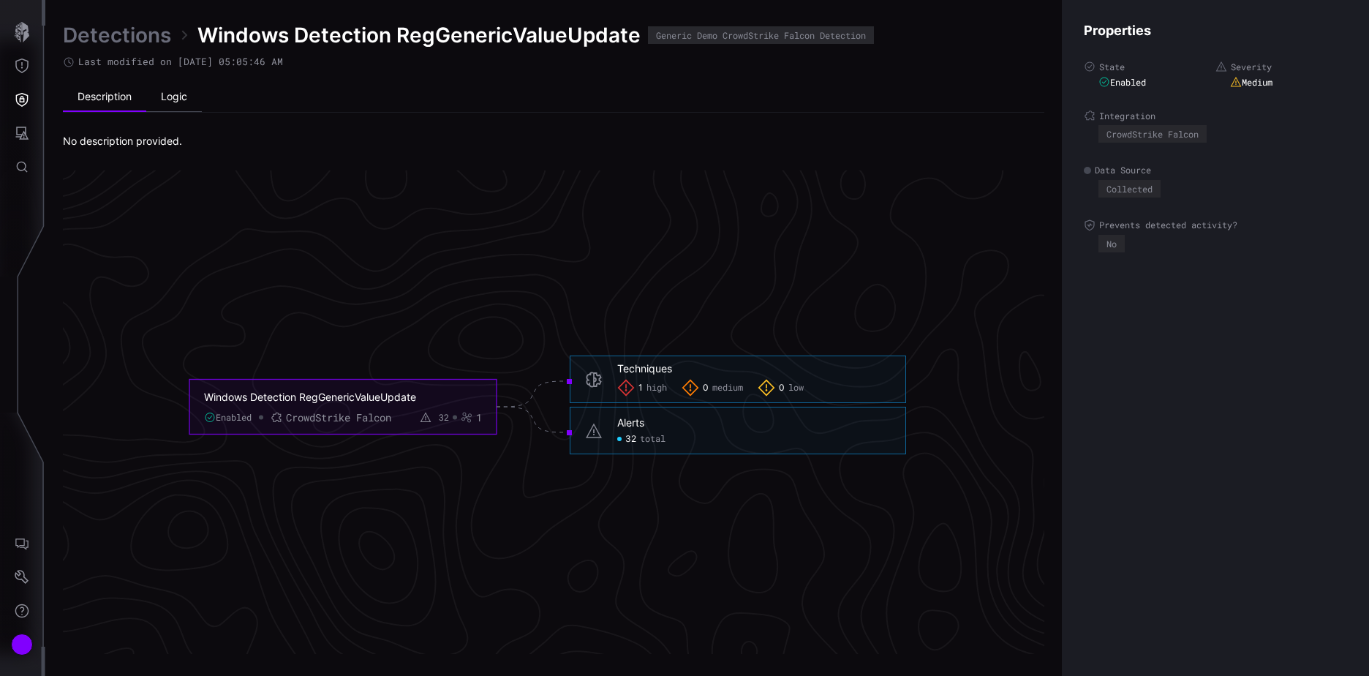
click at [176, 93] on li "Logic" at bounding box center [174, 97] width 56 height 29
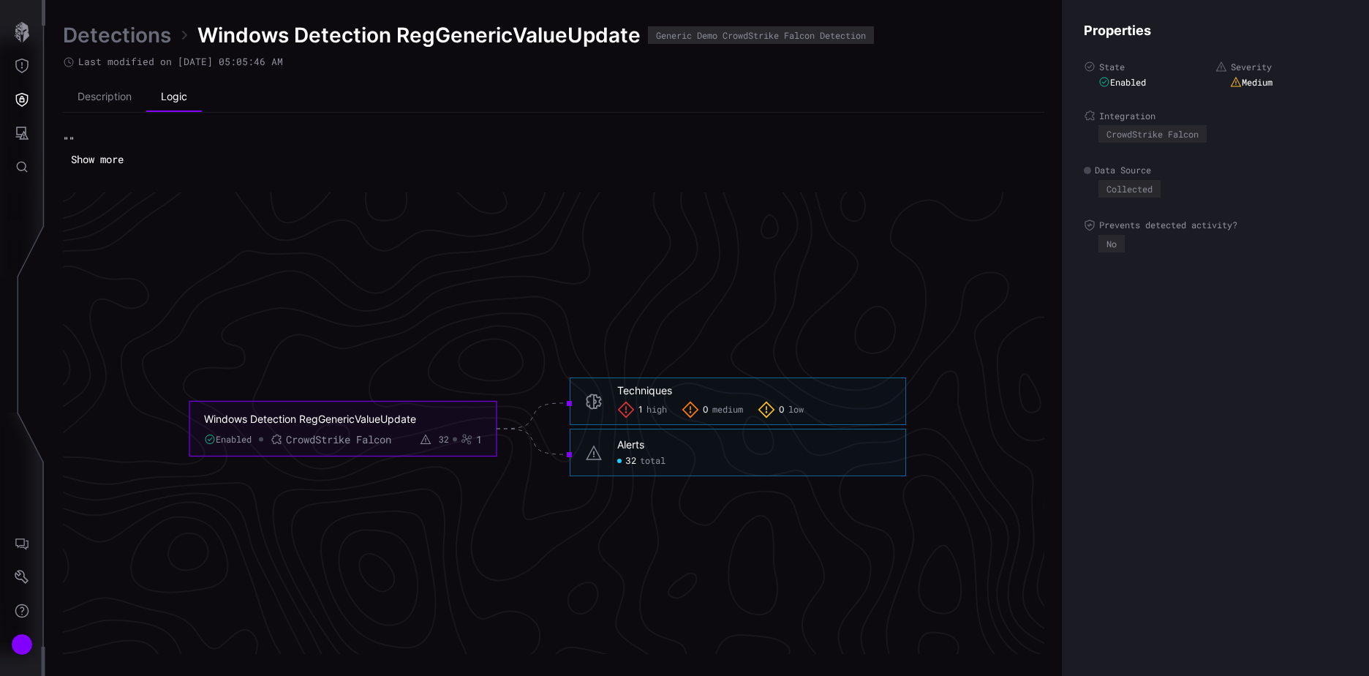
click at [124, 34] on link "Detections" at bounding box center [117, 35] width 108 height 26
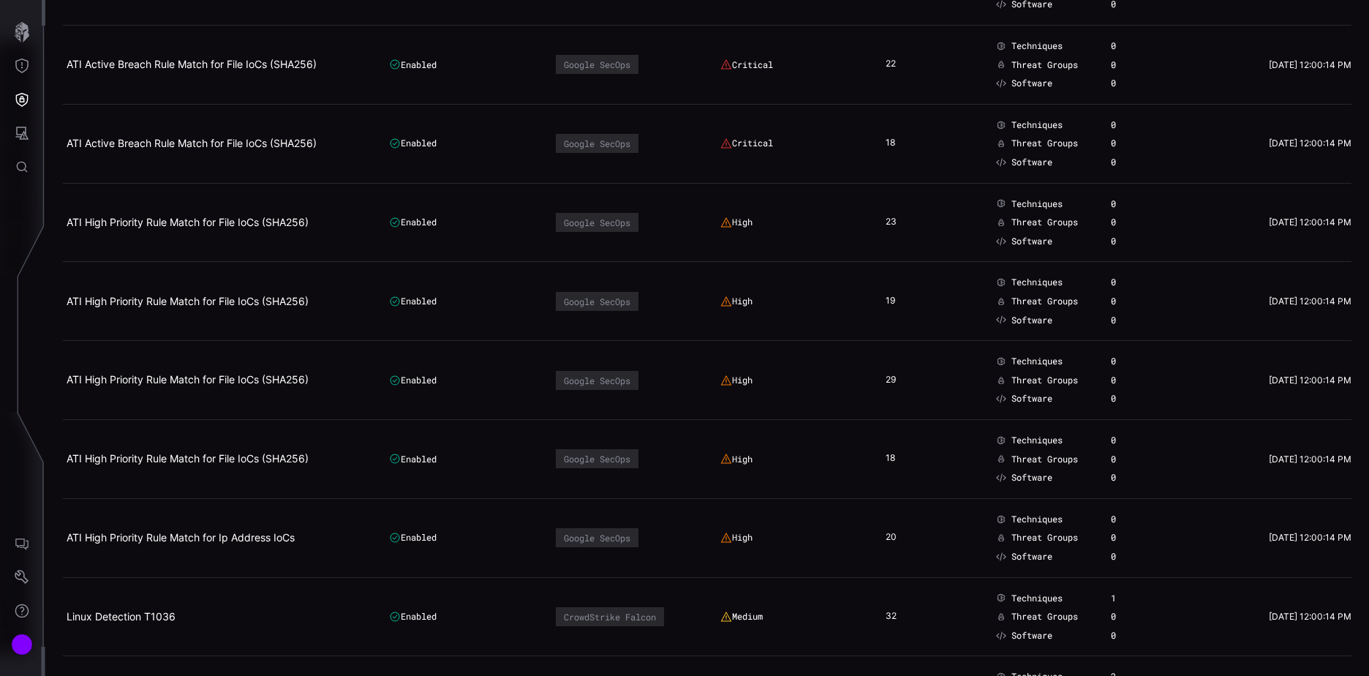
scroll to position [658, 0]
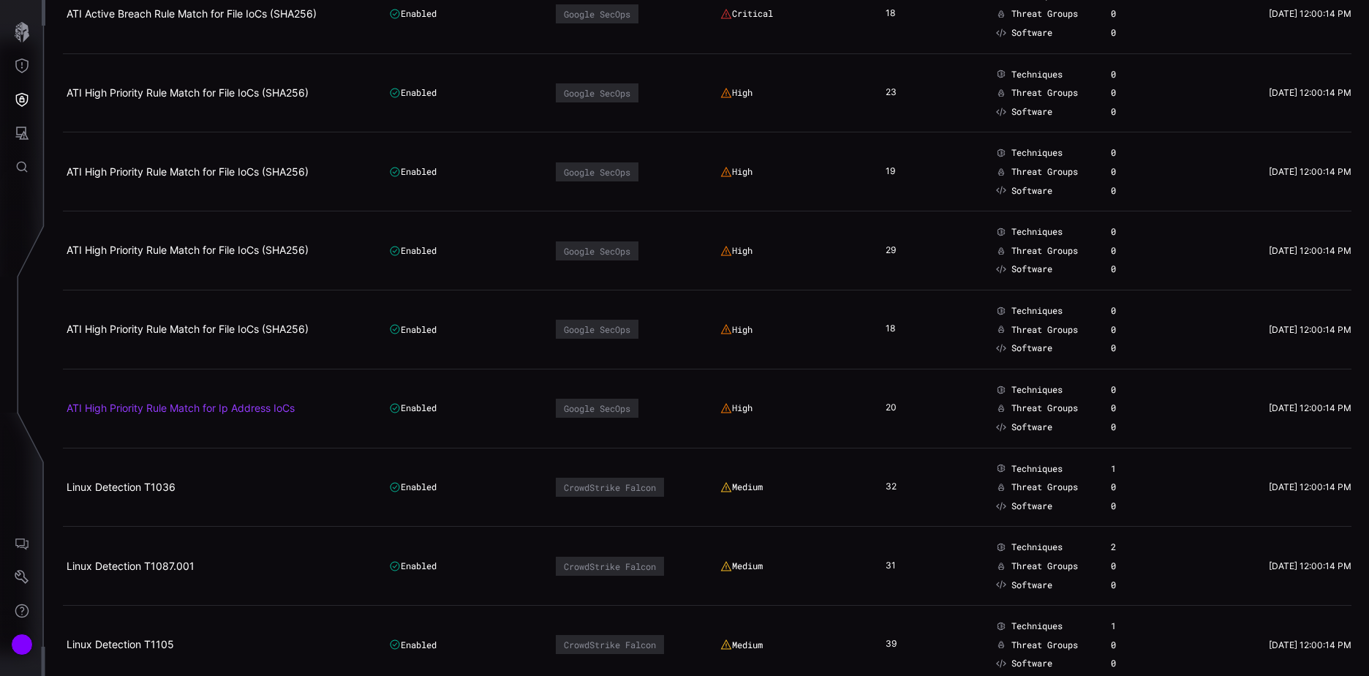
click at [249, 411] on link "ATI High Priority Rule Match for Ip Address IoCs" at bounding box center [181, 407] width 228 height 12
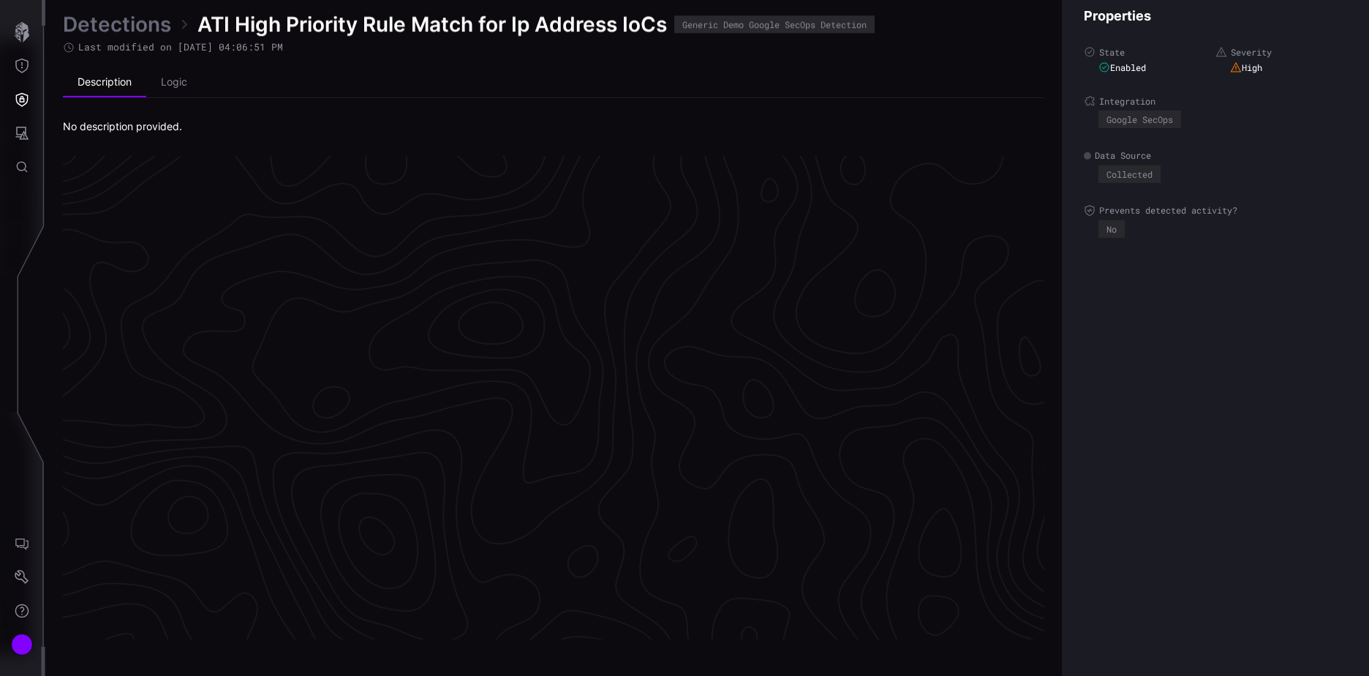
scroll to position [3054, 612]
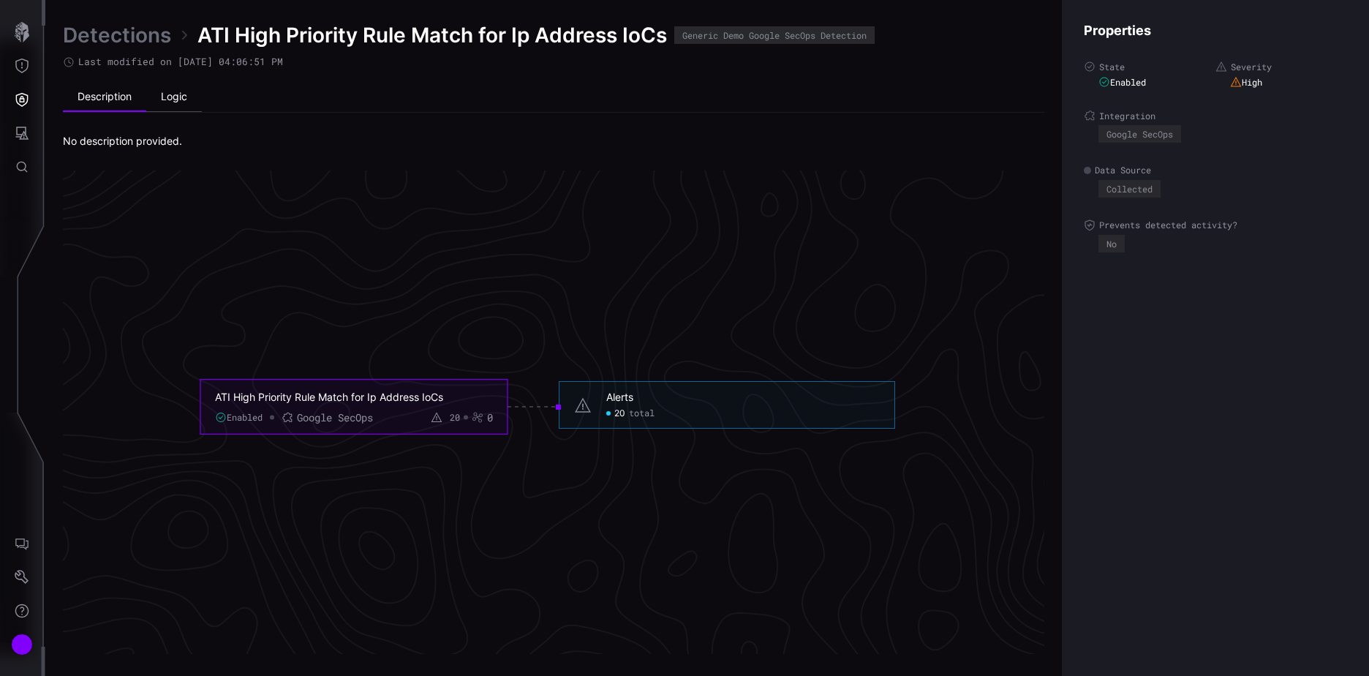
click at [175, 96] on li "Logic" at bounding box center [174, 97] width 56 height 29
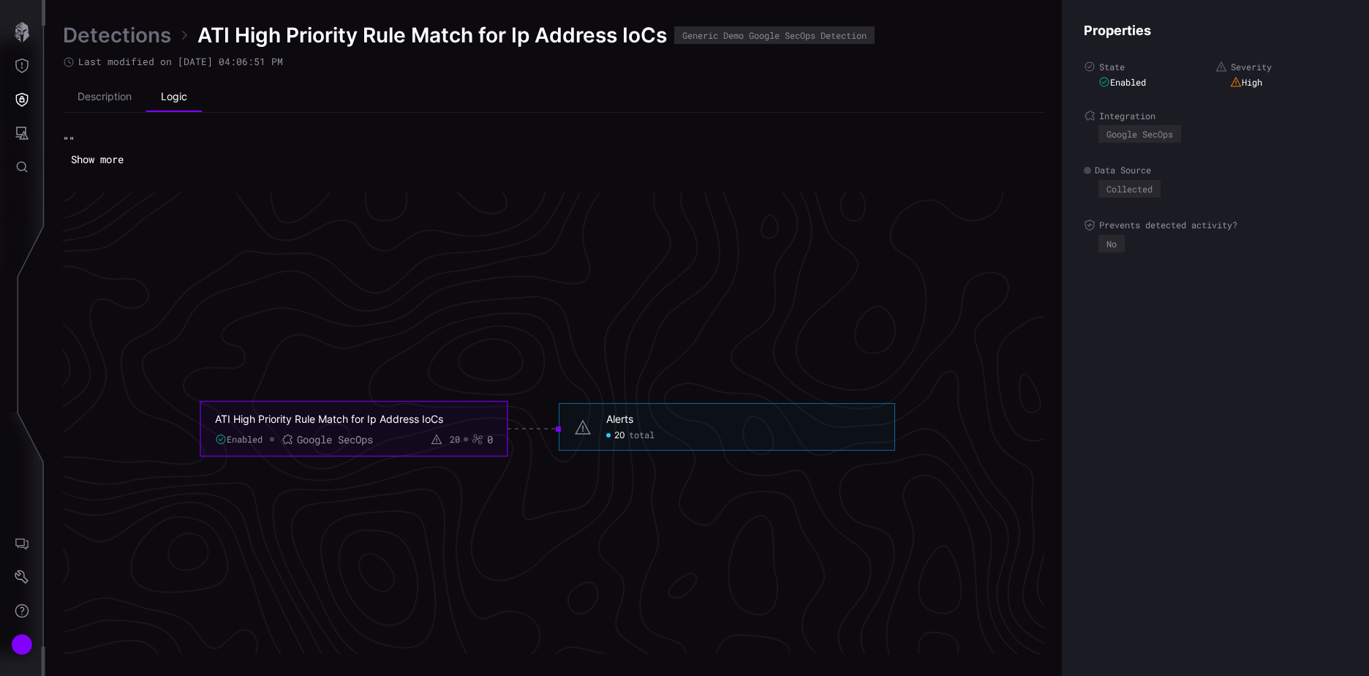
click at [80, 26] on link "Detections" at bounding box center [117, 35] width 108 height 26
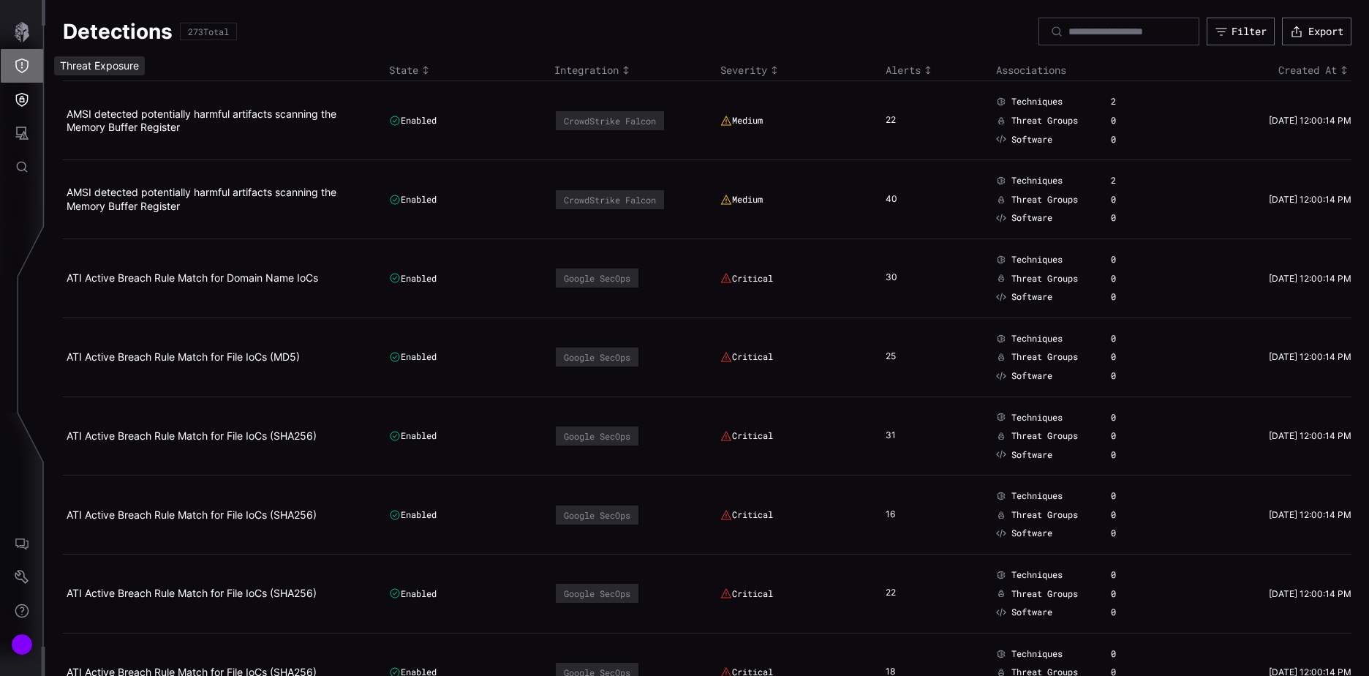
click at [21, 61] on icon "Threat Exposure" at bounding box center [22, 65] width 15 height 15
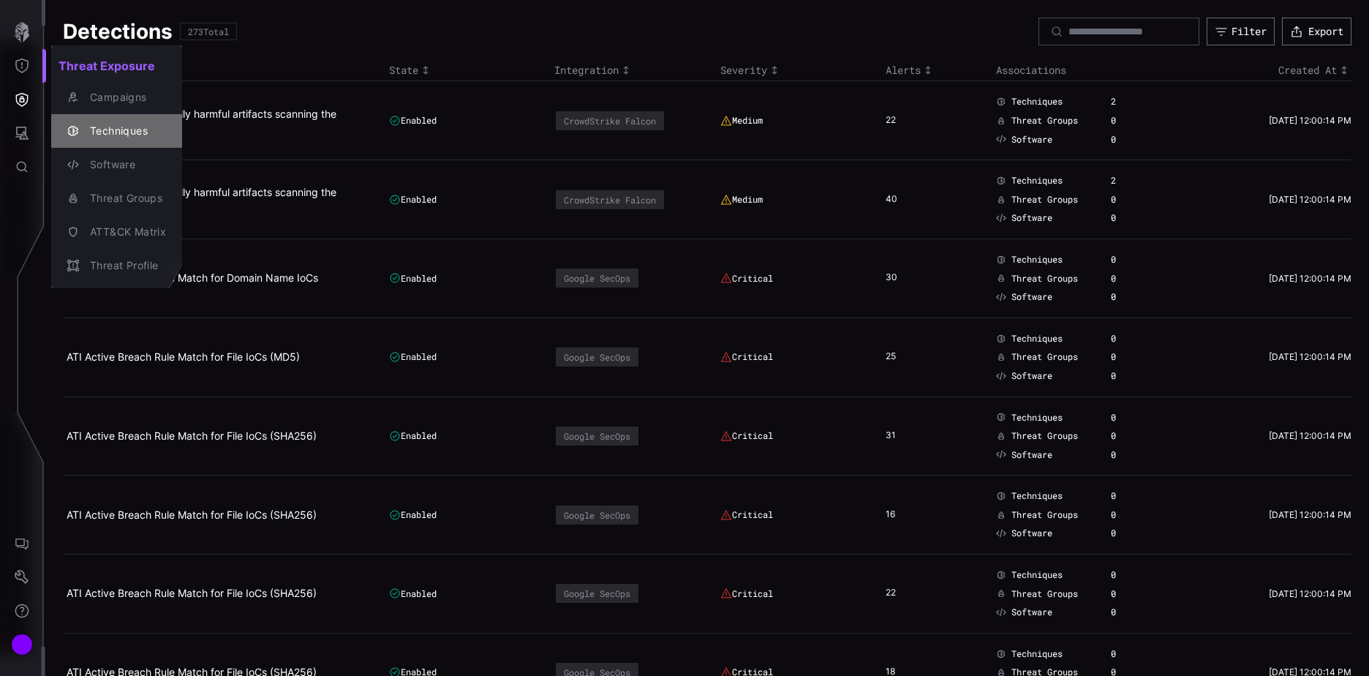
click at [121, 131] on div "Techniques" at bounding box center [124, 131] width 83 height 18
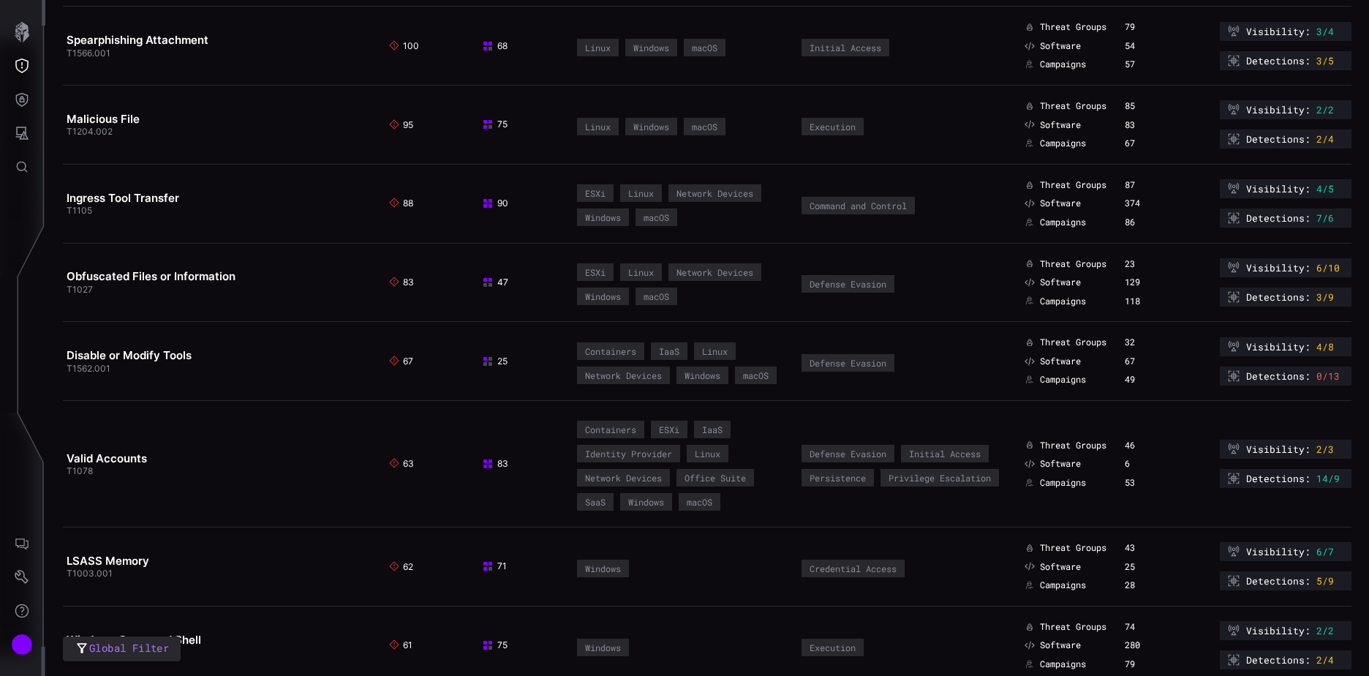
scroll to position [366, 0]
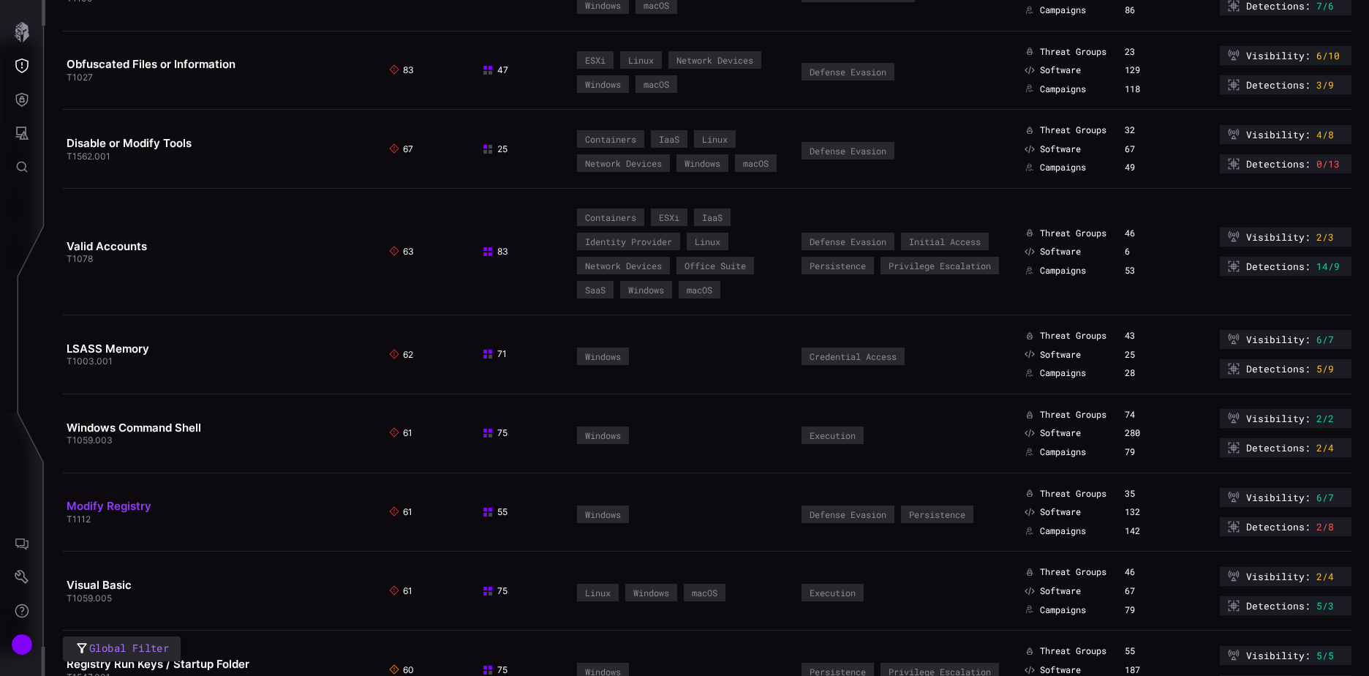
click at [127, 513] on link "Modify Registry" at bounding box center [109, 506] width 85 height 14
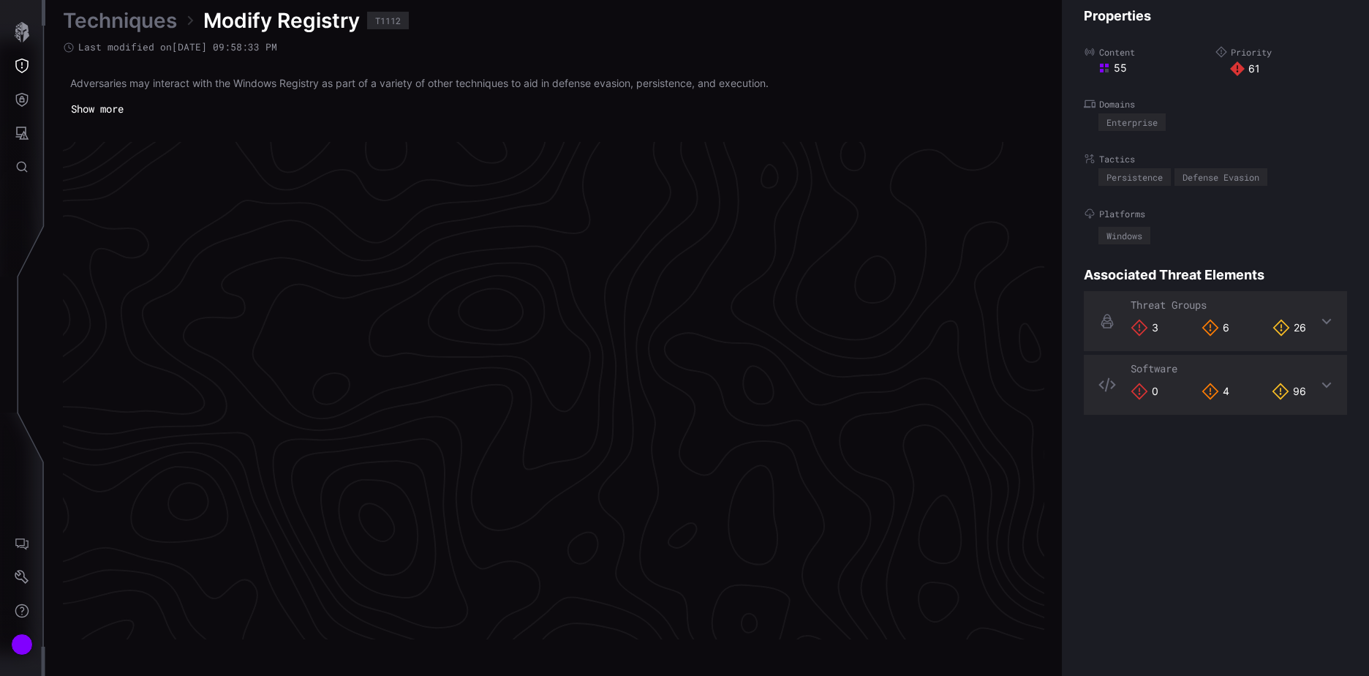
scroll to position [3048, 612]
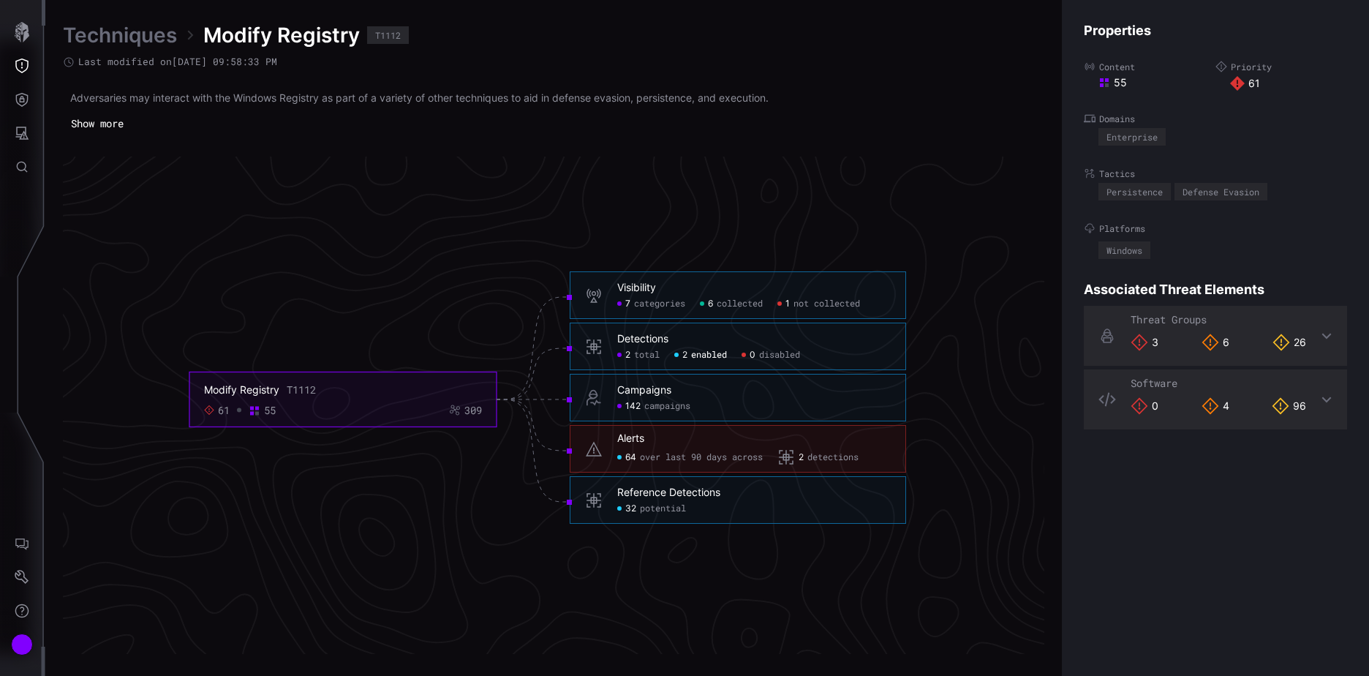
click at [701, 353] on span "enabled" at bounding box center [709, 356] width 36 height 12
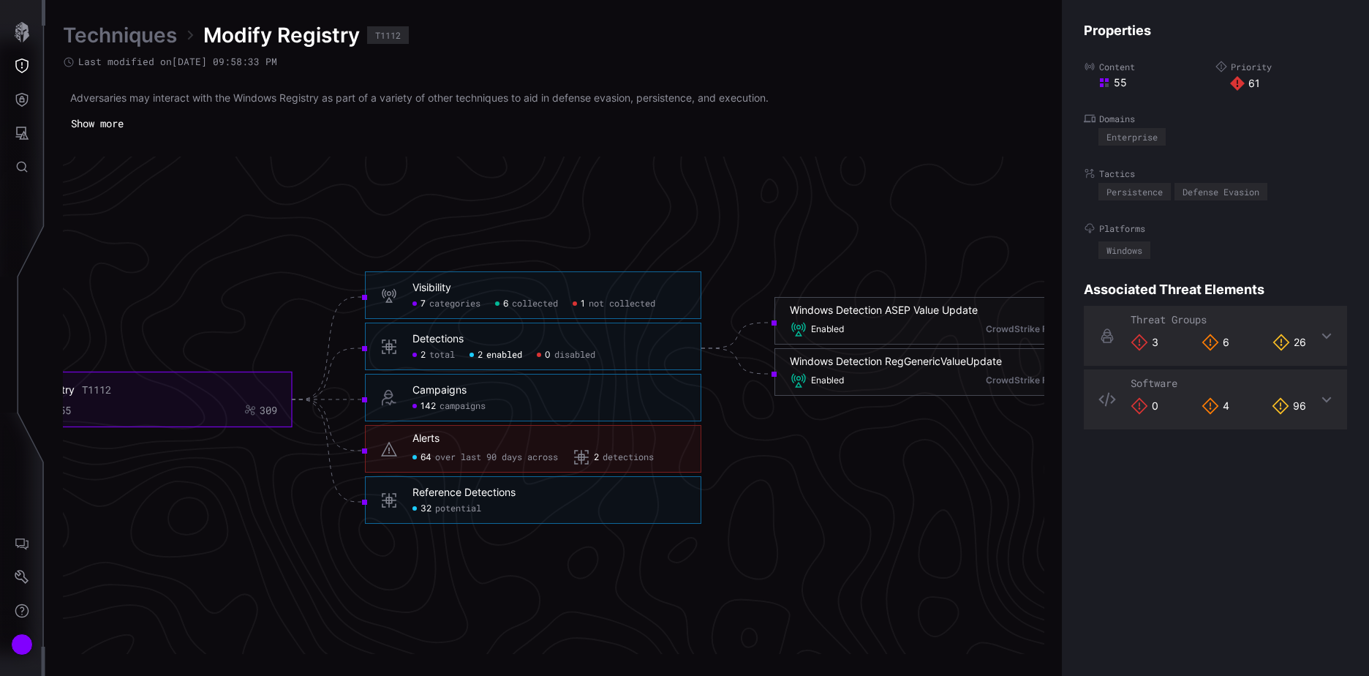
click at [649, 457] on span "detections" at bounding box center [628, 458] width 51 height 12
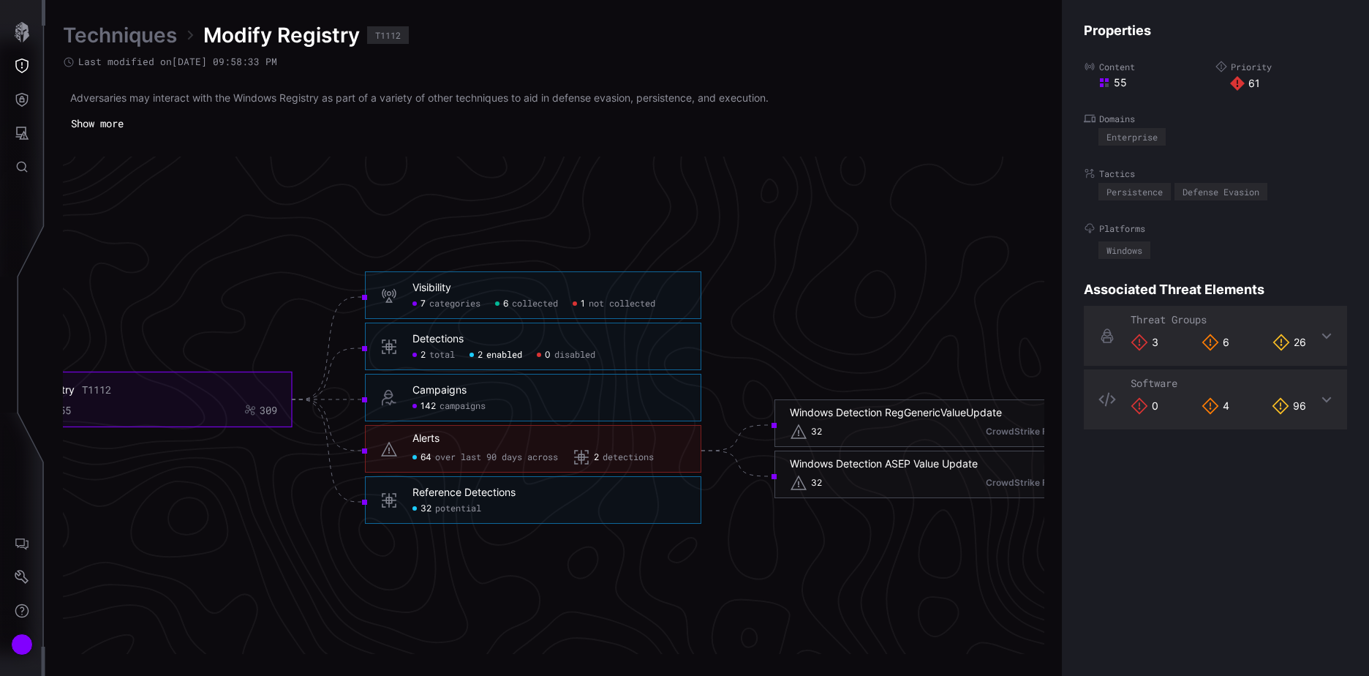
click at [469, 404] on span "campaigns" at bounding box center [462, 407] width 46 height 12
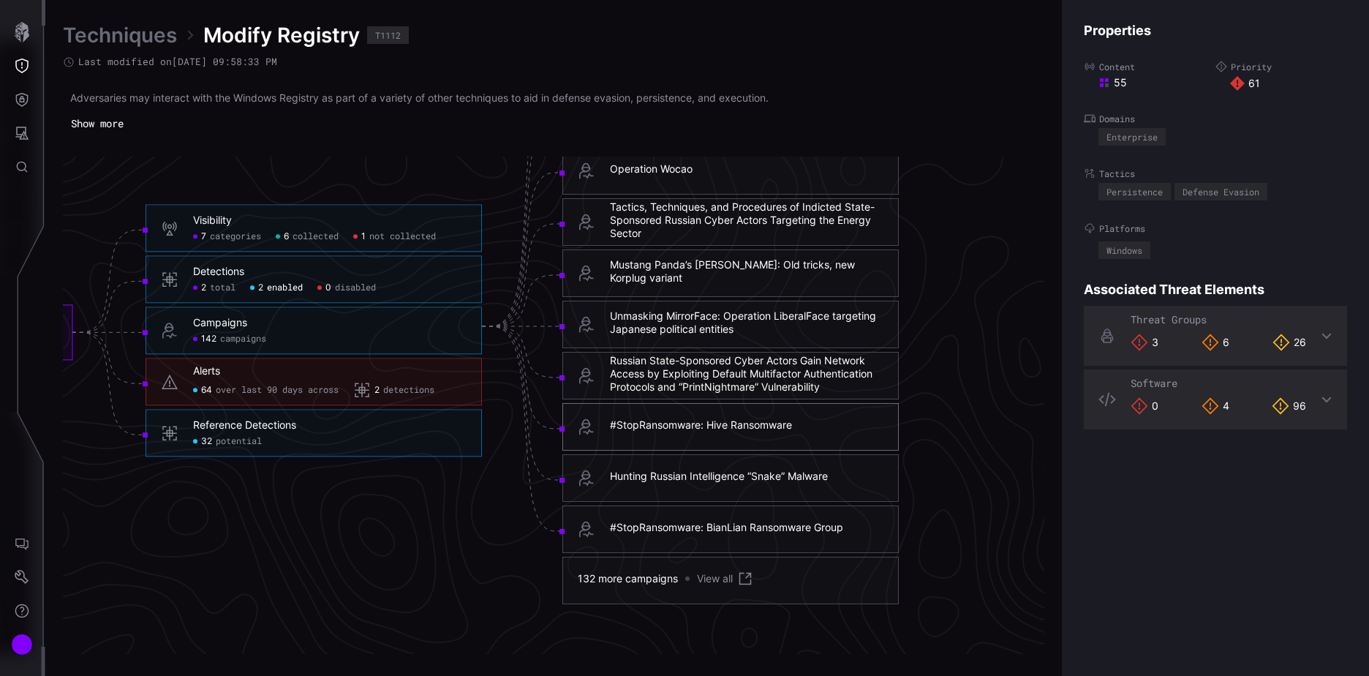
scroll to position [3121, 812]
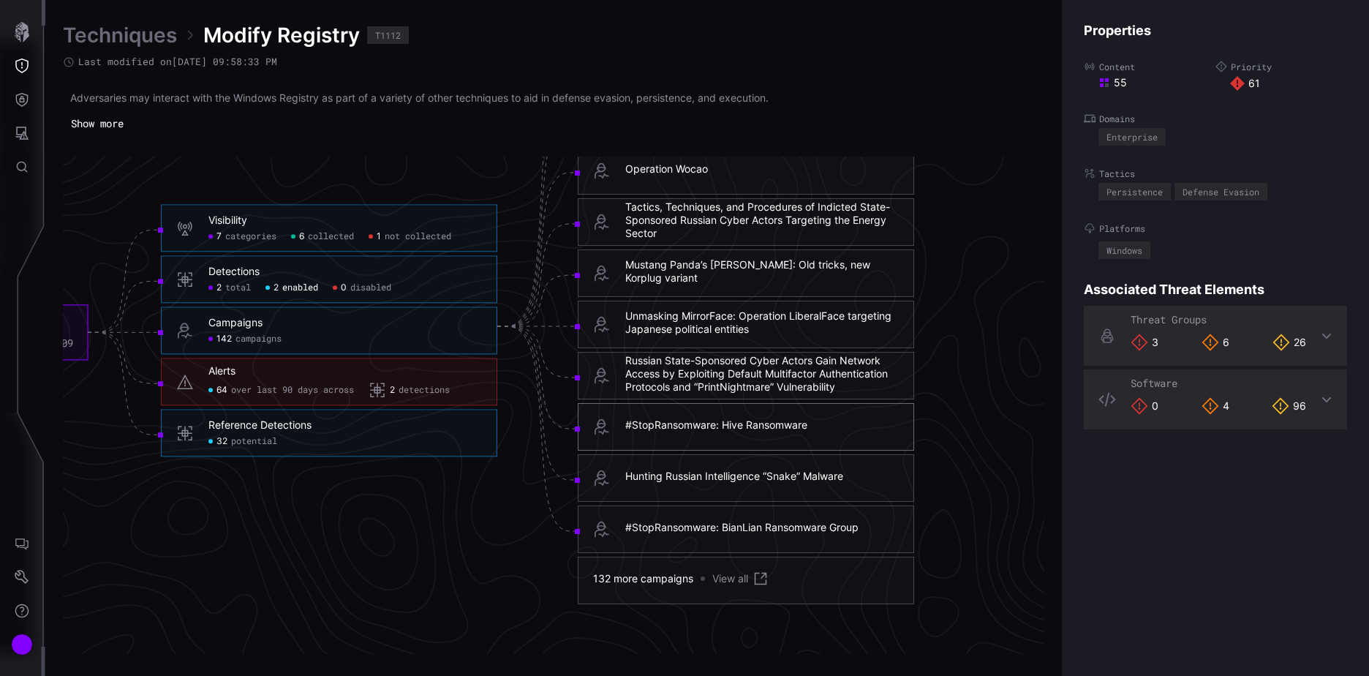
click at [748, 382] on div "Russian State-Sponsored Cyber Actors Gain Network Access by Exploiting Default …" at bounding box center [761, 374] width 273 height 40
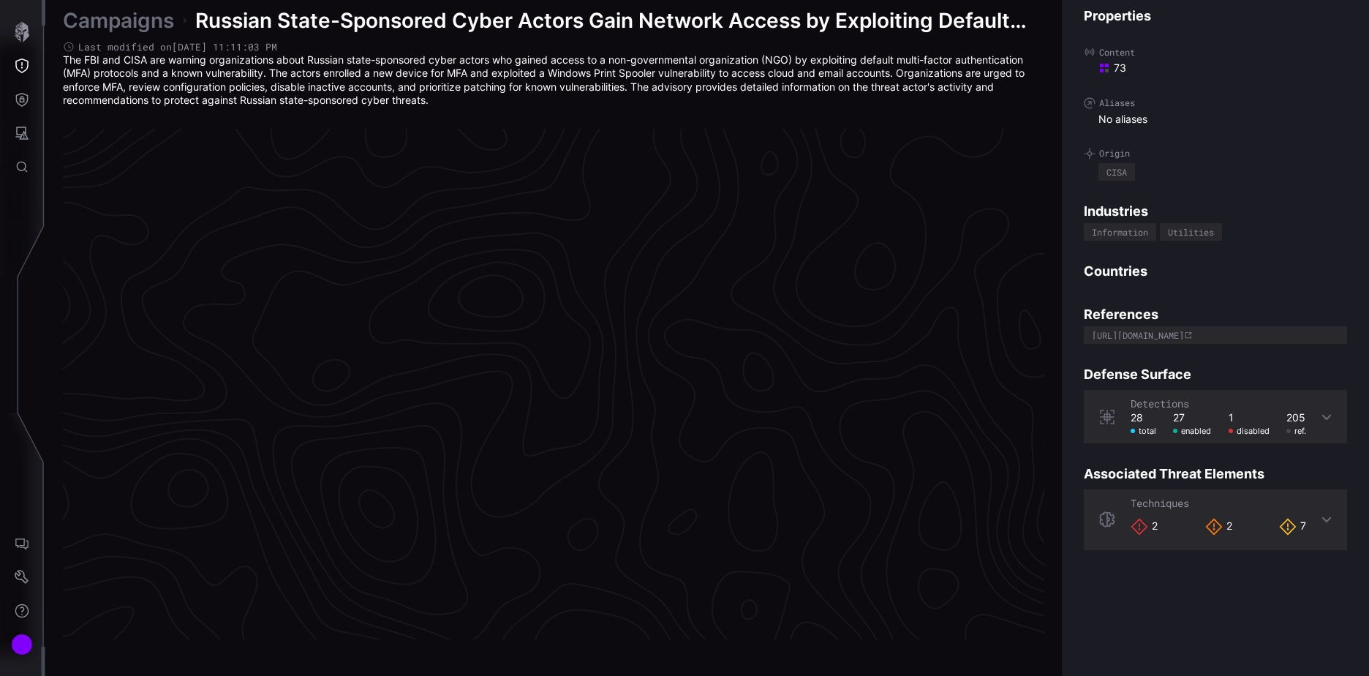
scroll to position [3041, 612]
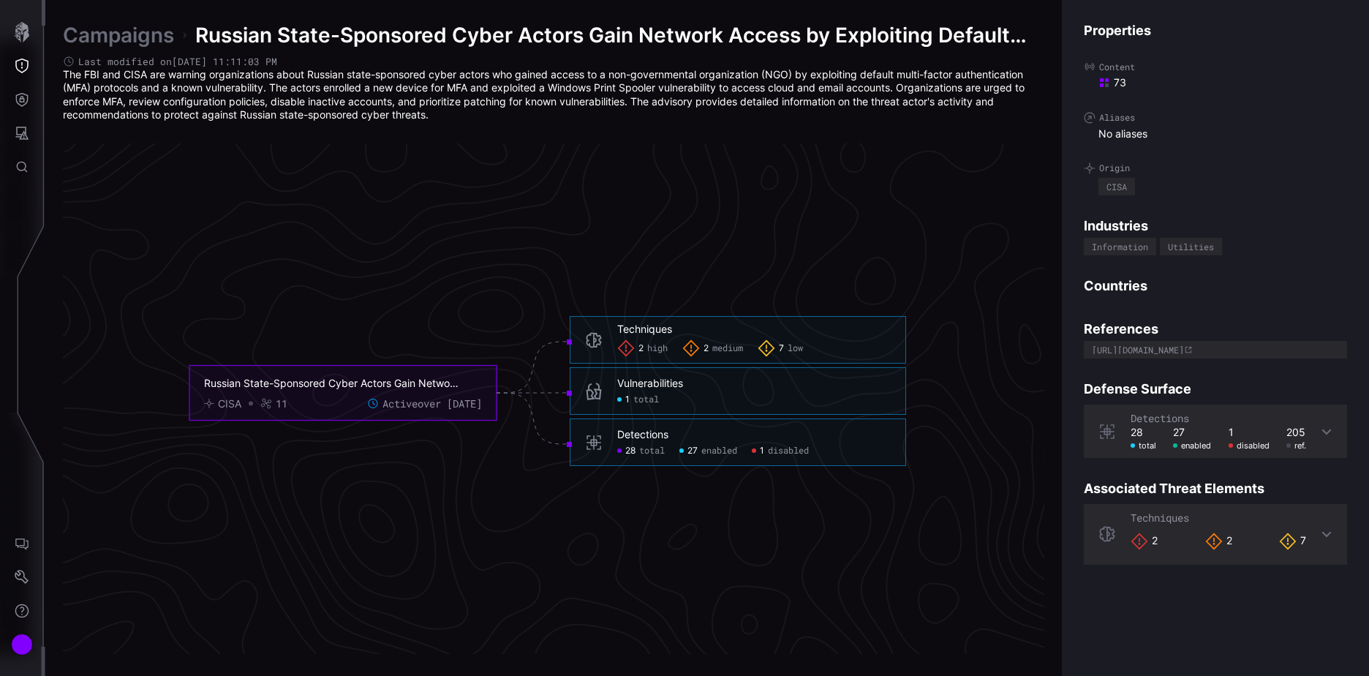
click at [144, 33] on link "Campaigns" at bounding box center [118, 35] width 111 height 26
